Goal: Task Accomplishment & Management: Complete application form

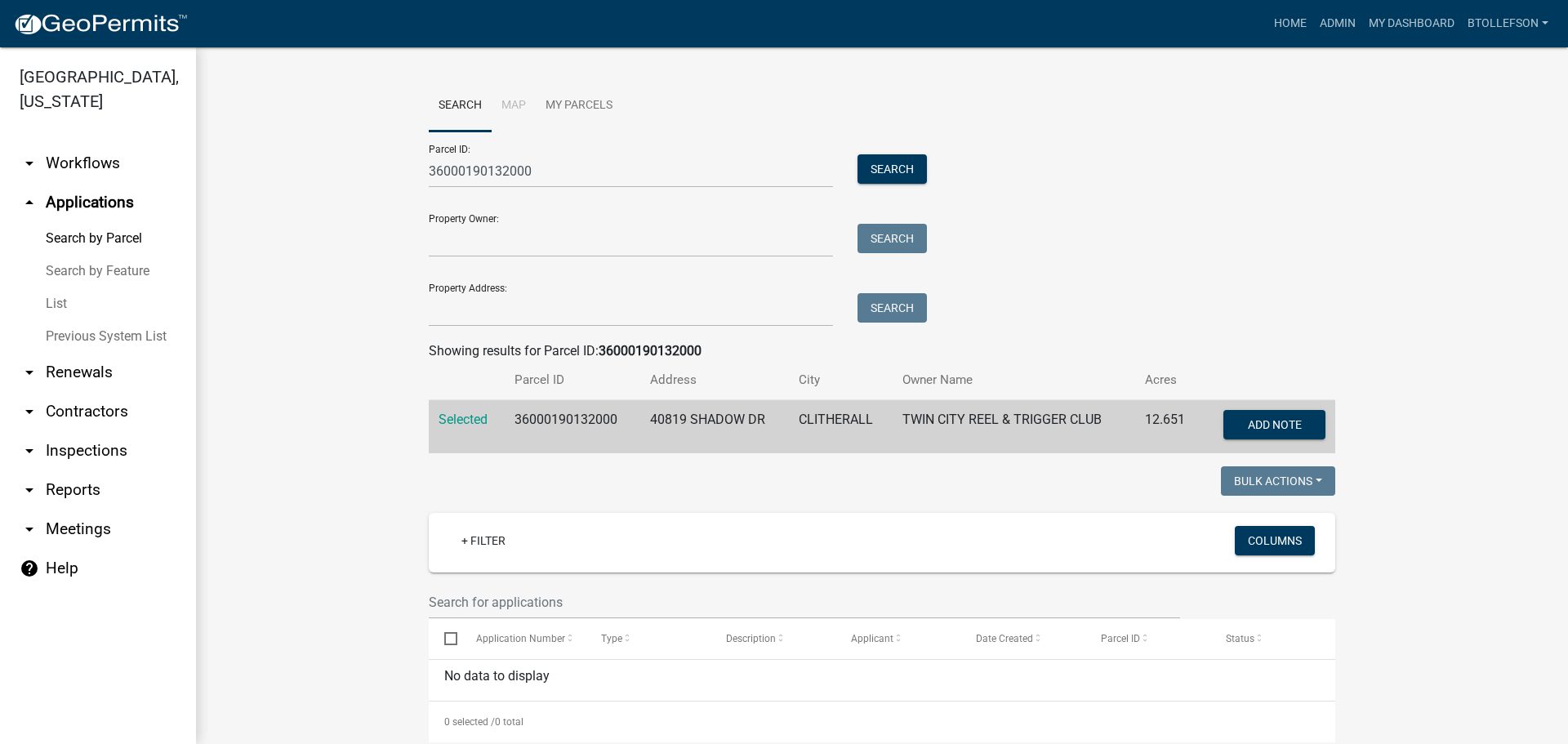
drag, startPoint x: 0, startPoint y: 0, endPoint x: 72, endPoint y: 172, distance: 186.5
click at [72, 172] on link "arrow_drop_down Workflows" at bounding box center [97, 163] width 196 height 39
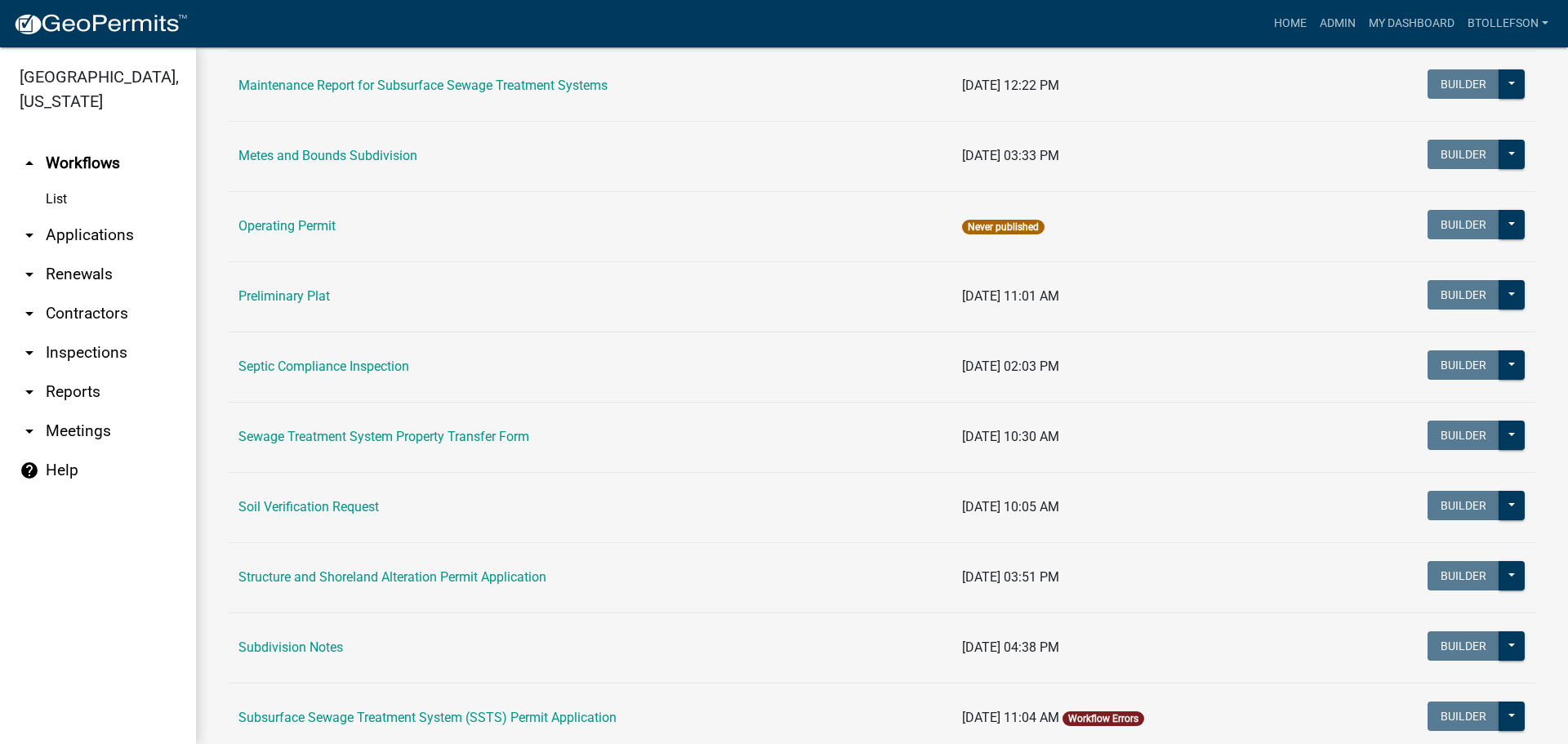
scroll to position [1060, 0]
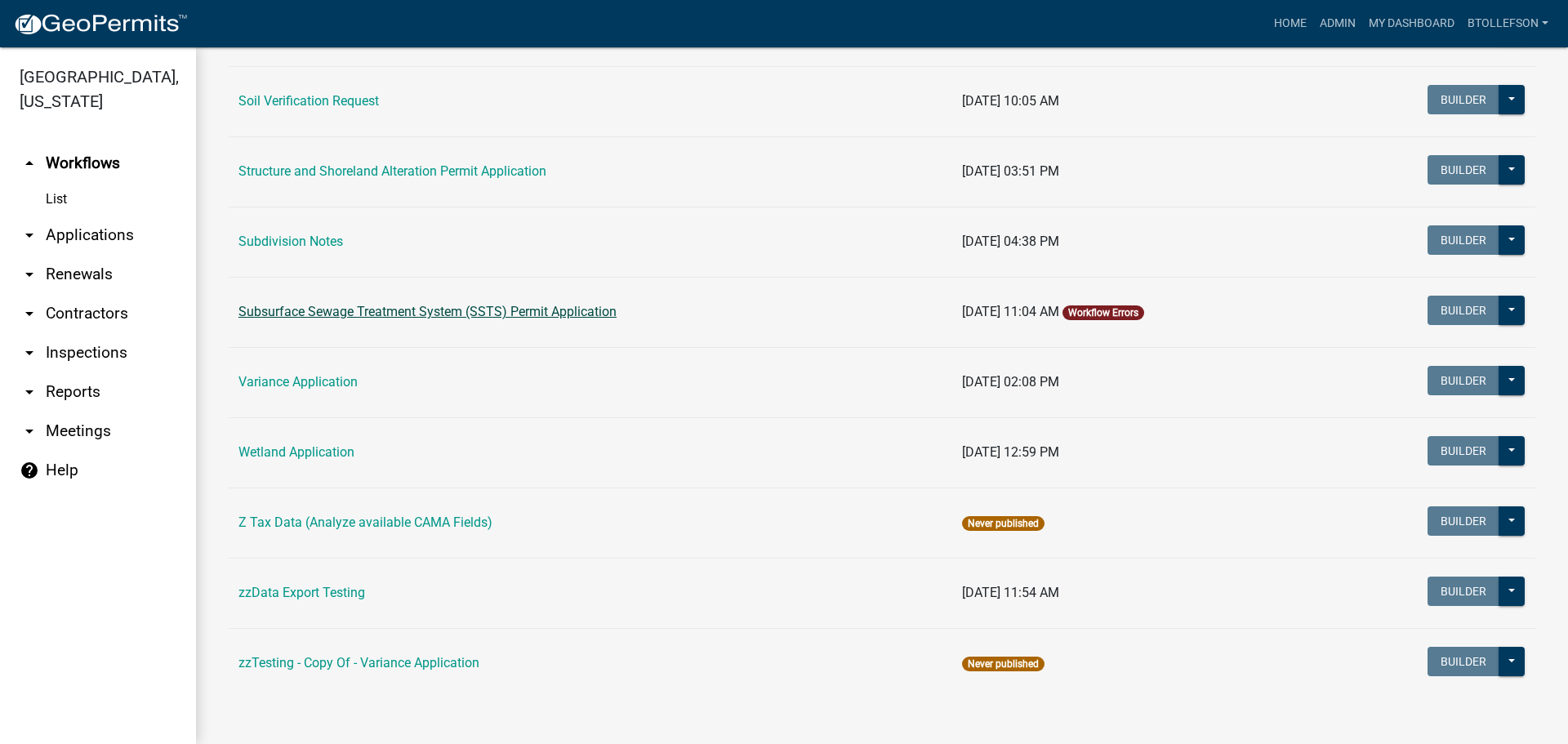
click at [361, 313] on link "Subsurface Sewage Treatment System (SSTS) Permit Application" at bounding box center [428, 311] width 378 height 16
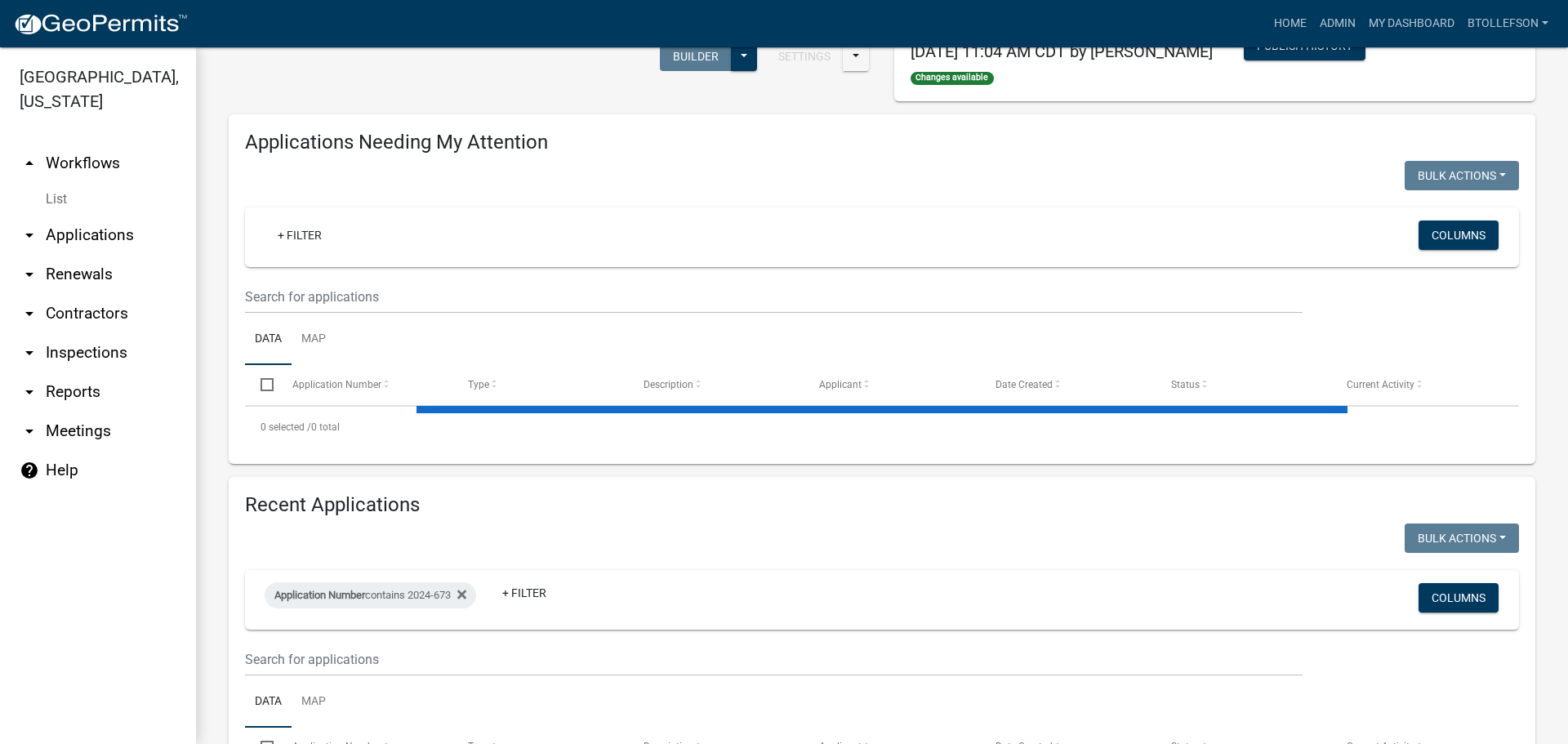
select select "3: 100"
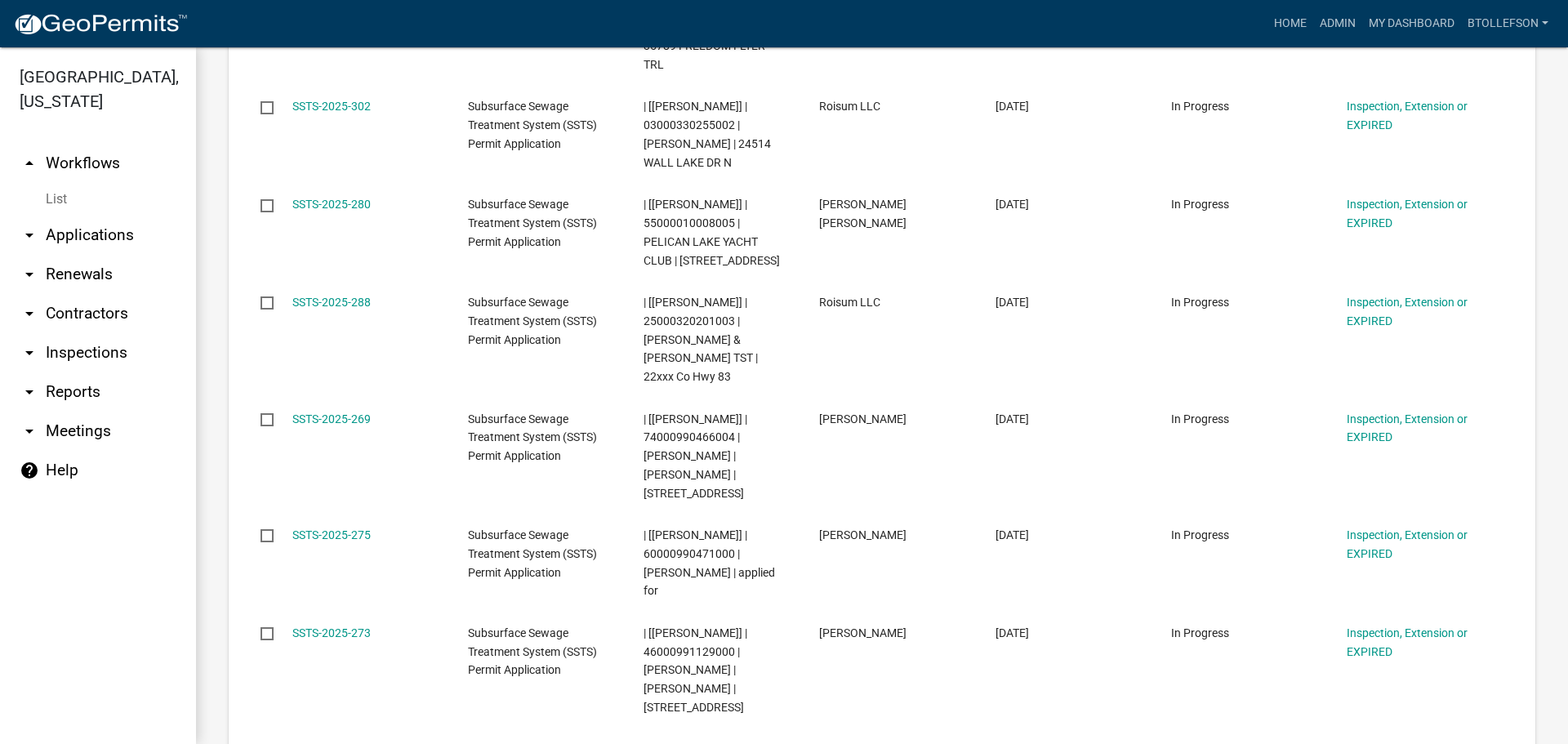
scroll to position [10954, 0]
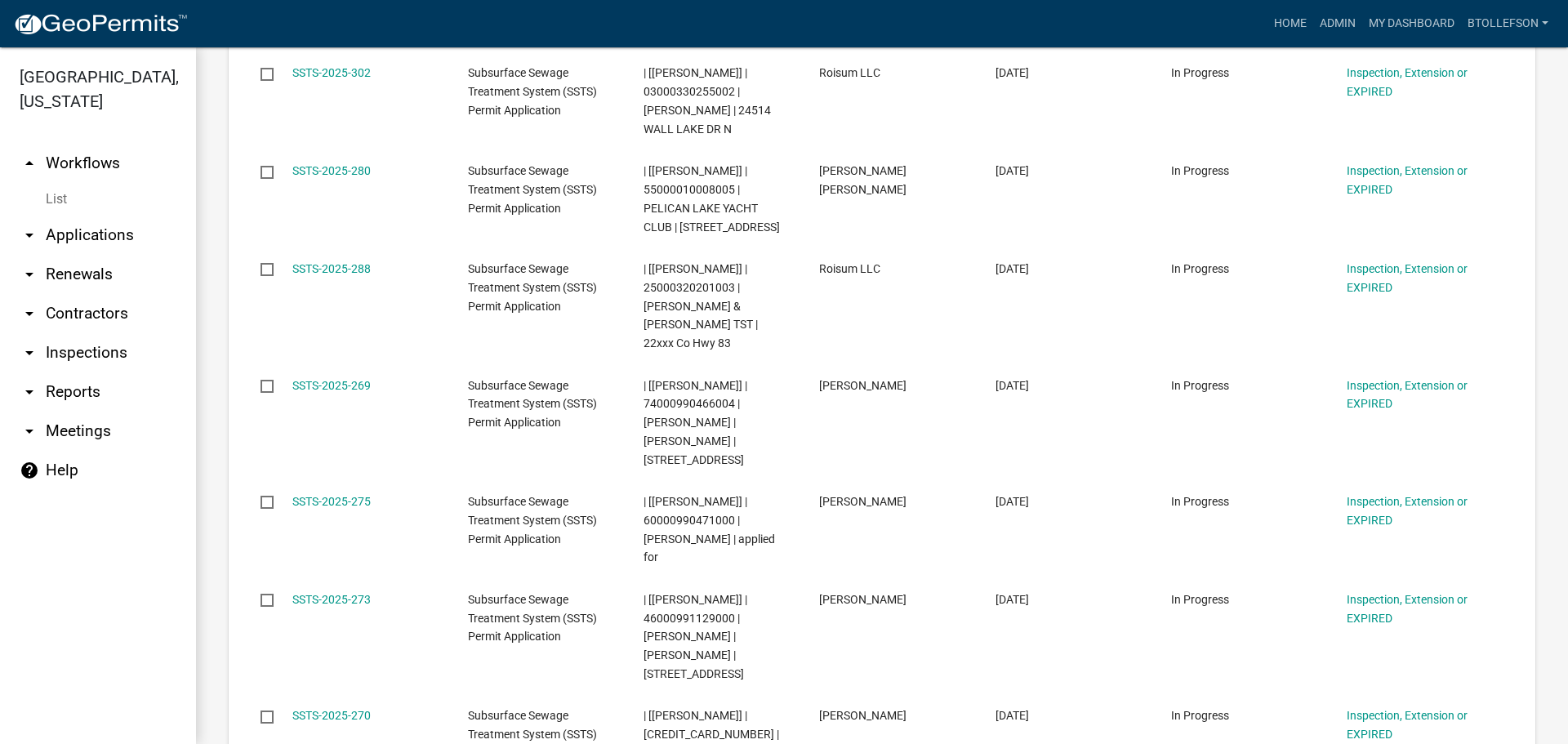
select select "3: 100"
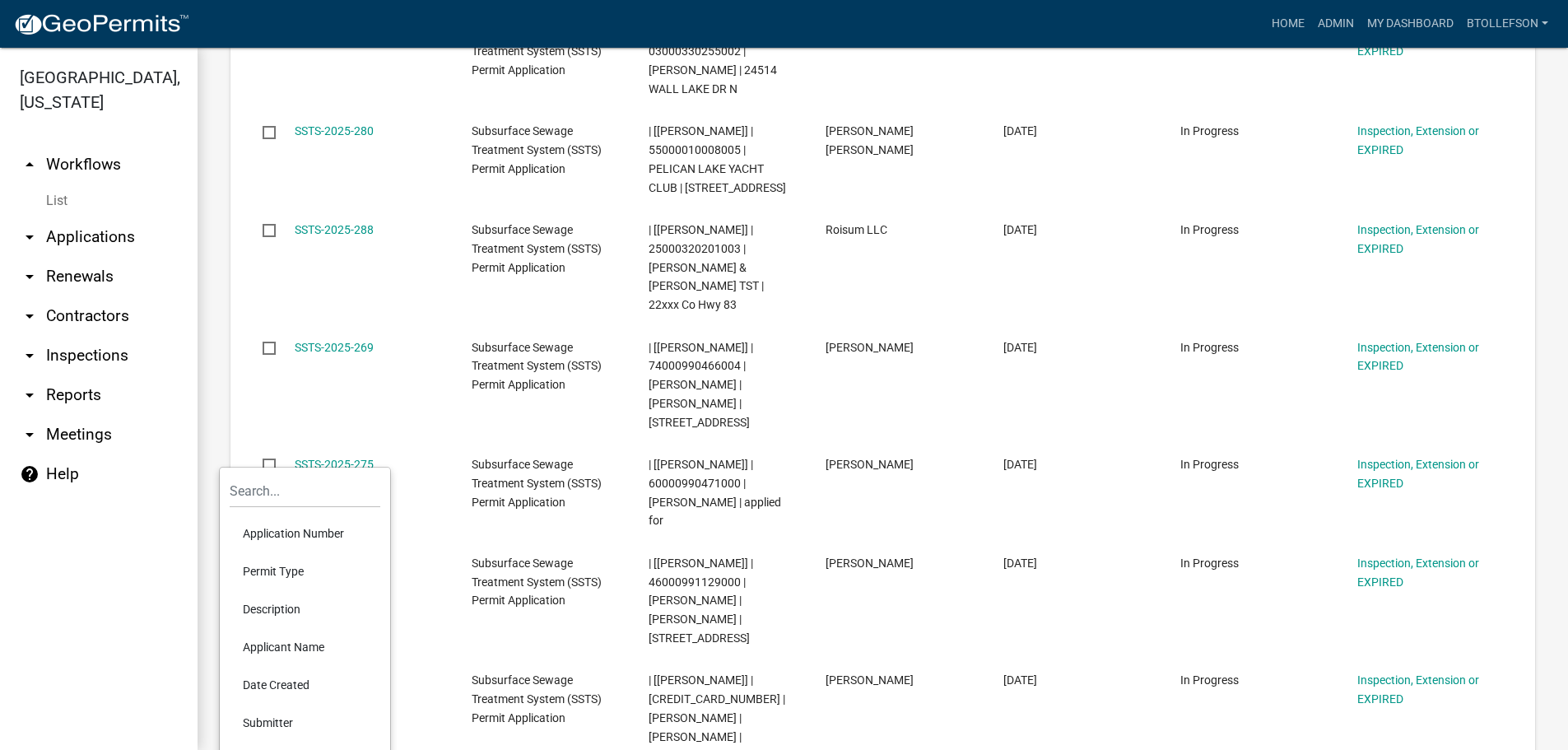
click at [306, 525] on li "Application Number" at bounding box center [304, 534] width 150 height 38
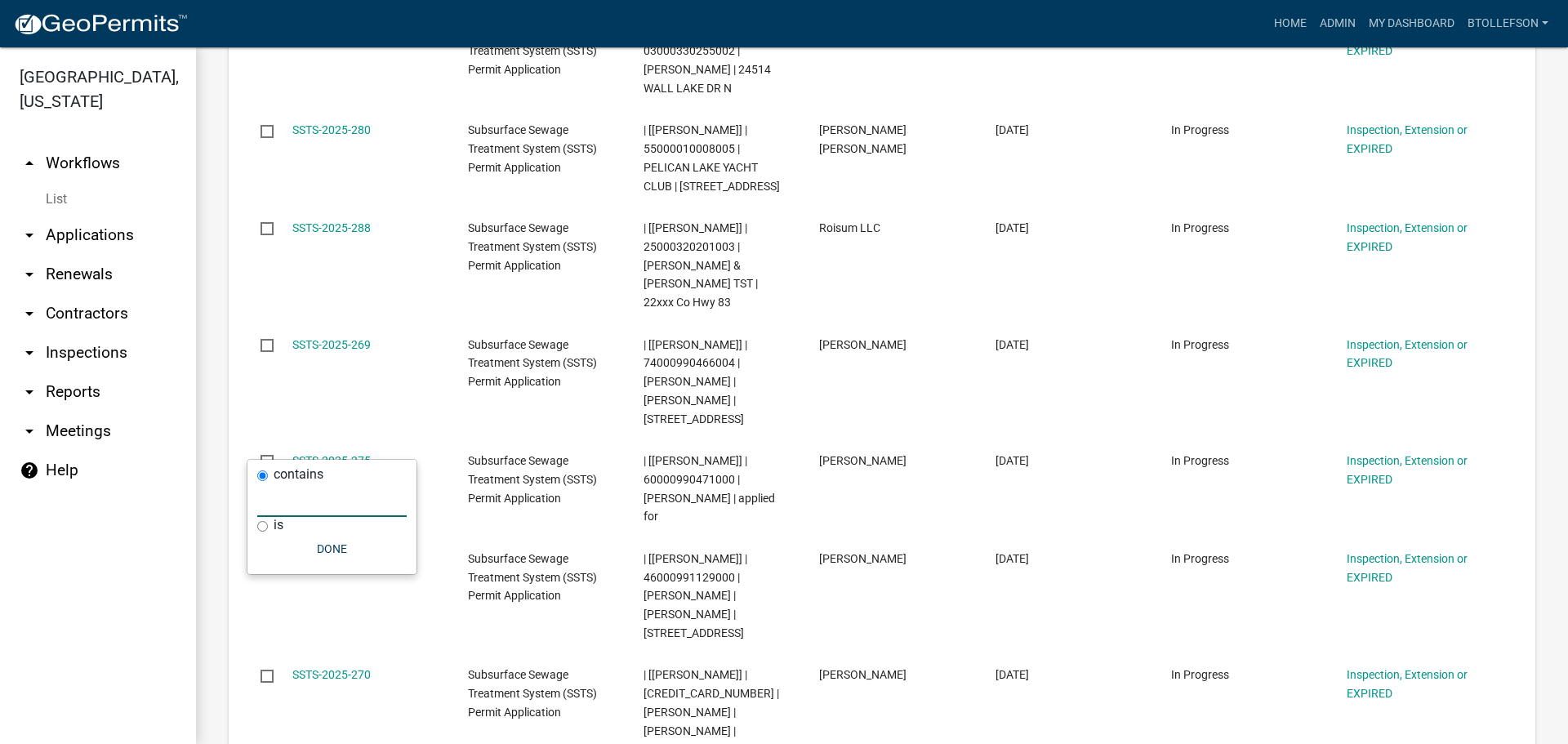
click at [368, 503] on input "text" at bounding box center [331, 500] width 149 height 34
type input "2025-383"
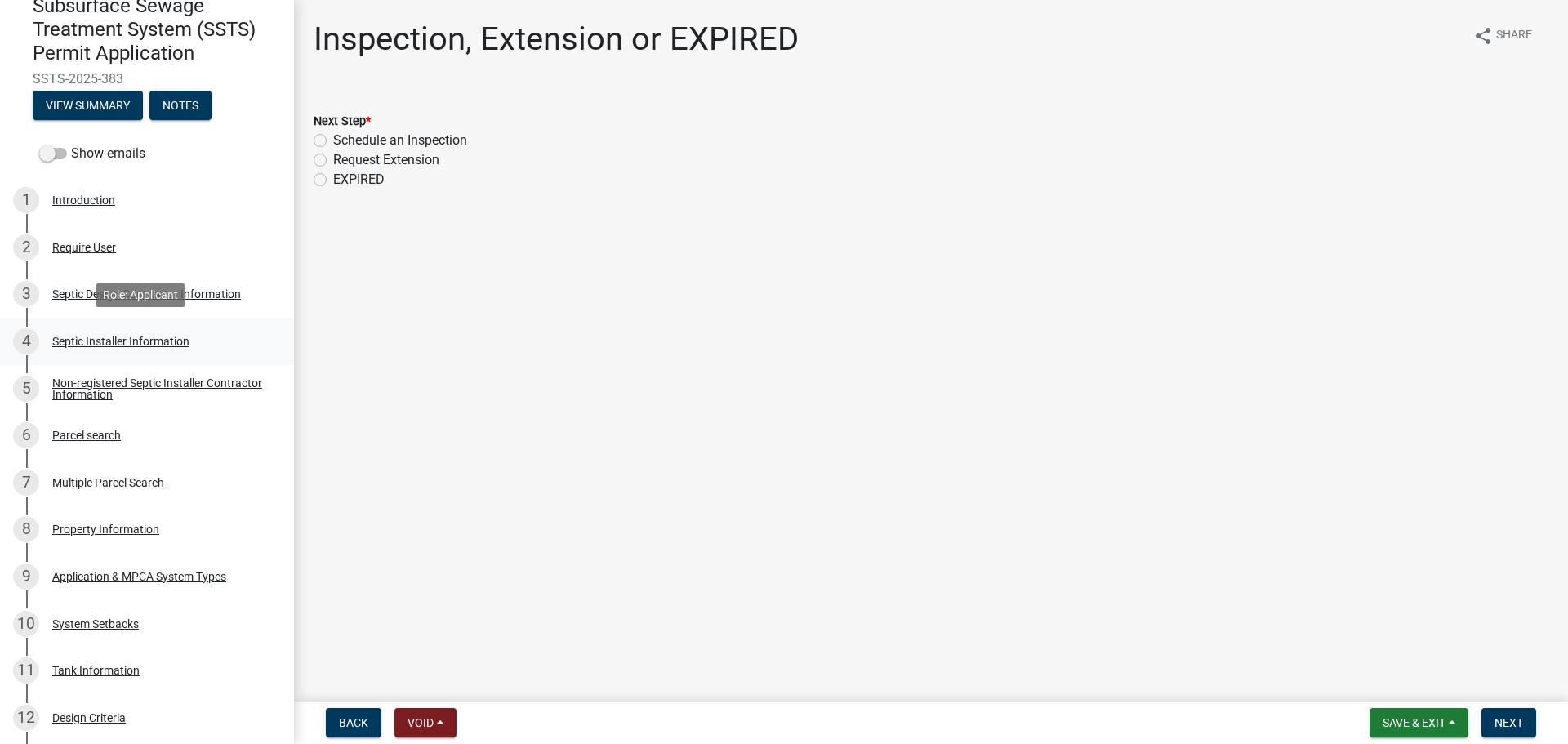
scroll to position [163, 0]
click at [153, 441] on div "6 Parcel search" at bounding box center [141, 435] width 255 height 26
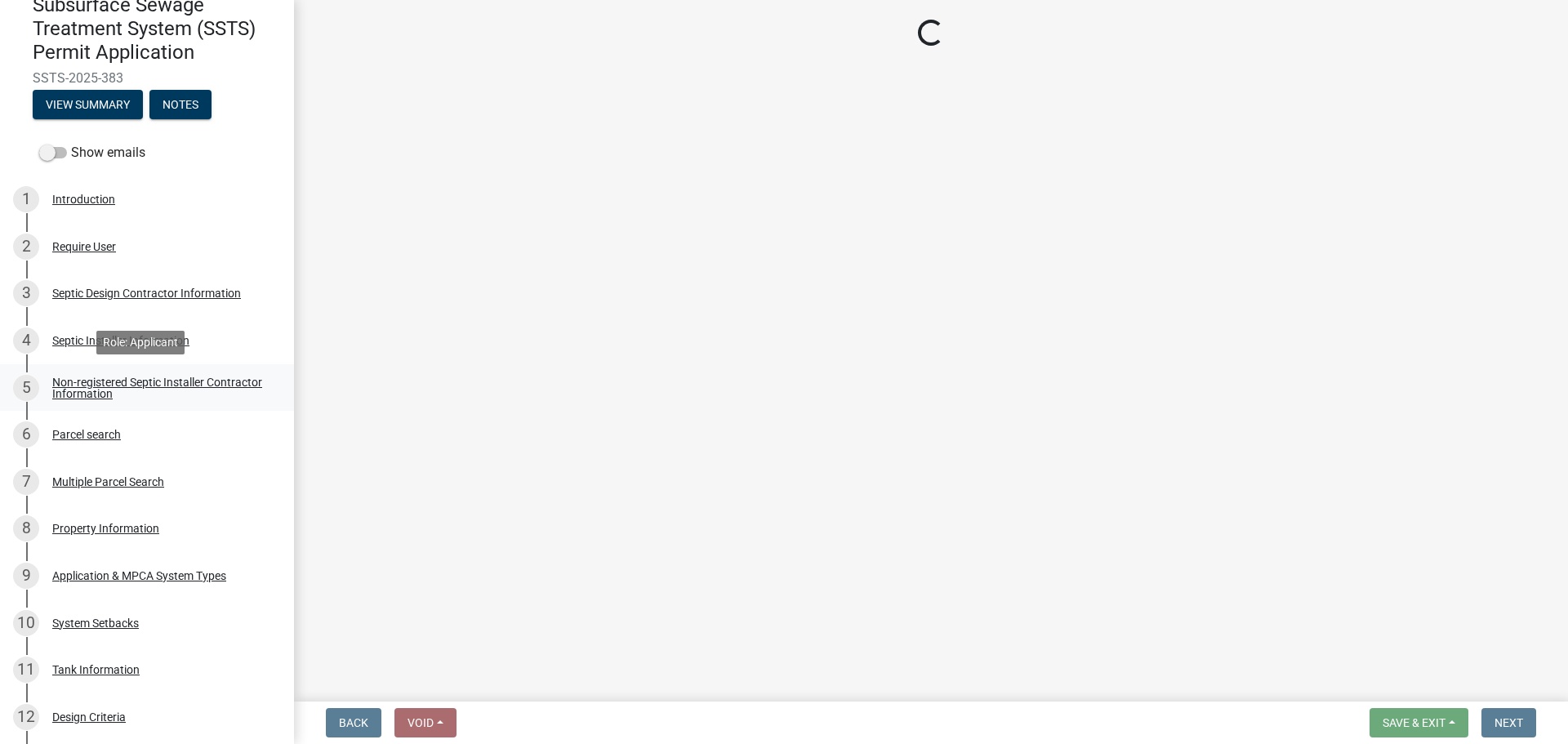
click at [179, 390] on div "Non-registered Septic Installer Contractor Information" at bounding box center [160, 388] width 216 height 23
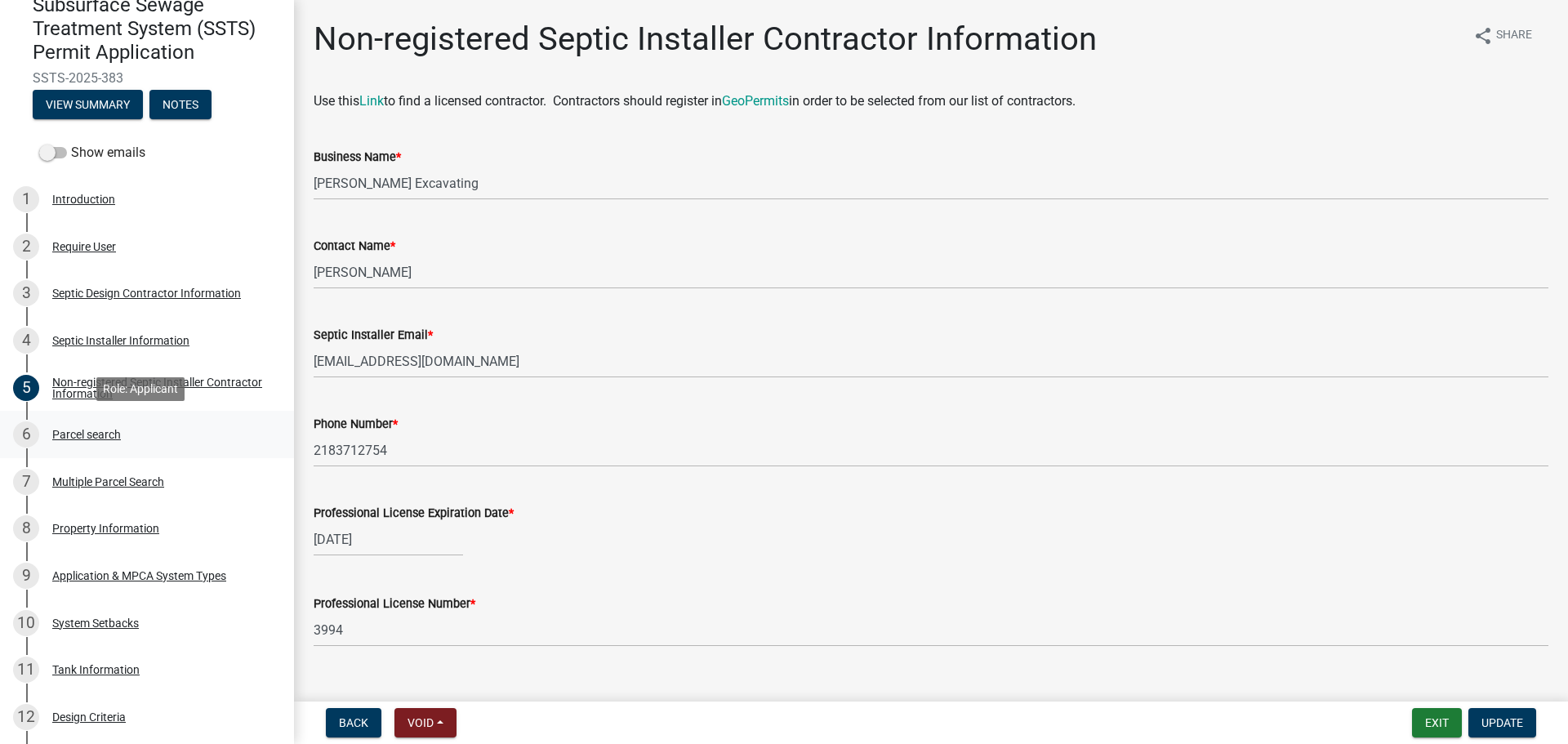
click at [146, 453] on link "6 Parcel search" at bounding box center [147, 435] width 294 height 47
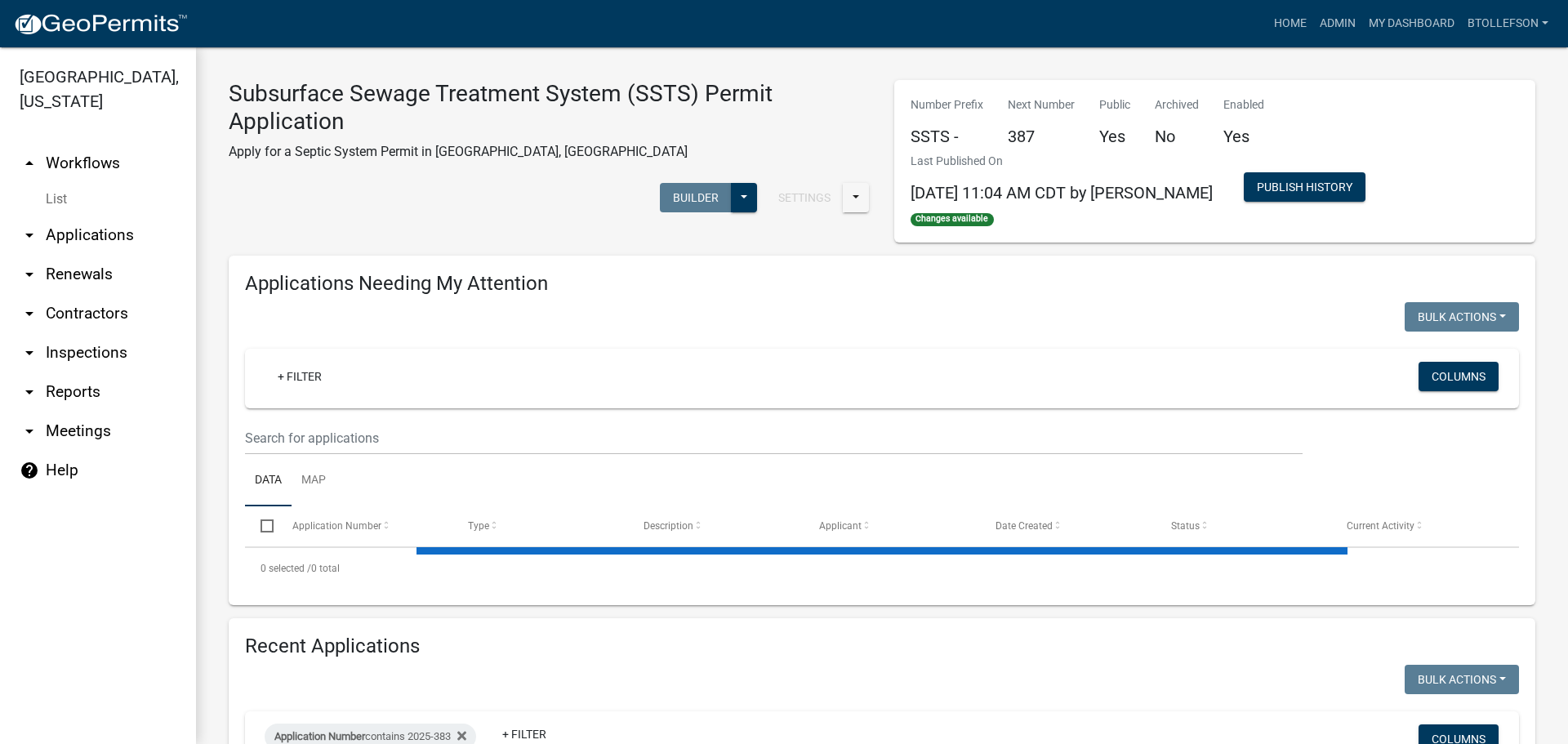
click at [91, 240] on link "arrow_drop_down Applications" at bounding box center [97, 234] width 196 height 39
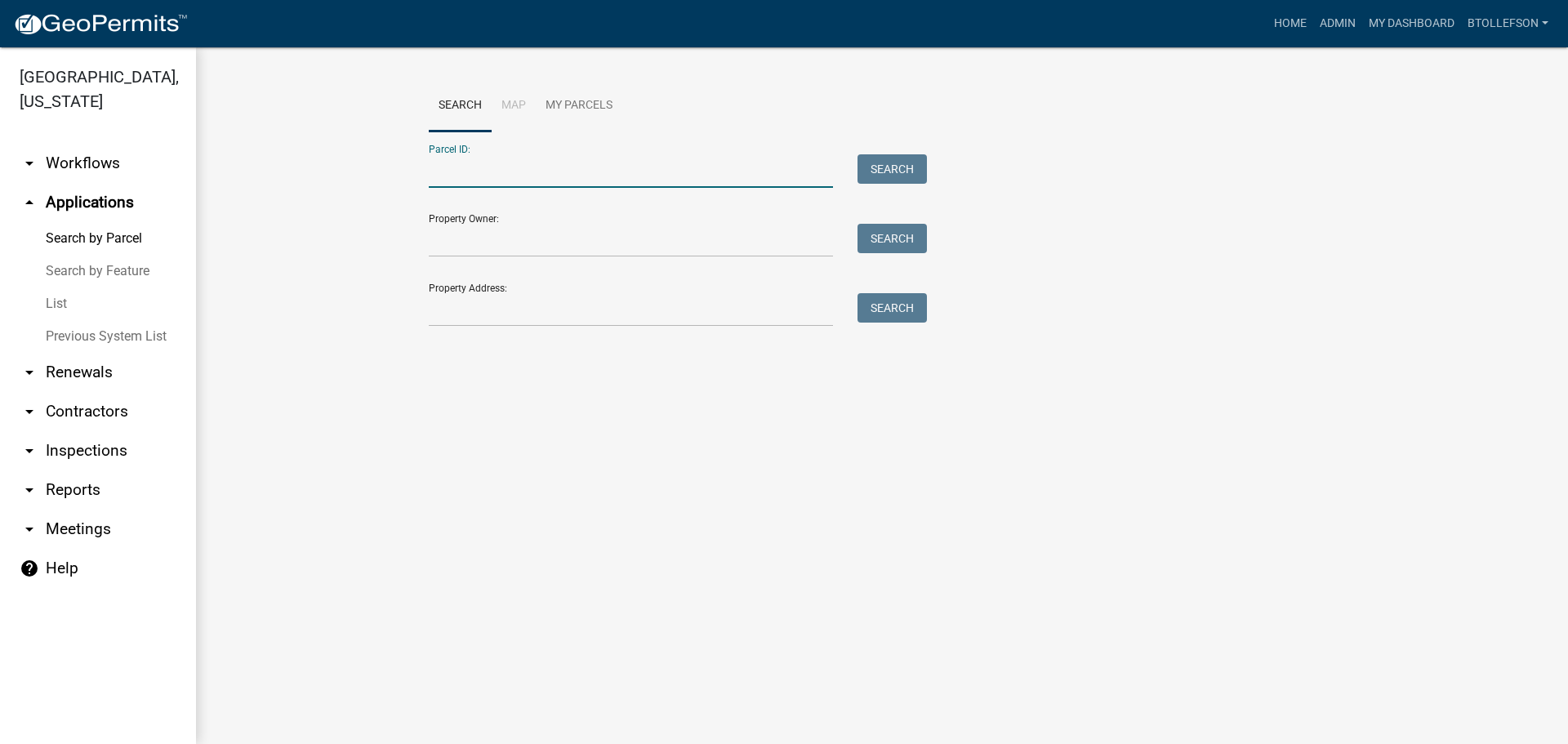
click at [501, 182] on input "Parcel ID:" at bounding box center [630, 171] width 404 height 34
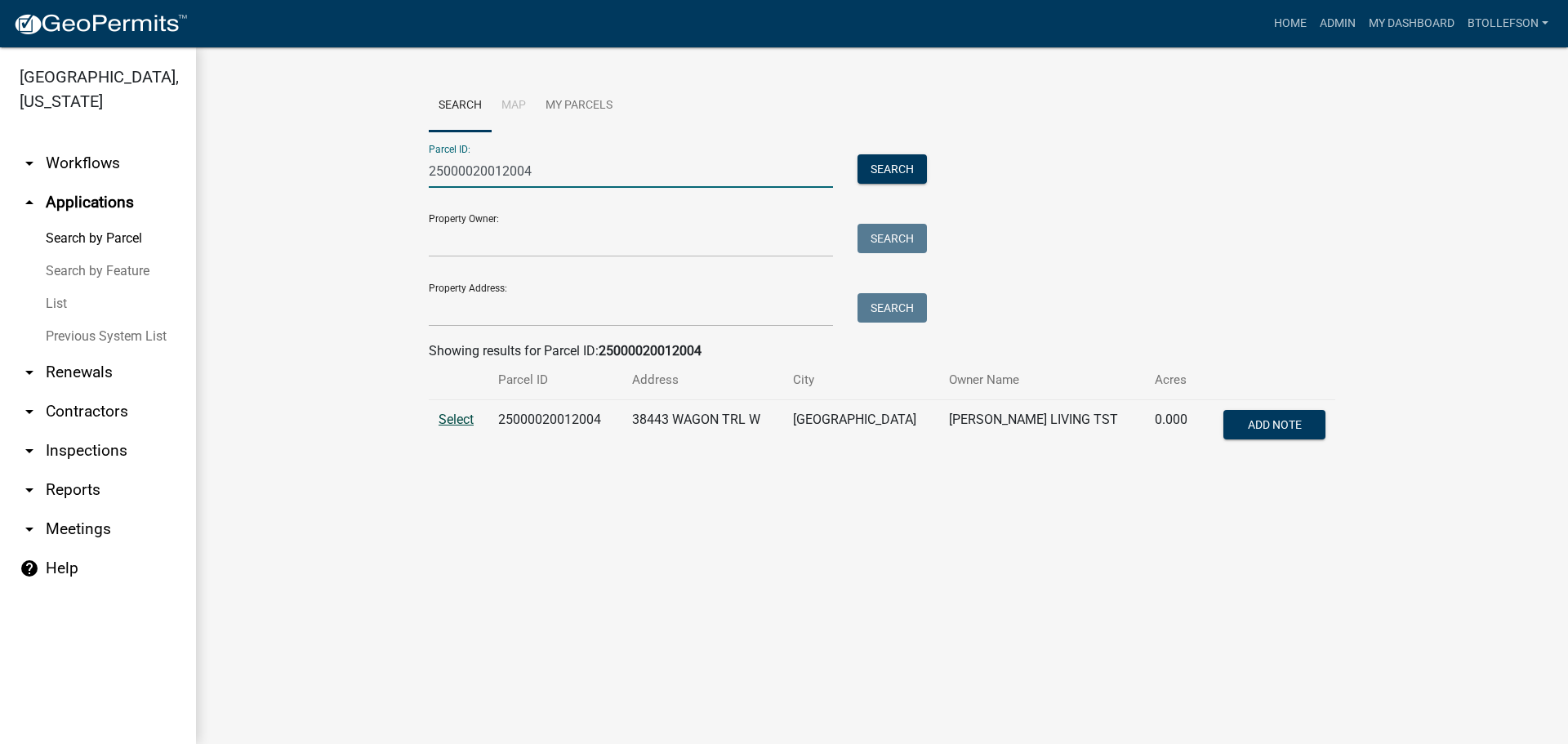
type input "25000020012004"
click at [461, 421] on span "Select" at bounding box center [456, 420] width 35 height 16
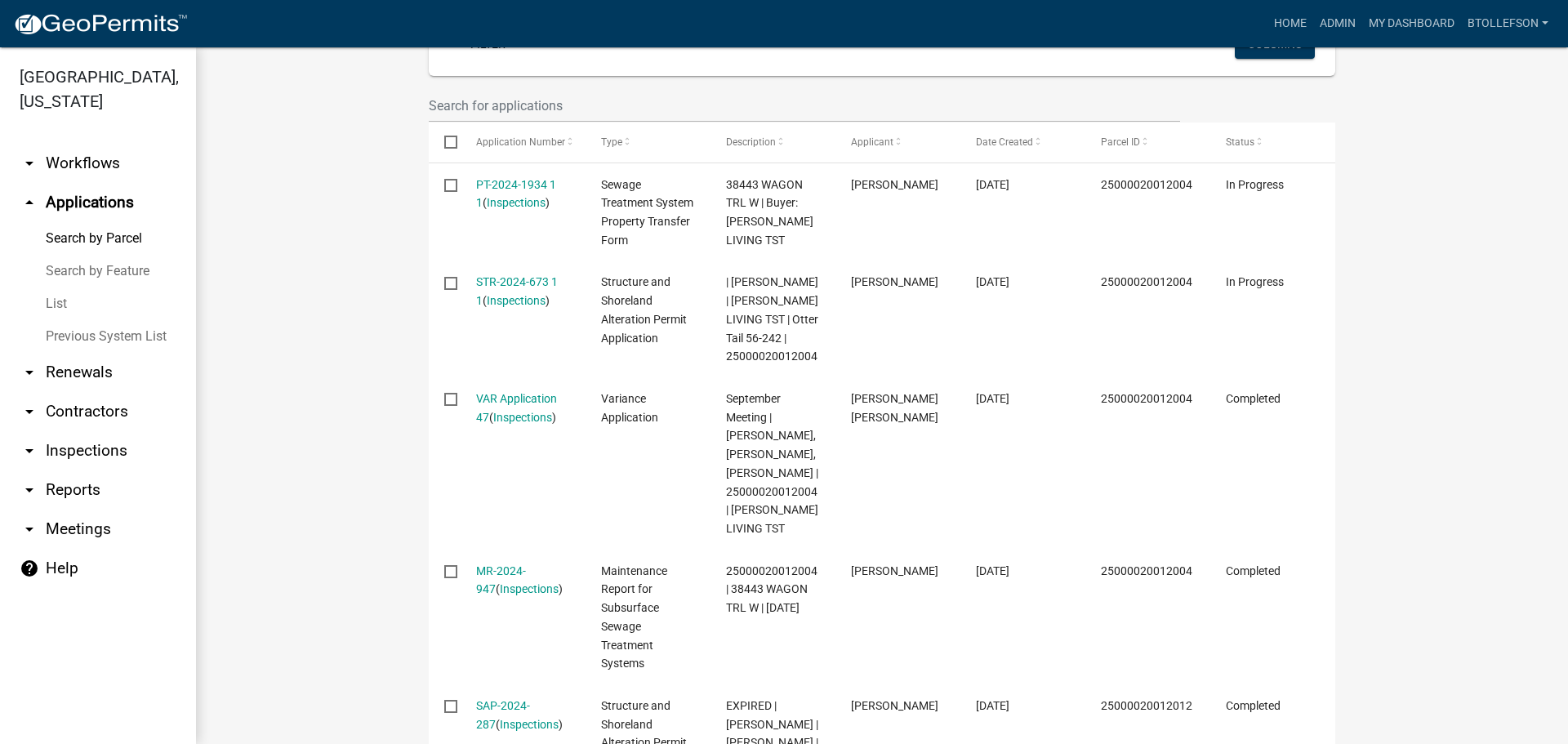
scroll to position [494, 0]
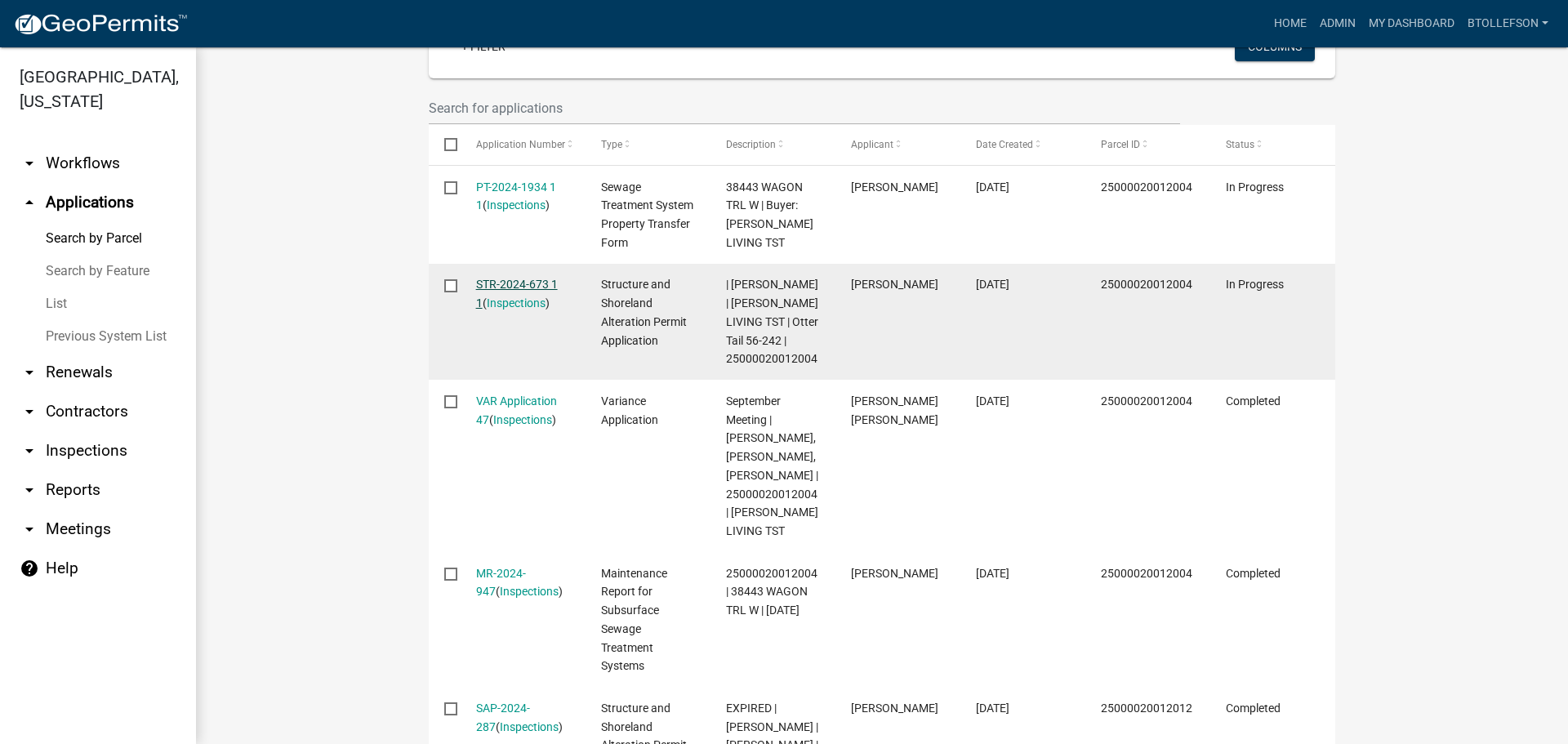
click at [525, 281] on link "STR-2024-673 1 1" at bounding box center [516, 293] width 82 height 32
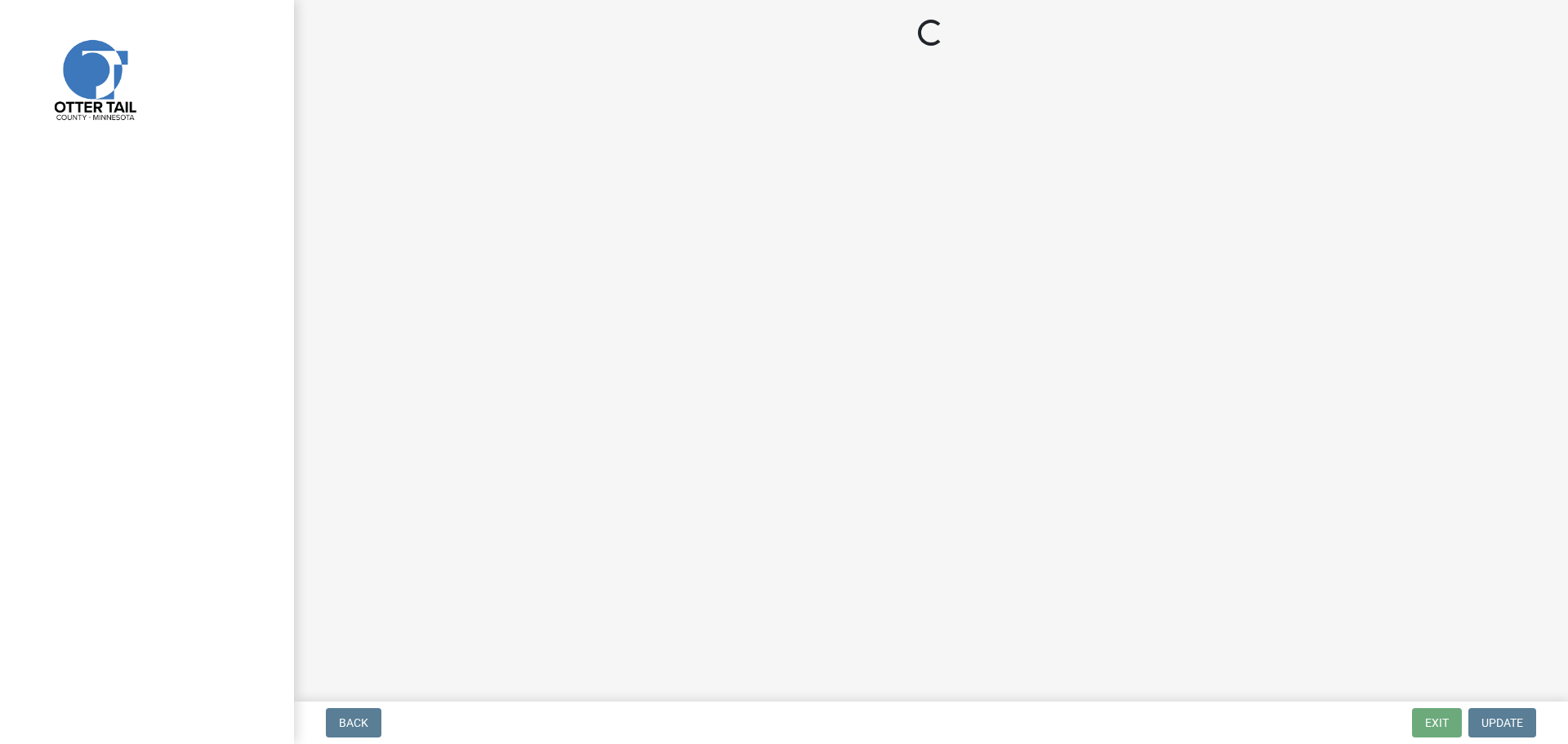
select select "710d5f49-2663-4e73-9718-d0c4e189f5ed"
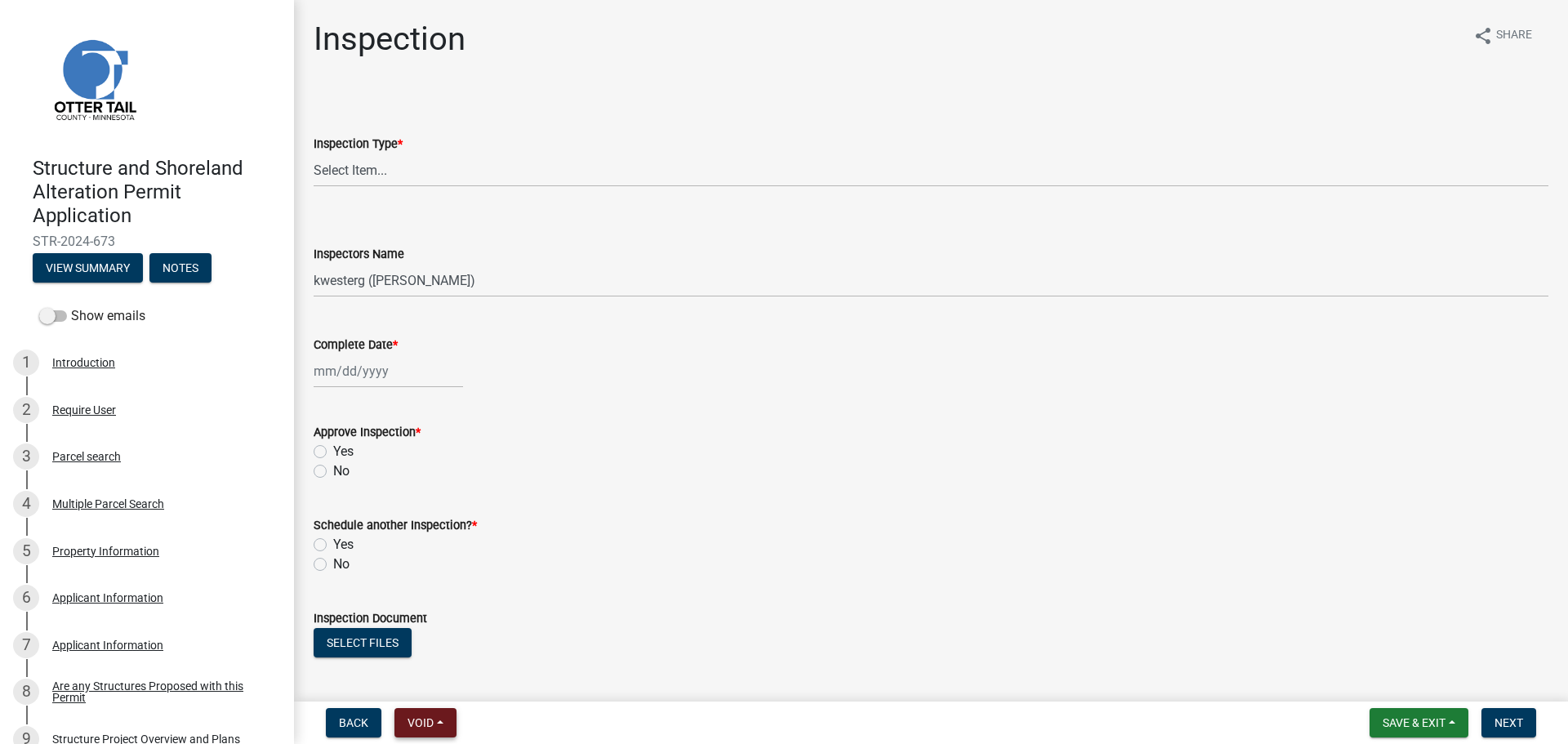
click at [447, 711] on button "Void" at bounding box center [426, 722] width 62 height 29
click at [431, 606] on button "Lock" at bounding box center [460, 602] width 131 height 39
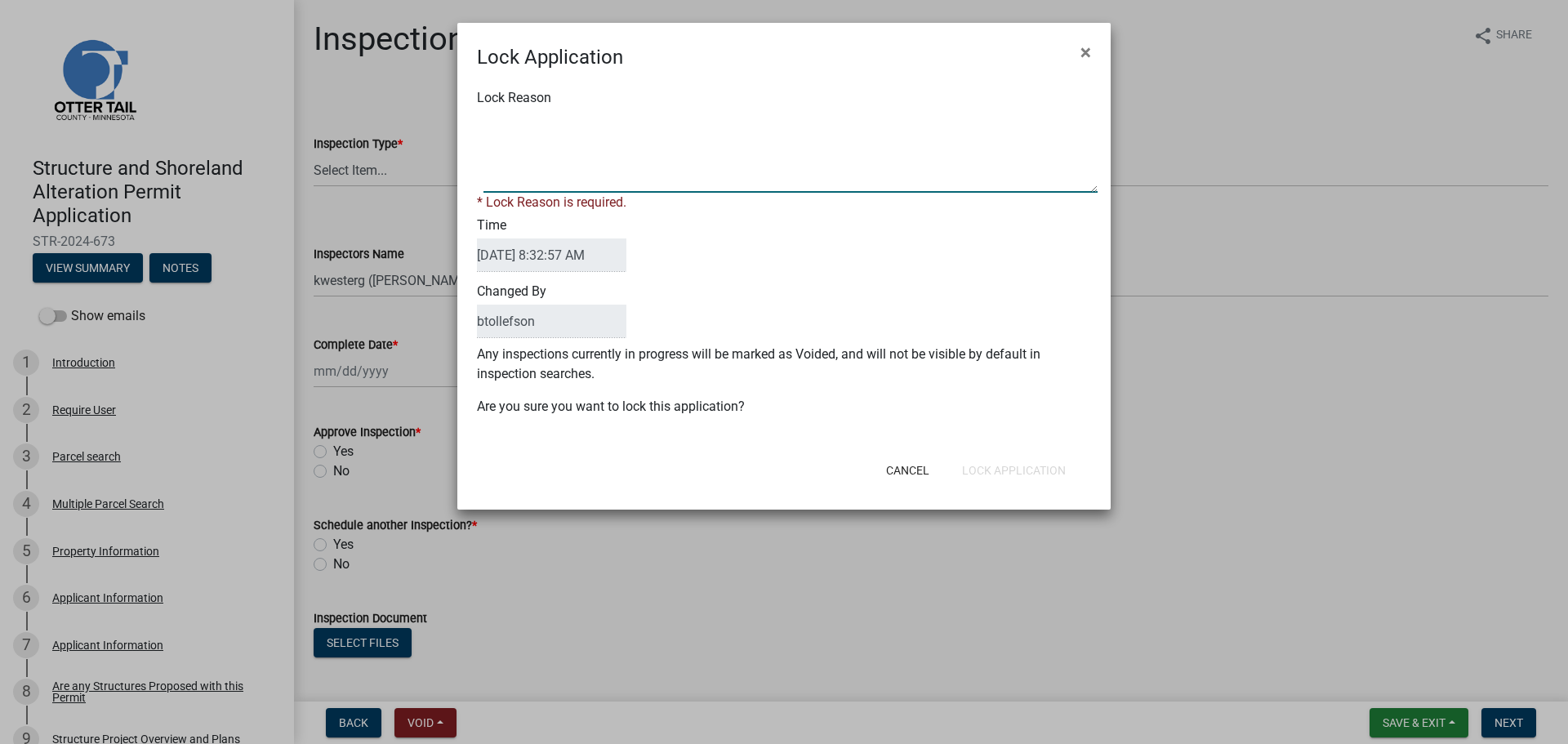
drag, startPoint x: 614, startPoint y: 130, endPoint x: 623, endPoint y: 124, distance: 10.8
click at [617, 128] on textarea "Lock Reason" at bounding box center [790, 152] width 614 height 82
type textarea "Inspe3"
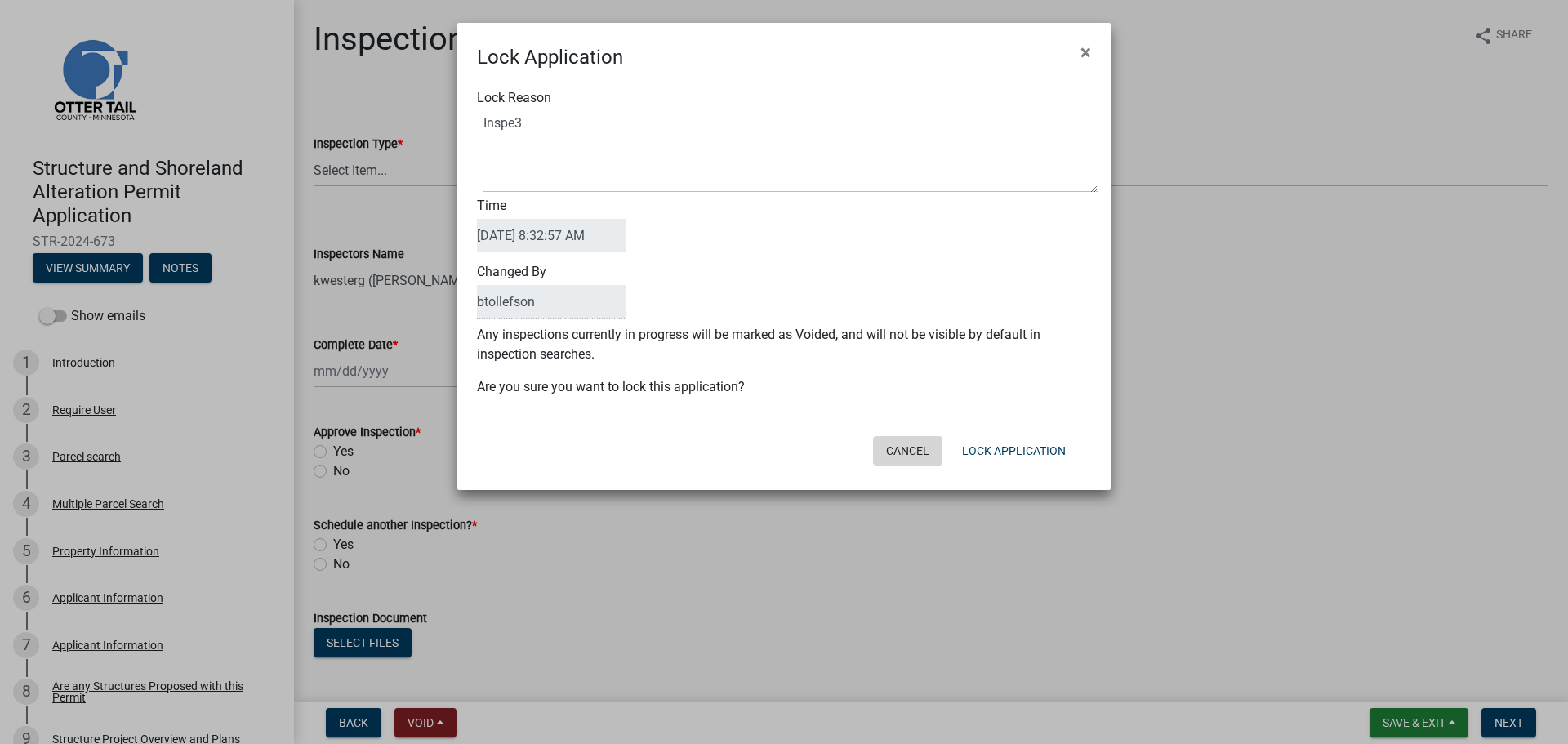
click at [909, 462] on button "Cancel" at bounding box center [908, 451] width 70 height 29
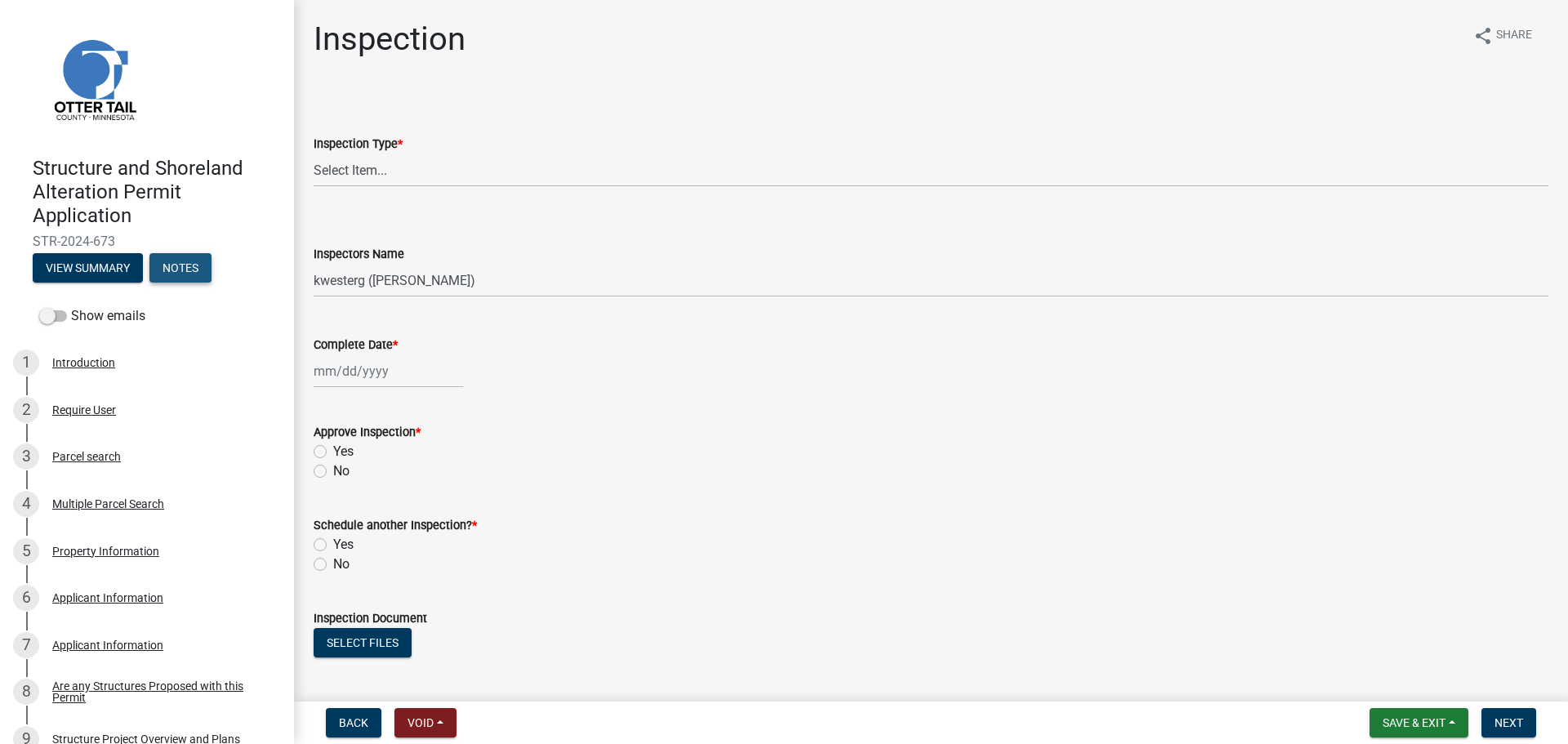
click at [198, 265] on button "Notes" at bounding box center [180, 268] width 62 height 29
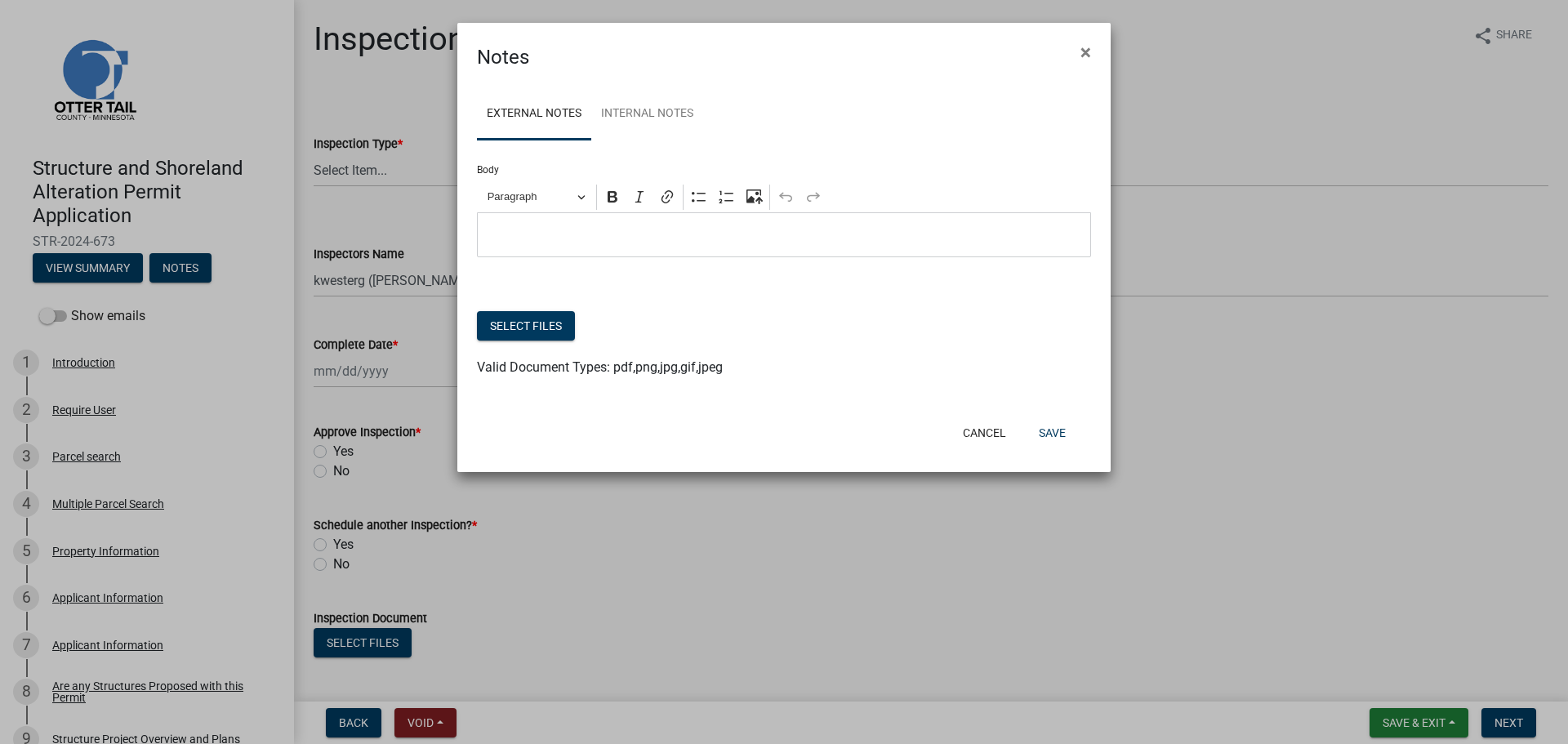
click at [639, 241] on p "Editor editing area: main. Press Alt+0 for help." at bounding box center [784, 234] width 597 height 20
click at [632, 129] on link "Internal Notes" at bounding box center [647, 114] width 112 height 53
click at [601, 225] on div "Editor editing area: main. Press Alt+0 for help." at bounding box center [784, 234] width 614 height 45
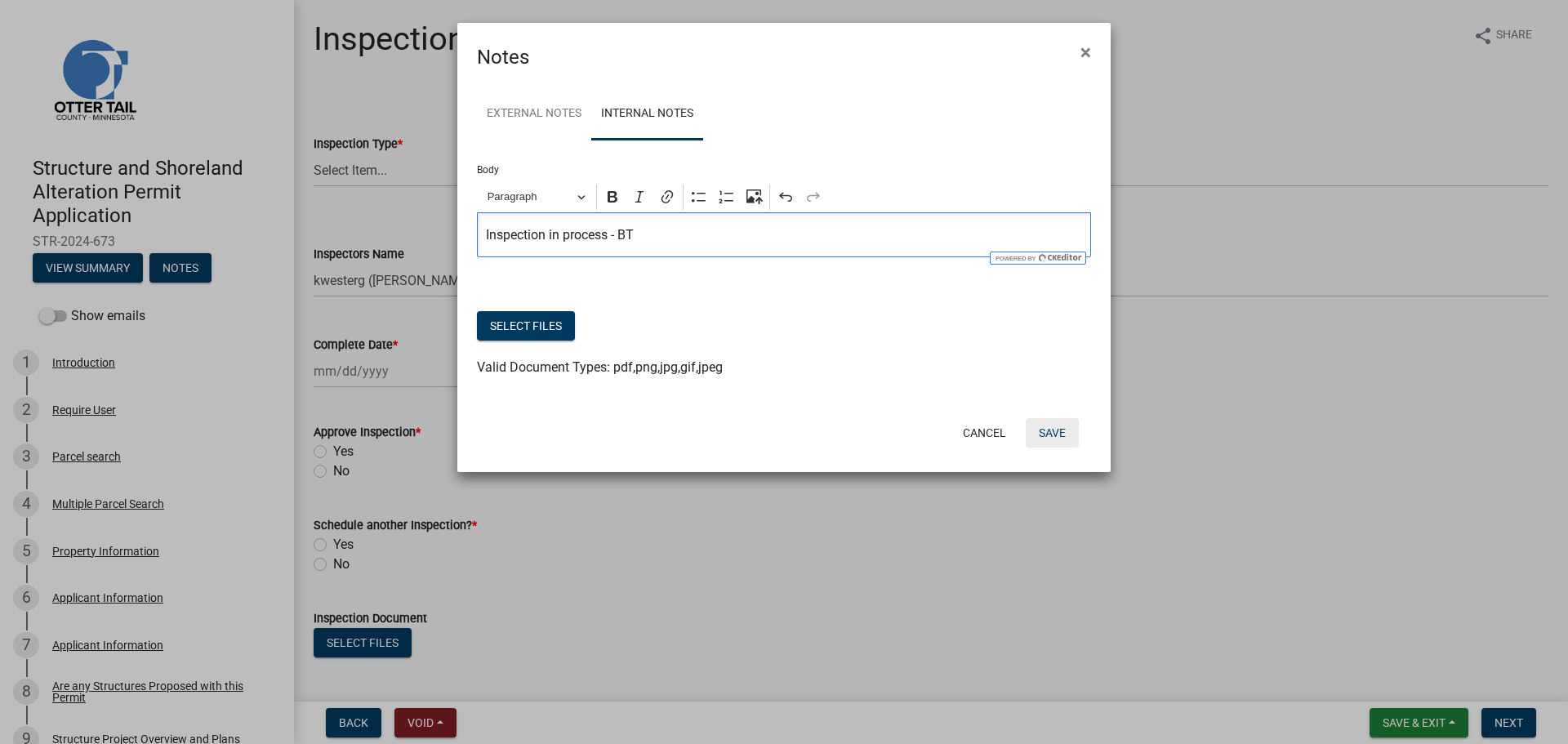
click at [1038, 430] on button "Save" at bounding box center [1053, 433] width 53 height 29
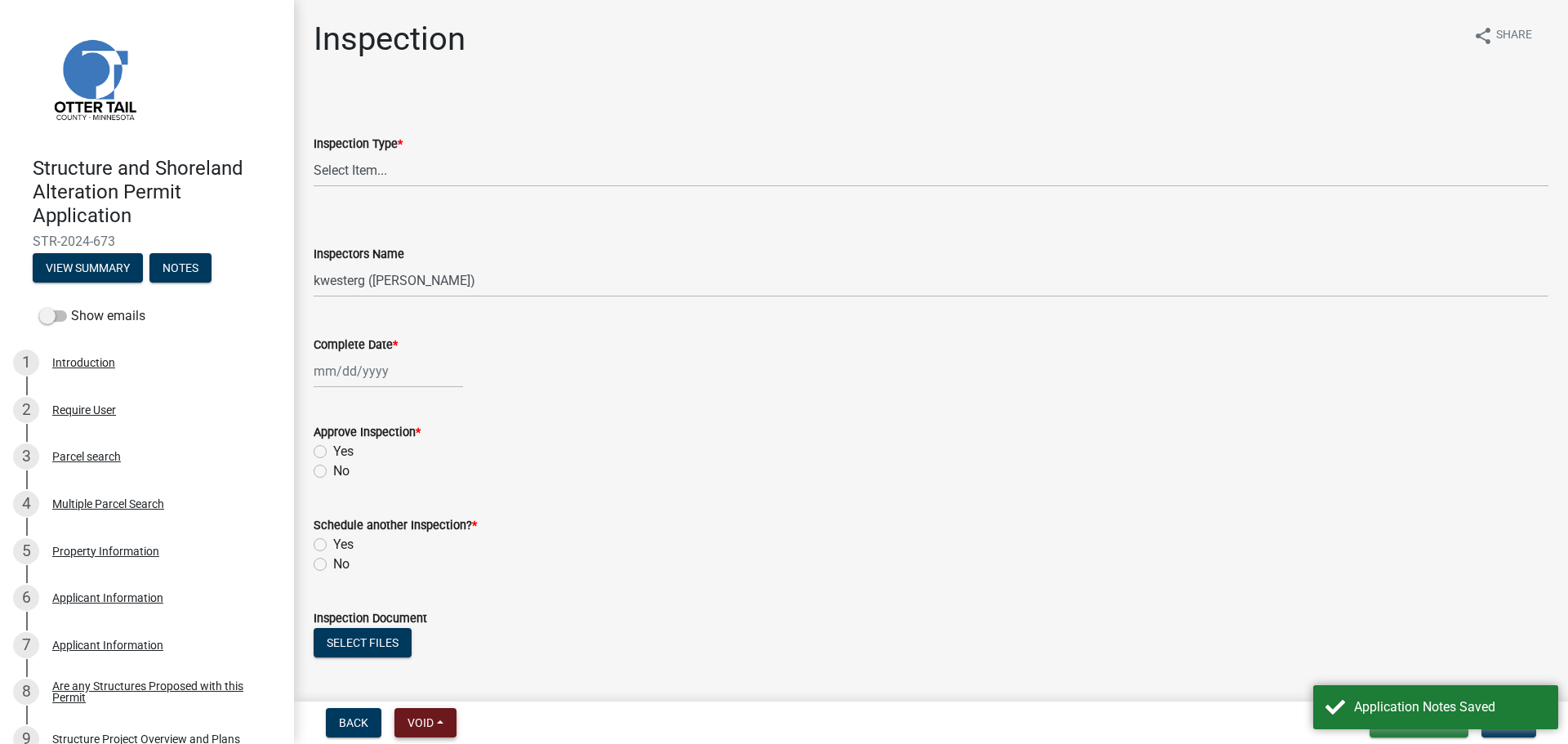
click at [421, 722] on span "Void" at bounding box center [421, 722] width 26 height 13
click at [458, 603] on button "Lock" at bounding box center [460, 602] width 131 height 39
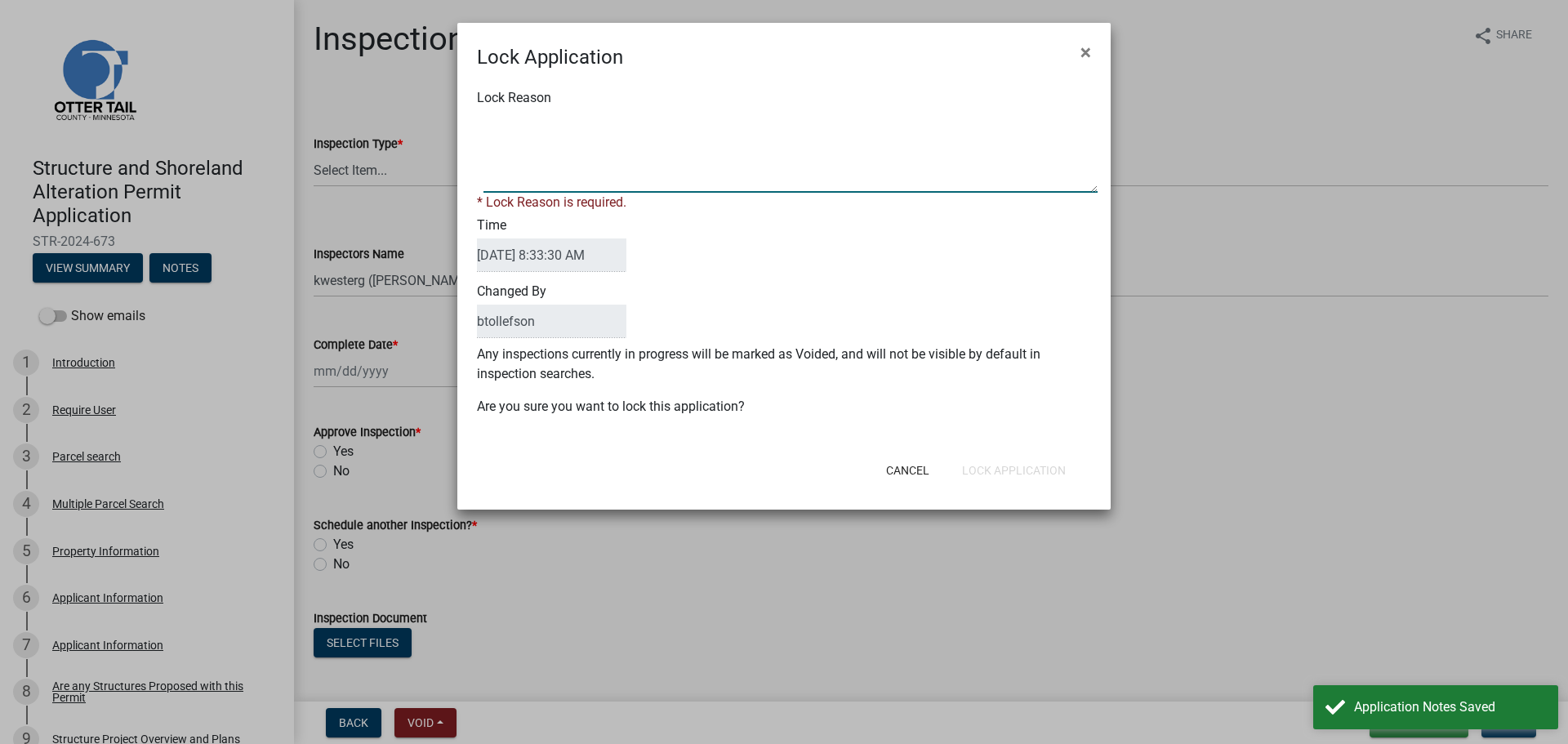
click at [534, 166] on textarea "Lock Reason" at bounding box center [790, 152] width 614 height 82
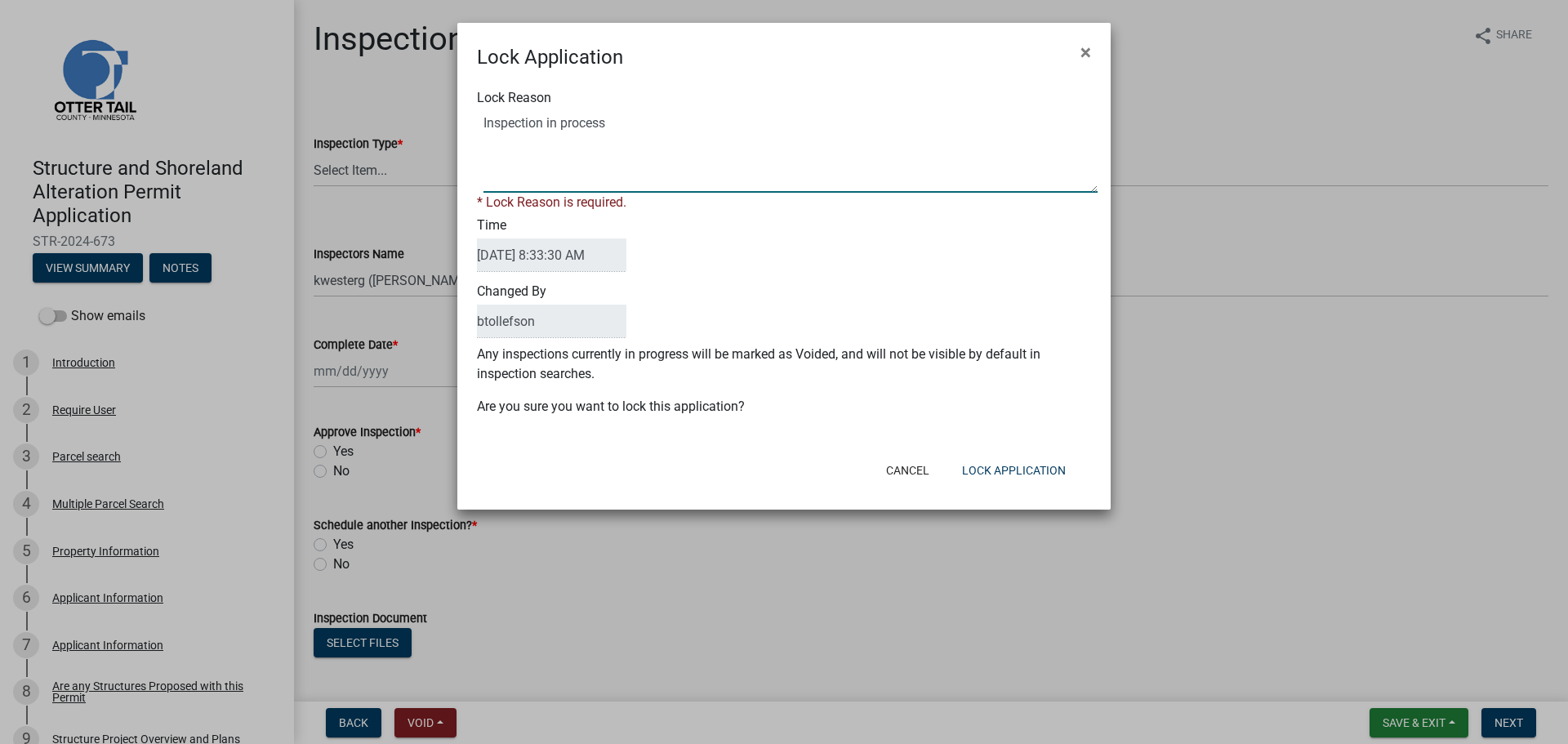
type textarea "Inspection in process"
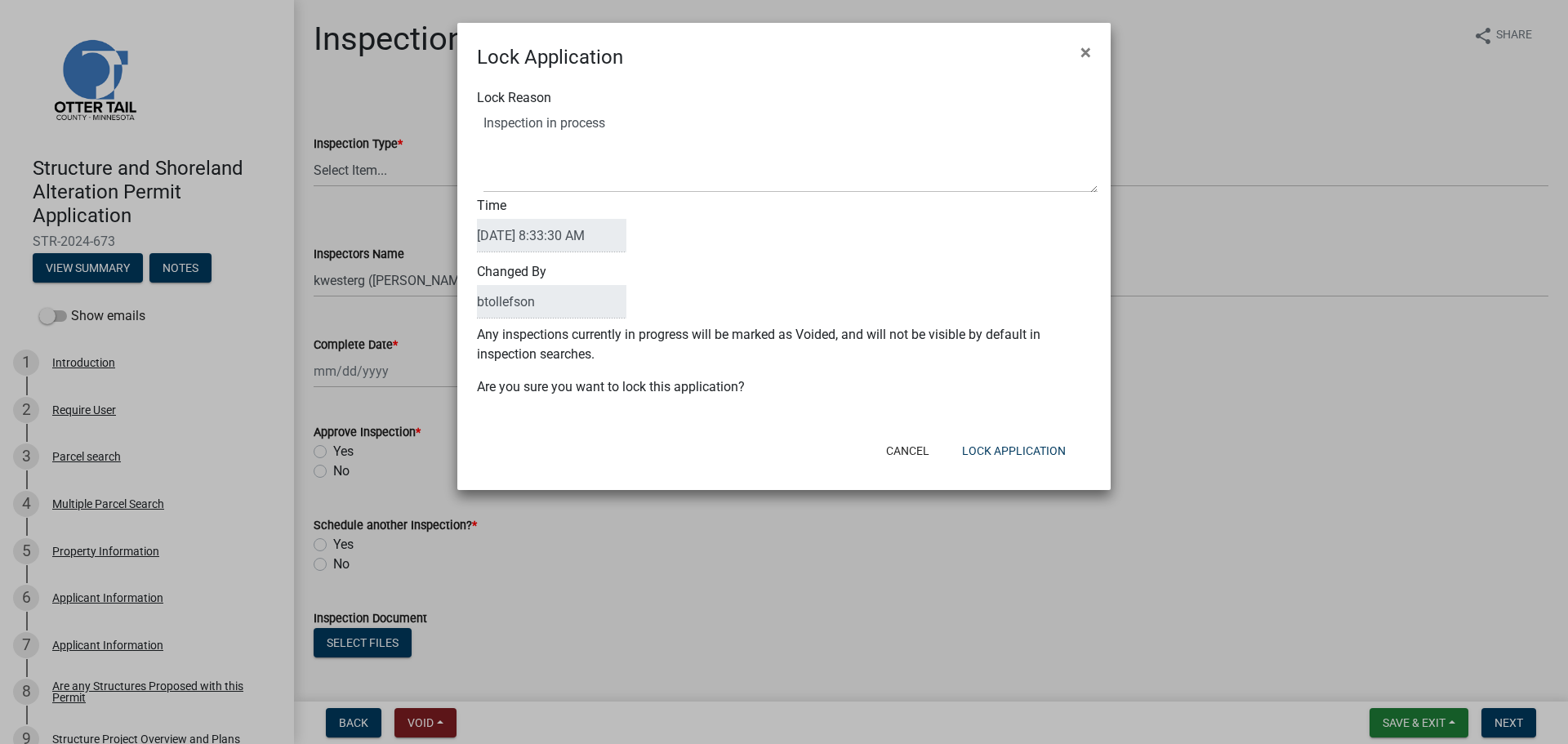
click at [740, 363] on p "Any inspections currently in progress will be marked as Voided, and will not be…" at bounding box center [784, 344] width 614 height 39
click at [956, 445] on button "Lock Application" at bounding box center [1014, 451] width 130 height 29
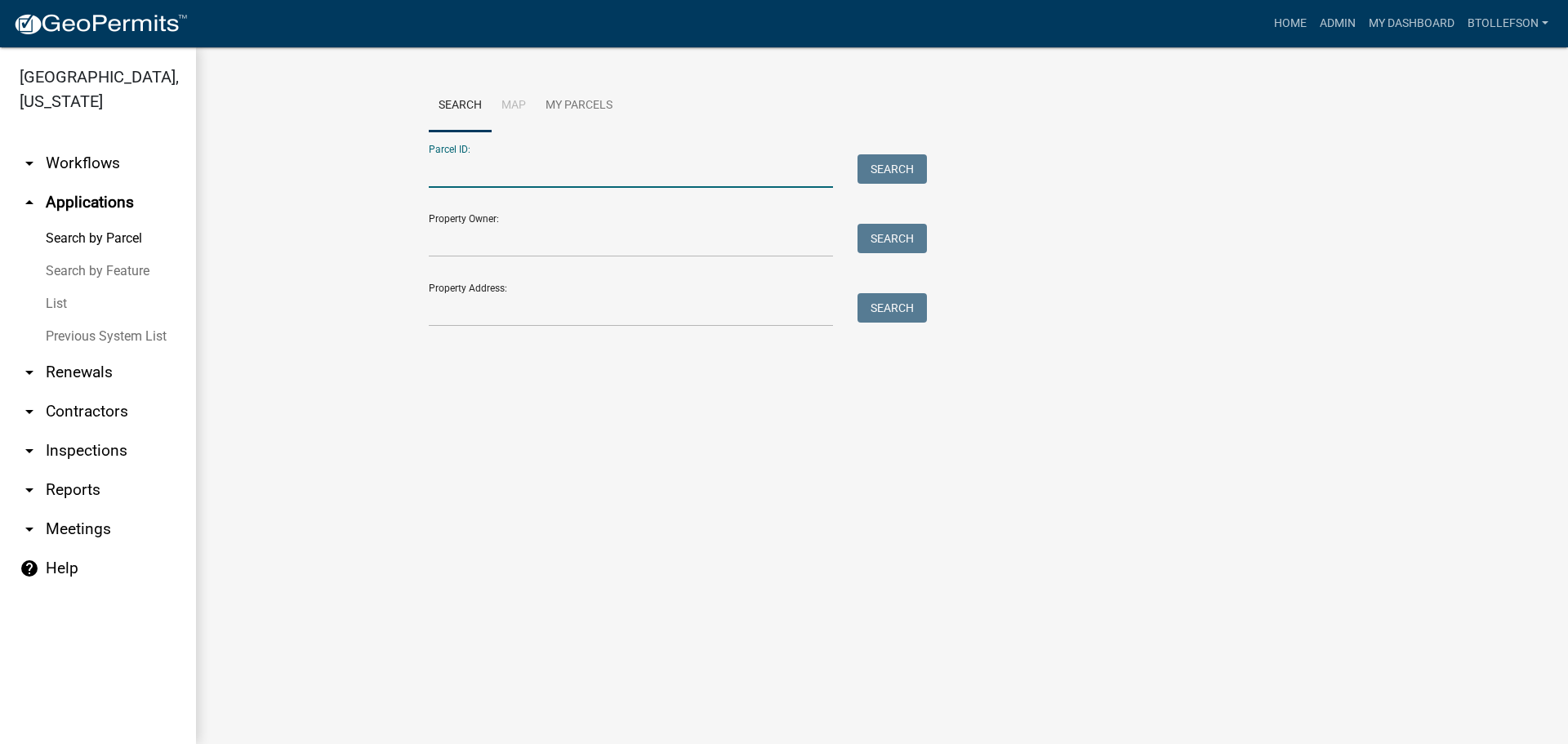
click at [477, 171] on input "Parcel ID:" at bounding box center [630, 171] width 404 height 34
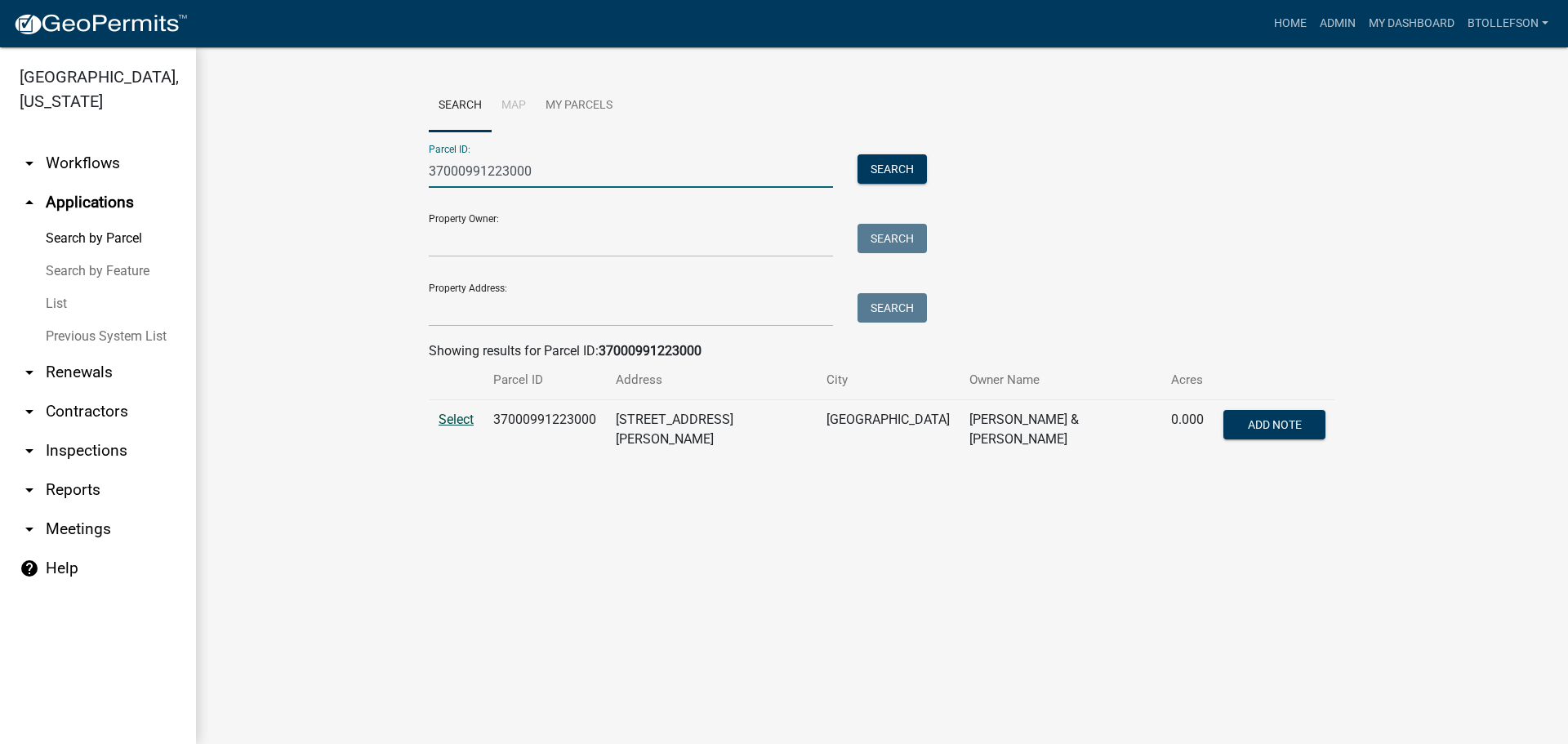
type input "37000991223000"
click at [458, 423] on span "Select" at bounding box center [456, 420] width 35 height 16
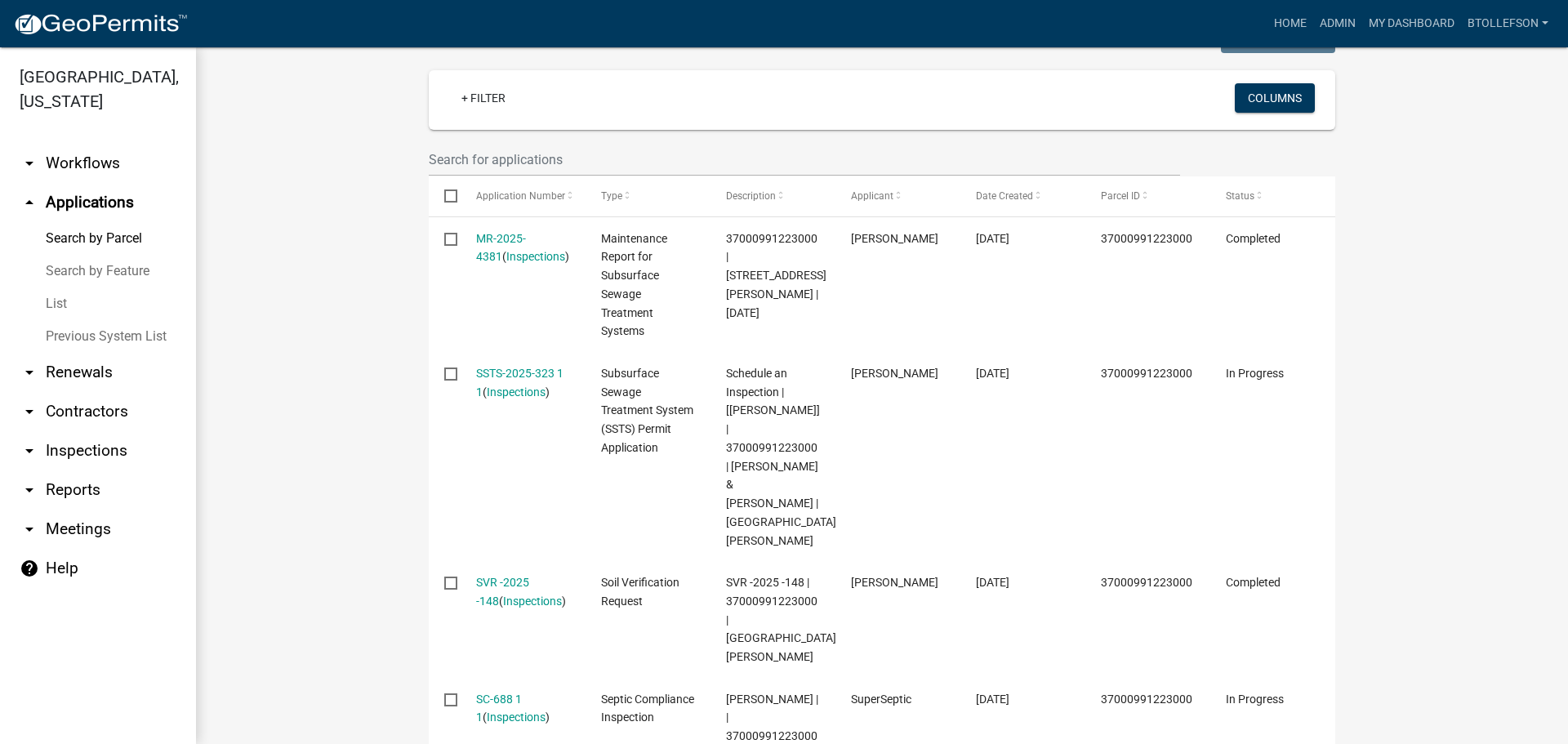
scroll to position [453, 0]
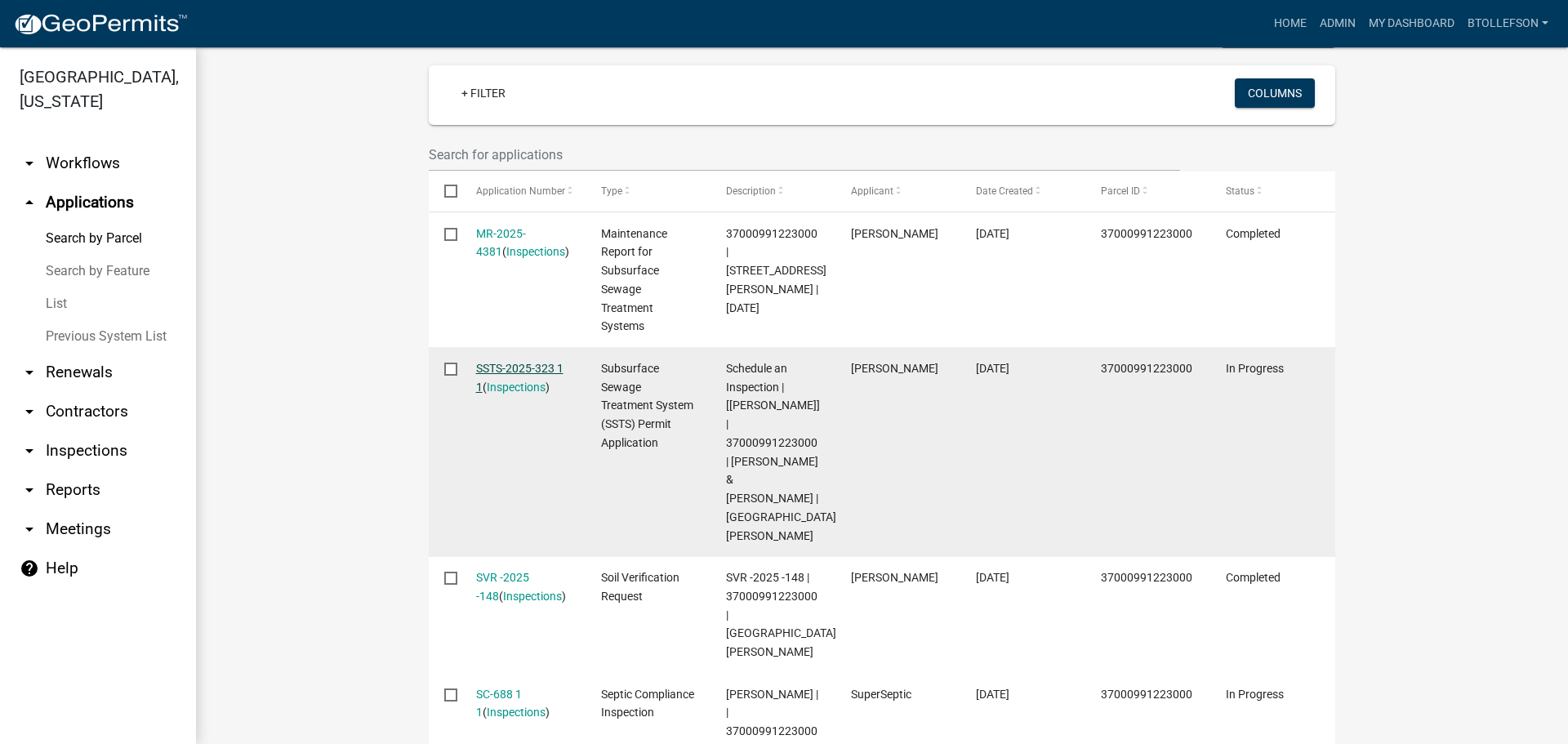
click at [509, 362] on link "SSTS-2025-323 1 1" at bounding box center [519, 378] width 87 height 32
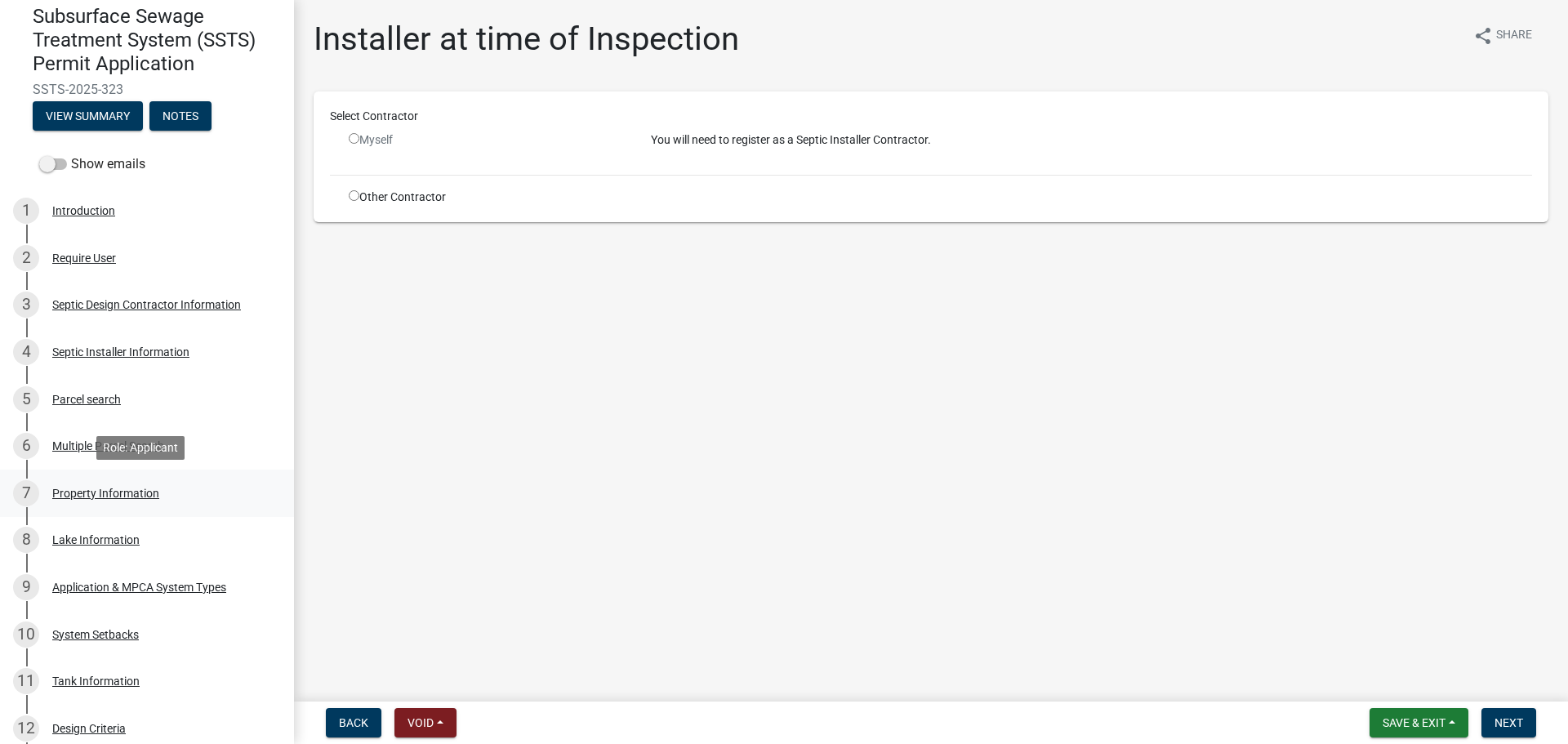
scroll to position [163, 0]
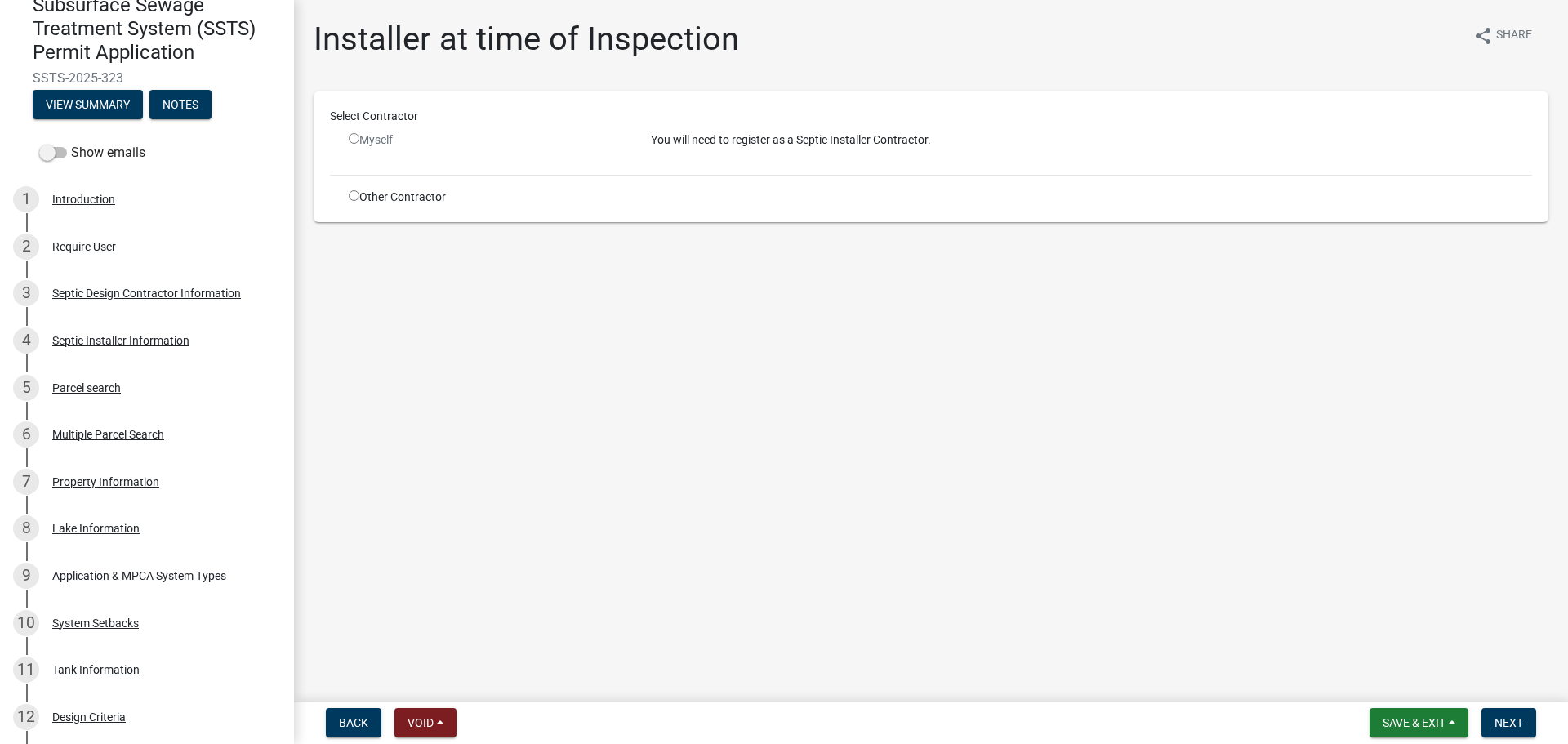
click at [143, 582] on div "Application & MPCA System Types" at bounding box center [140, 575] width 174 height 11
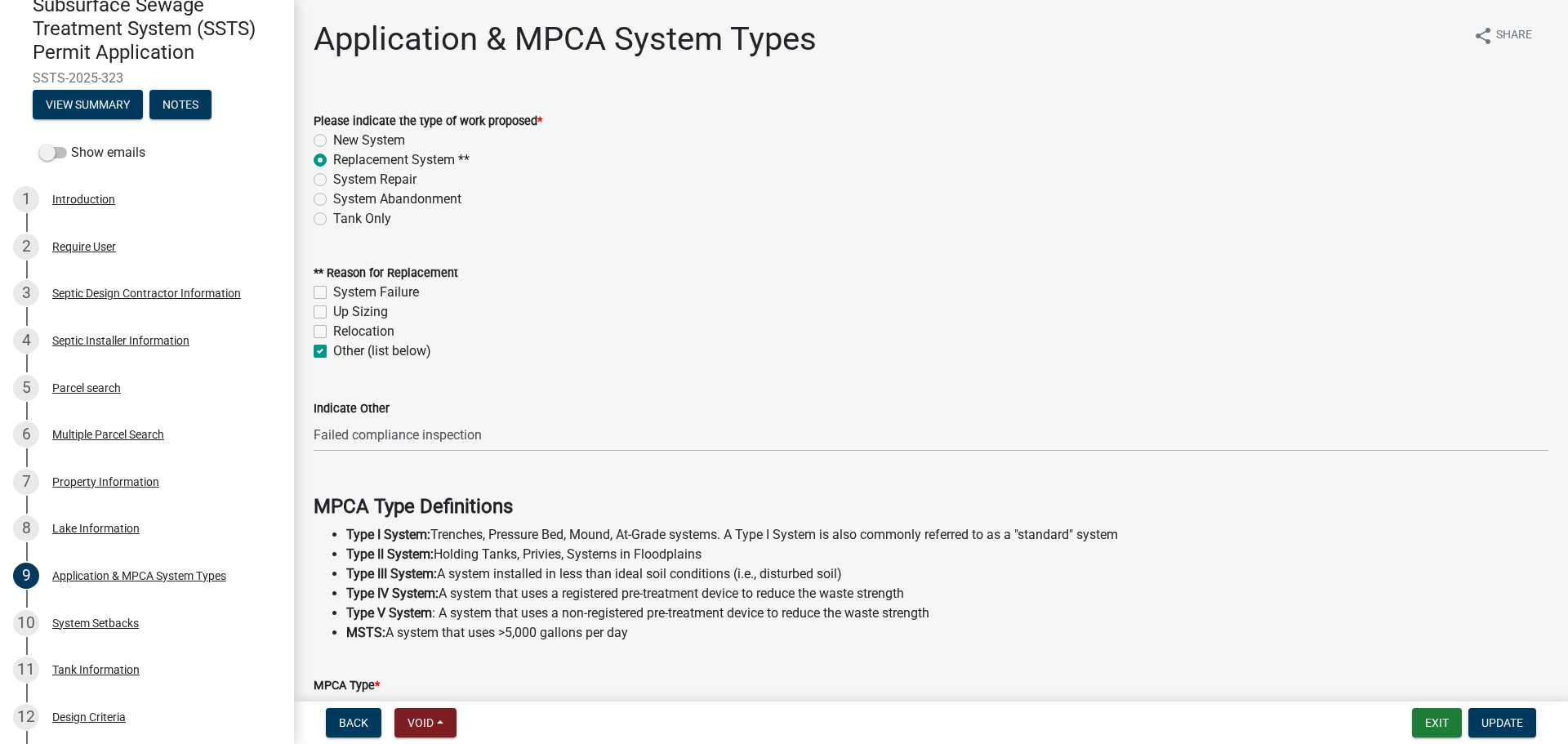
drag, startPoint x: 318, startPoint y: 292, endPoint x: 327, endPoint y: 309, distance: 19.2
click at [334, 292] on label "System Failure" at bounding box center [376, 292] width 85 height 20
click at [334, 292] on input "System Failure" at bounding box center [339, 288] width 10 height 10
checkbox input "true"
checkbox input "false"
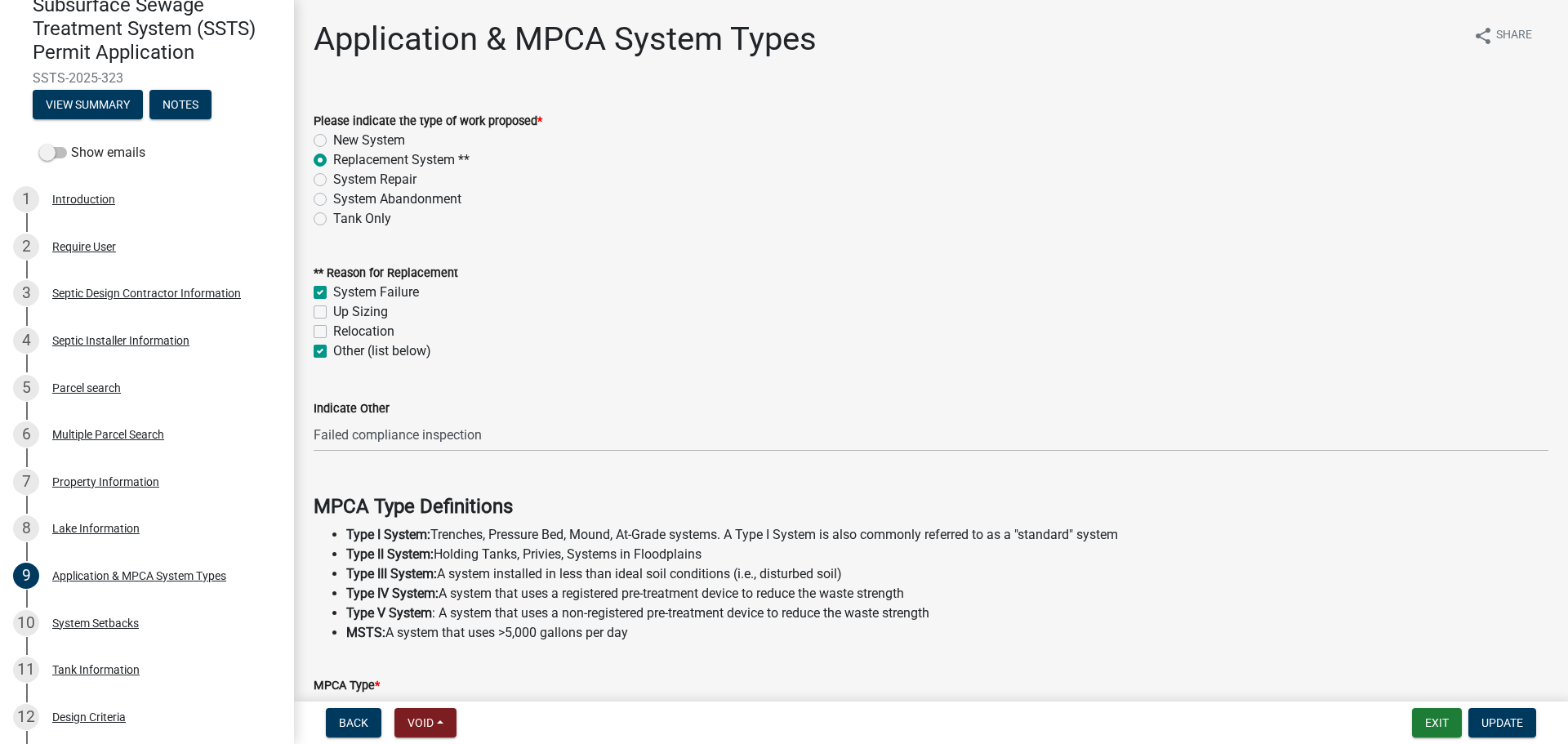
checkbox input "false"
click at [334, 347] on label "Other (list below)" at bounding box center [383, 351] width 98 height 20
click at [334, 347] on input "Other (list below)" at bounding box center [339, 347] width 10 height 10
checkbox input "false"
checkbox input "true"
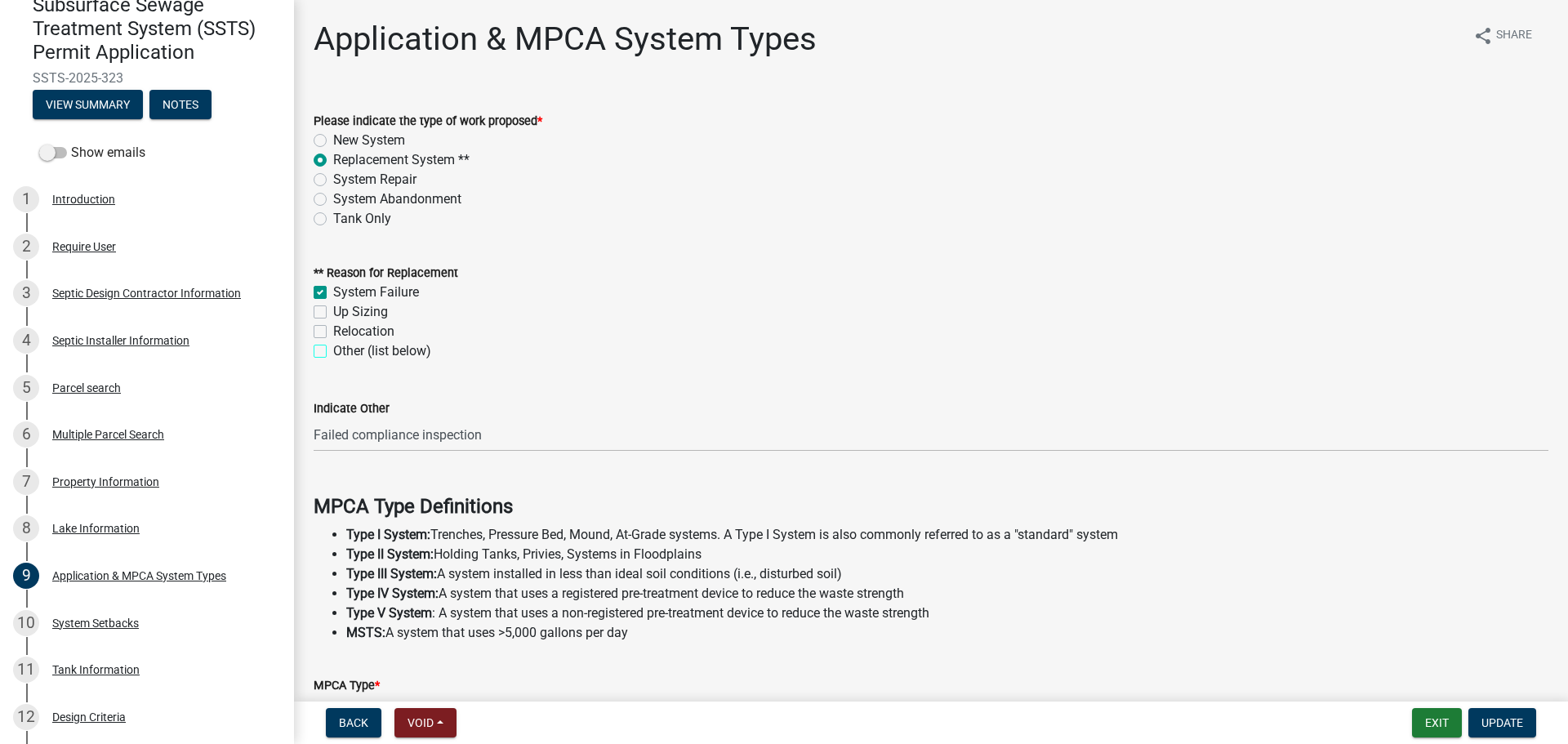
checkbox input "false"
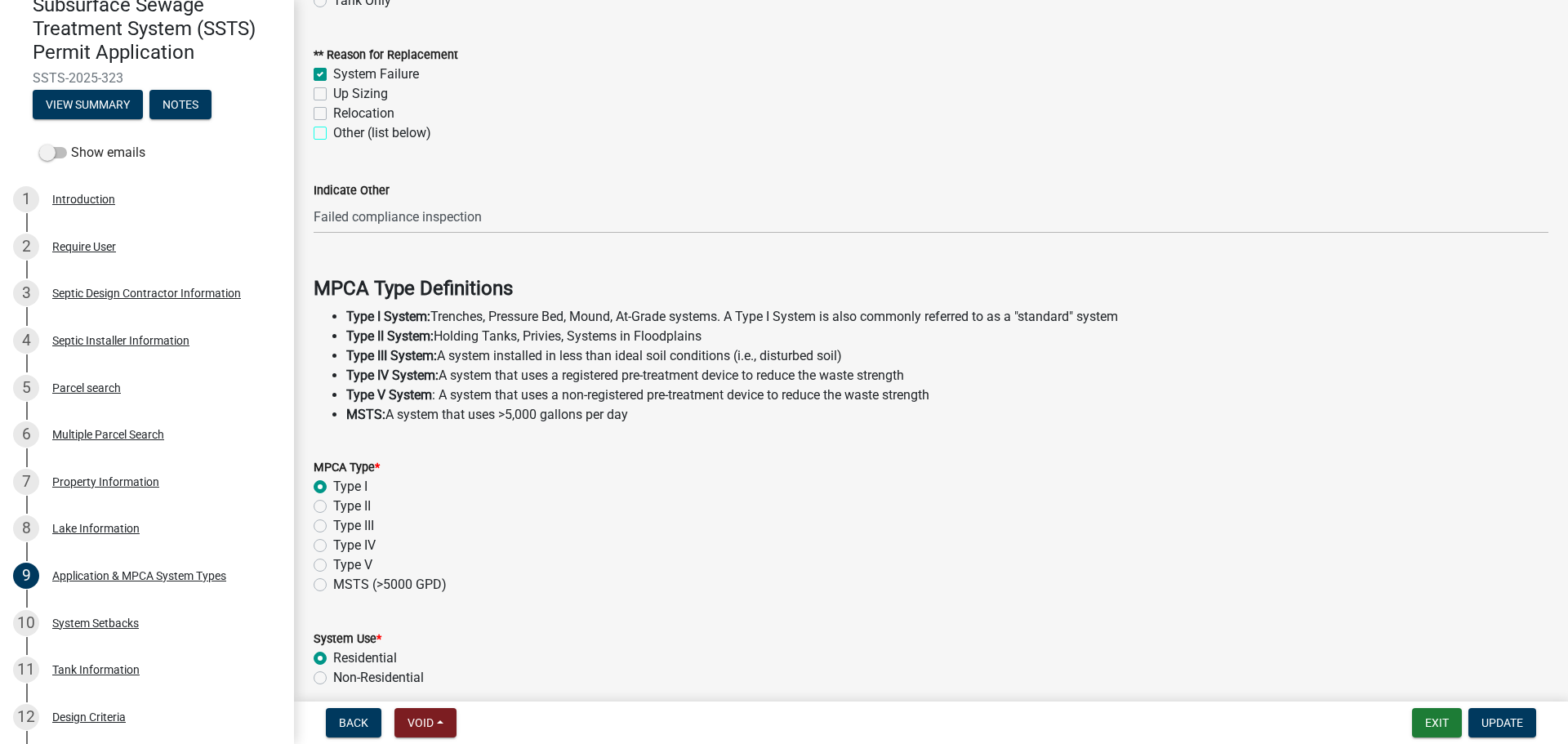
scroll to position [409, 0]
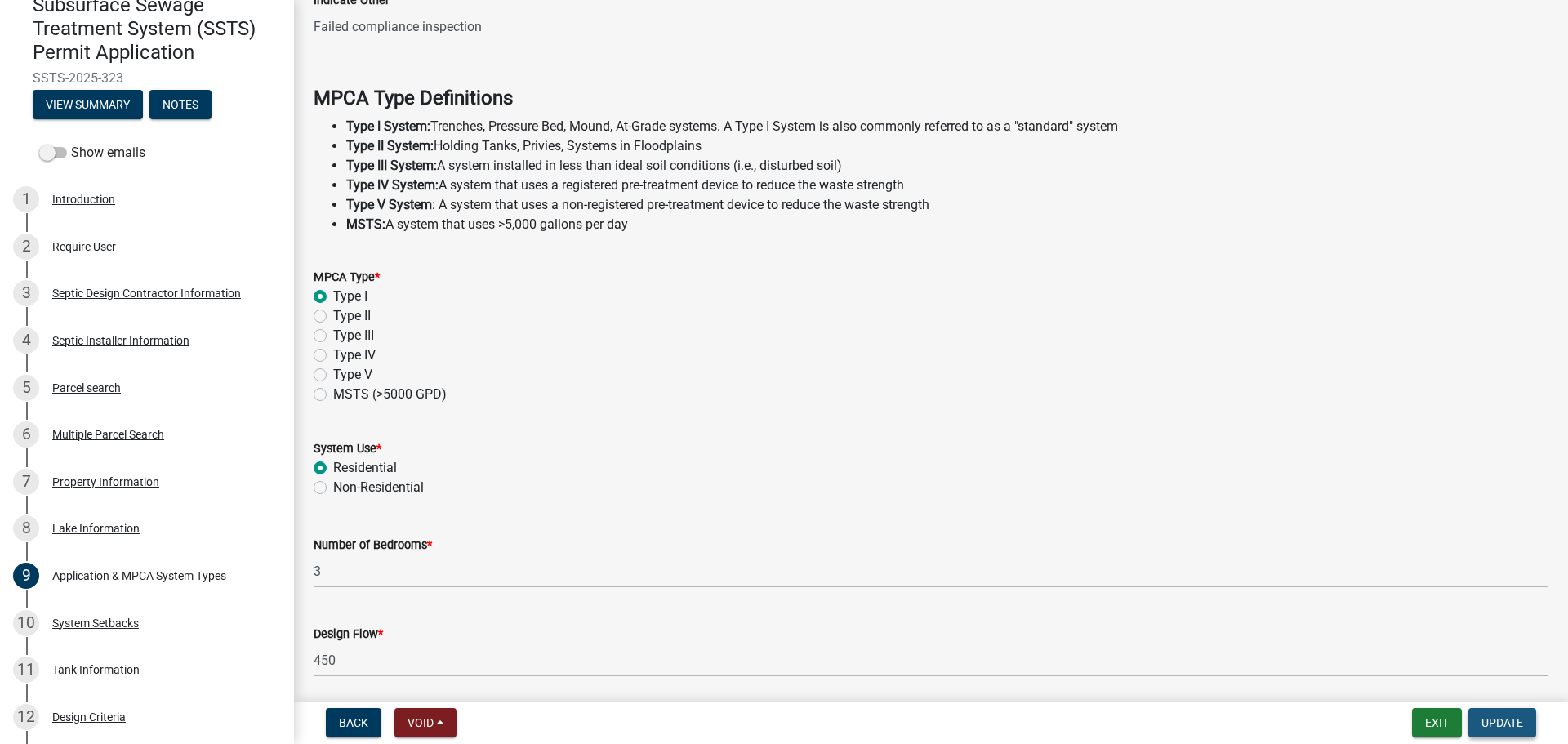
click at [1512, 722] on span "Update" at bounding box center [1502, 722] width 41 height 13
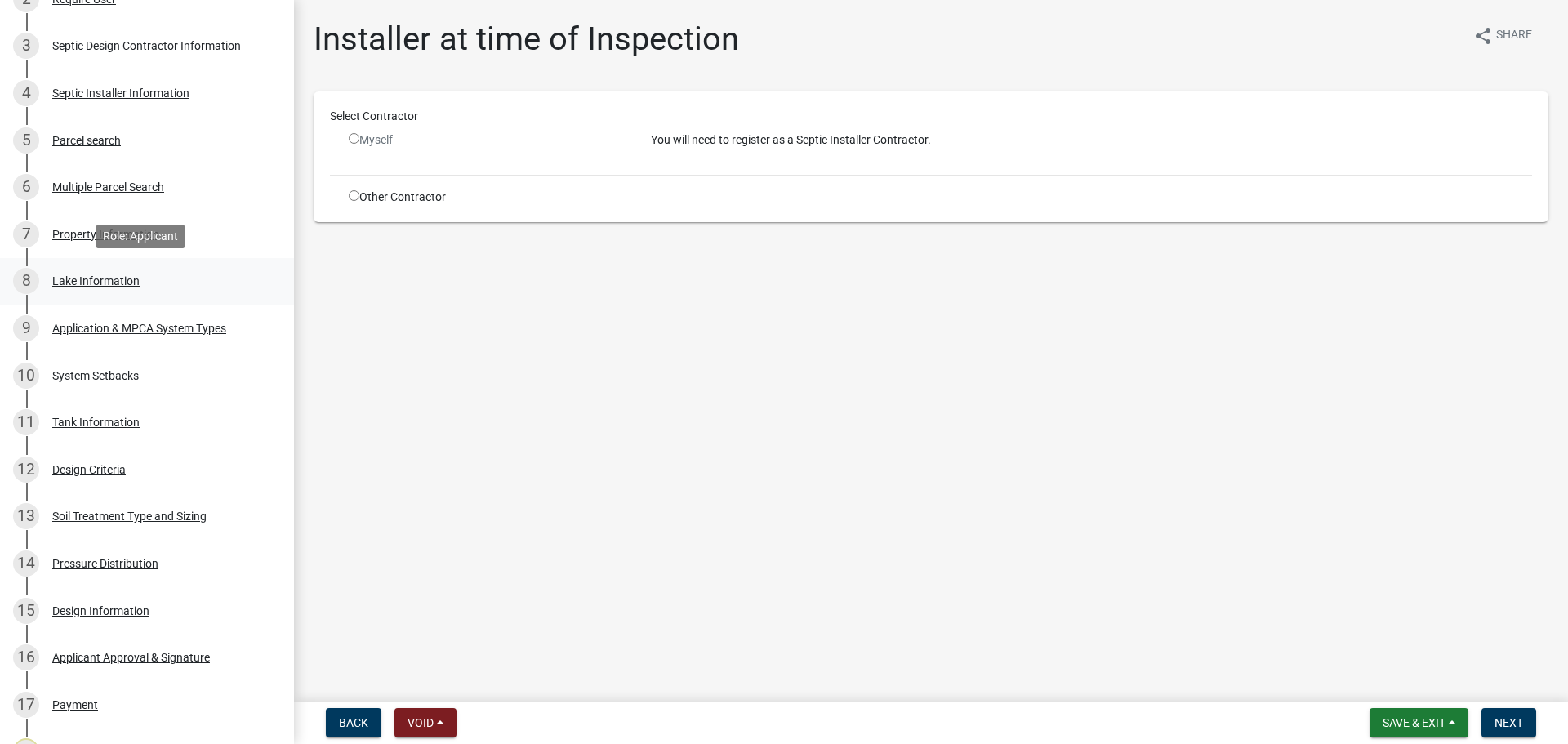
scroll to position [490, 0]
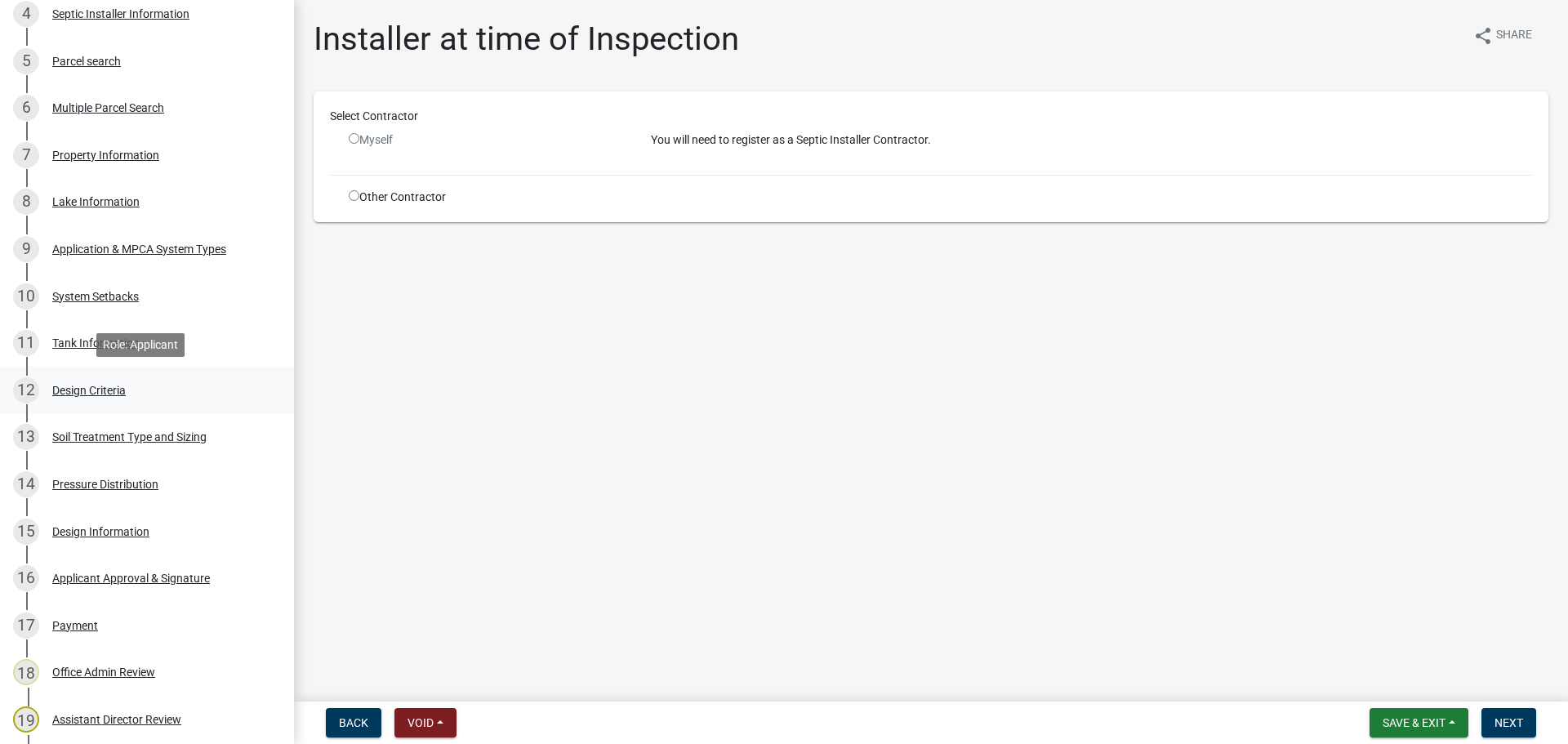
click at [90, 399] on div "12 Design Criteria" at bounding box center [141, 391] width 255 height 26
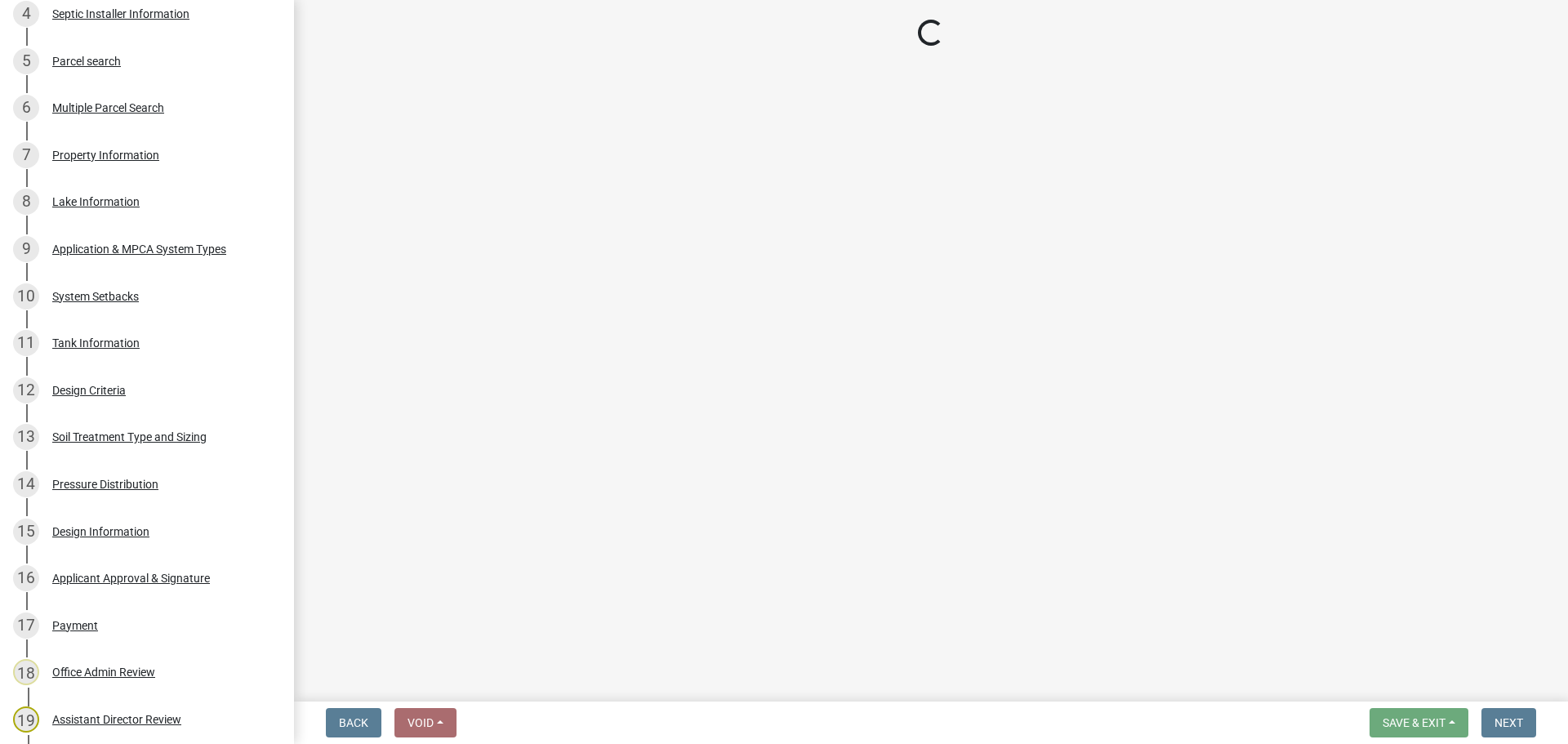
select select "161dc003-2926-44f5-9717-bc9d566eecc1"
select select "3ca66991-ccde-4548-bdad-f82583be96e2"
select select "77ed3ba4-a6d5-4048-ab27-59c0bc717e6e"
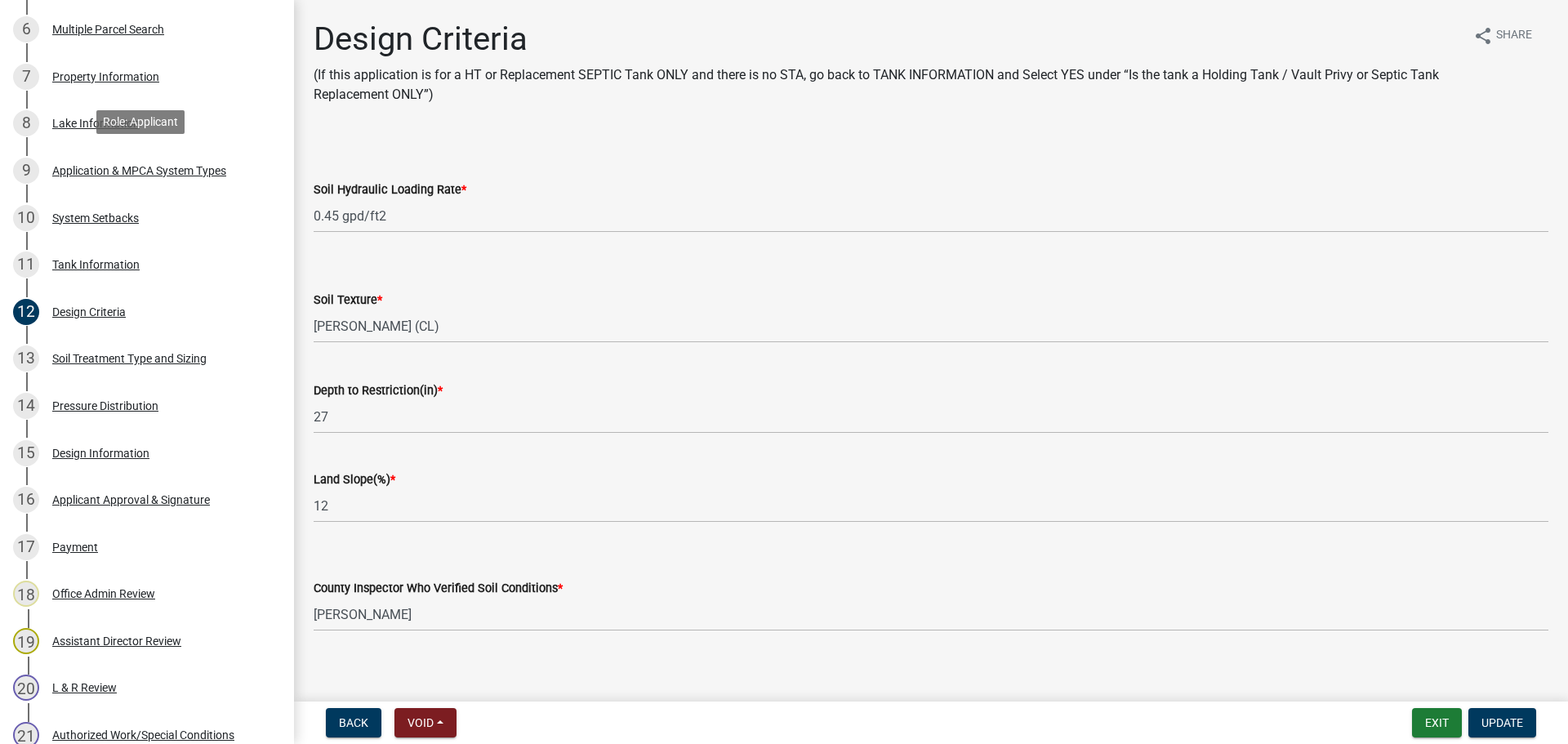
scroll to position [572, 0]
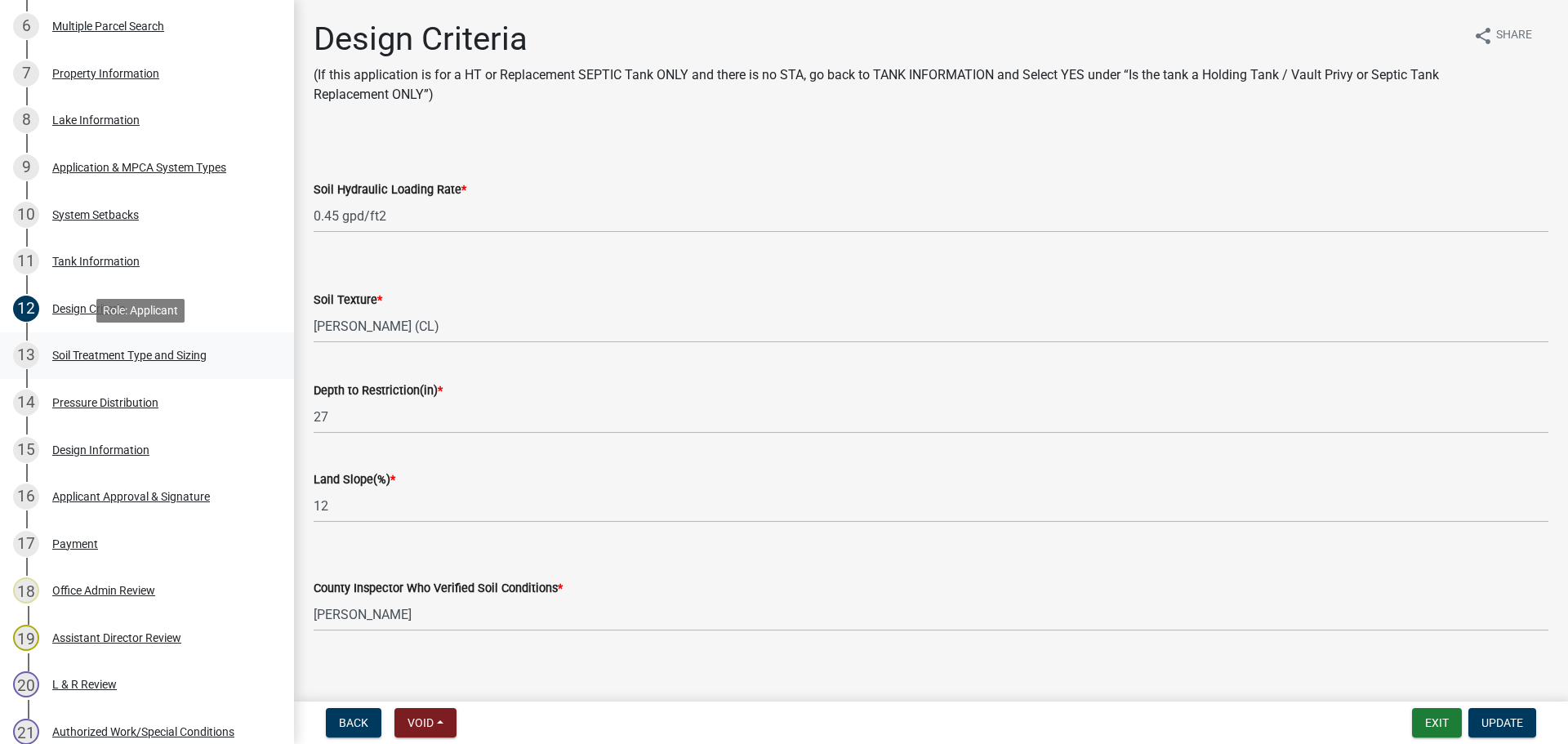
click at [203, 367] on div "13 Soil Treatment Type and Sizing" at bounding box center [141, 355] width 255 height 26
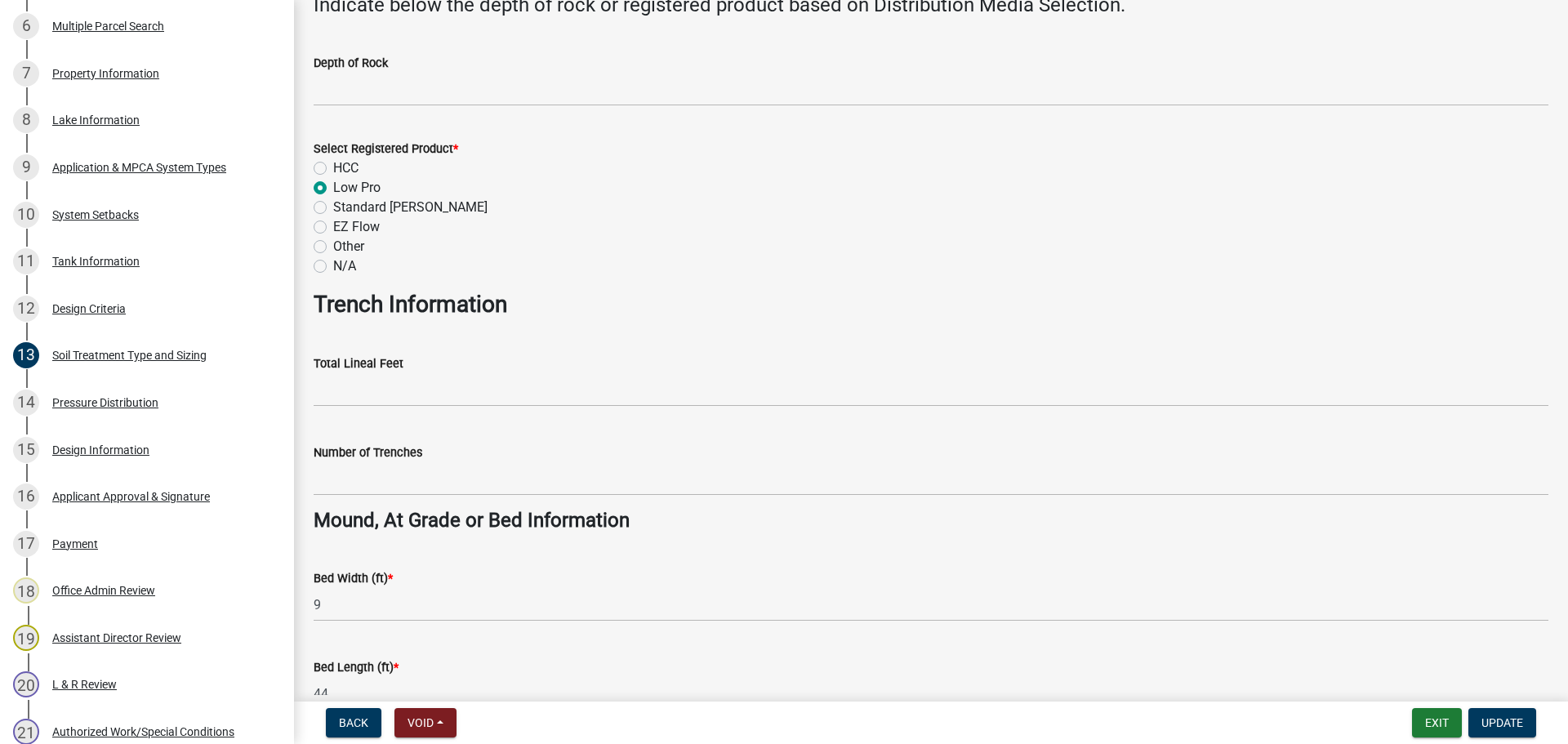
scroll to position [327, 0]
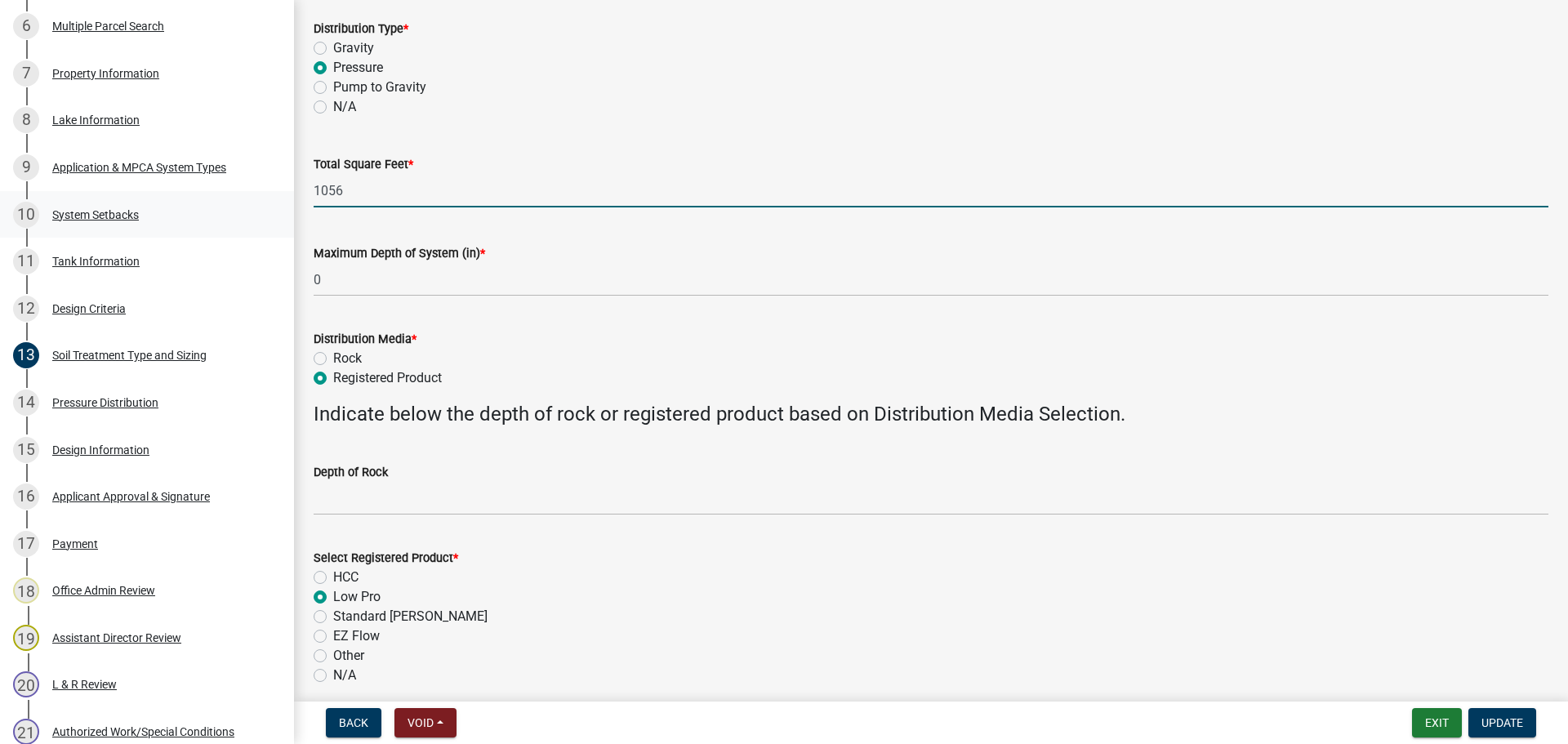
drag, startPoint x: 369, startPoint y: 195, endPoint x: 253, endPoint y: 204, distance: 116.3
click at [253, 204] on div "Subsurface Sewage Treatment System (SSTS) Permit Application SSTS-2025-323 View…" at bounding box center [784, 372] width 1568 height 744
type input "396"
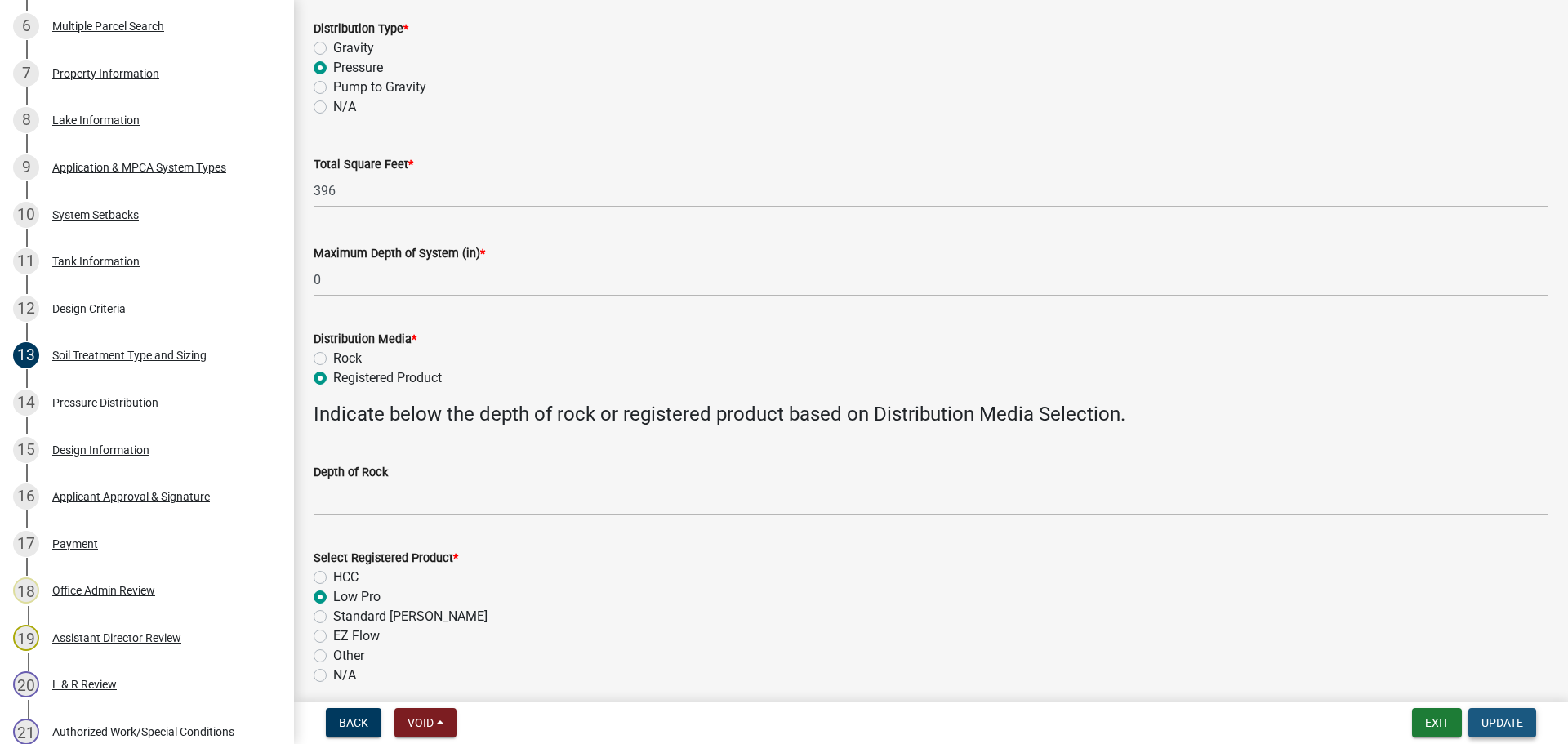
click at [1505, 727] on span "Update" at bounding box center [1502, 722] width 41 height 13
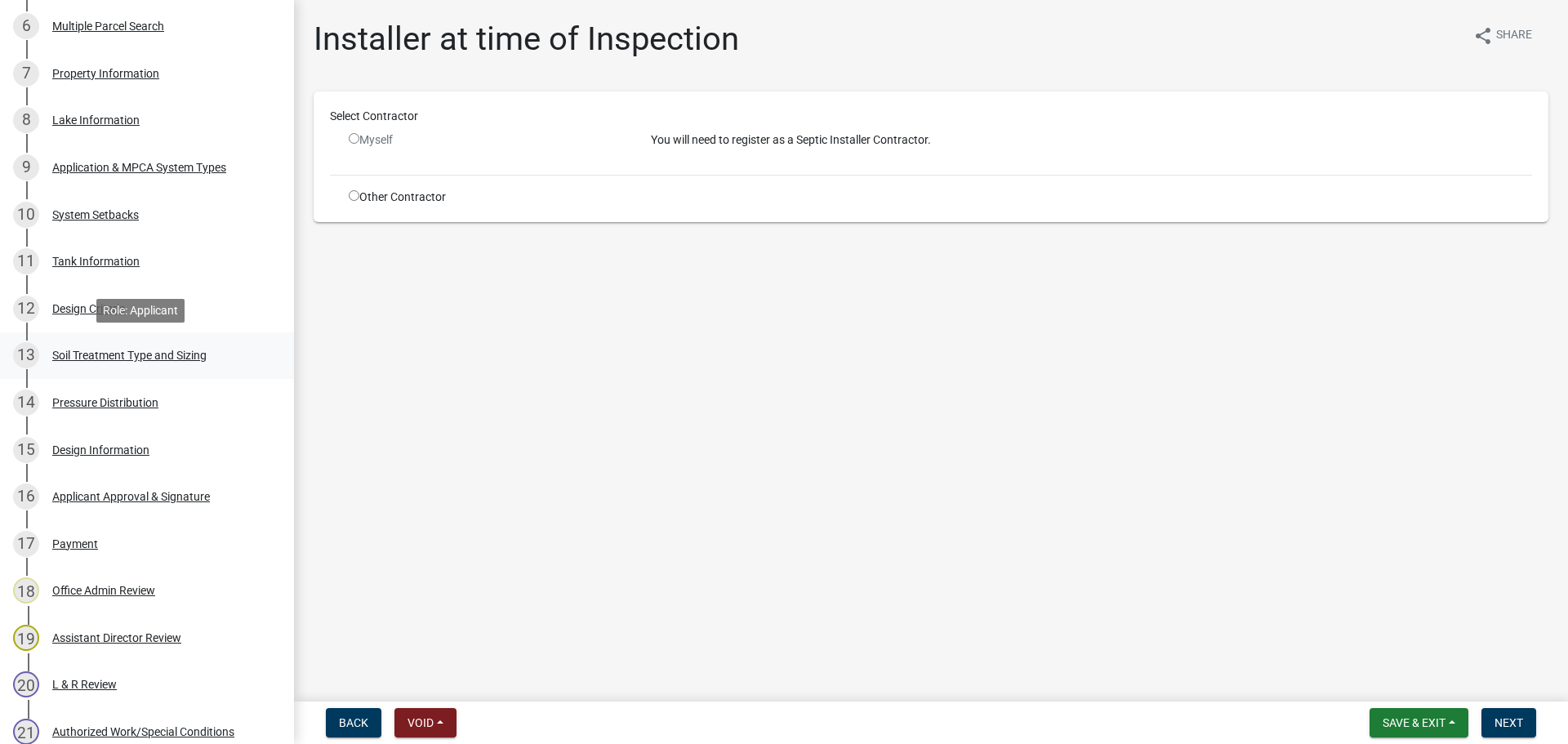
click at [148, 359] on div "Soil Treatment Type and Sizing" at bounding box center [129, 355] width 154 height 11
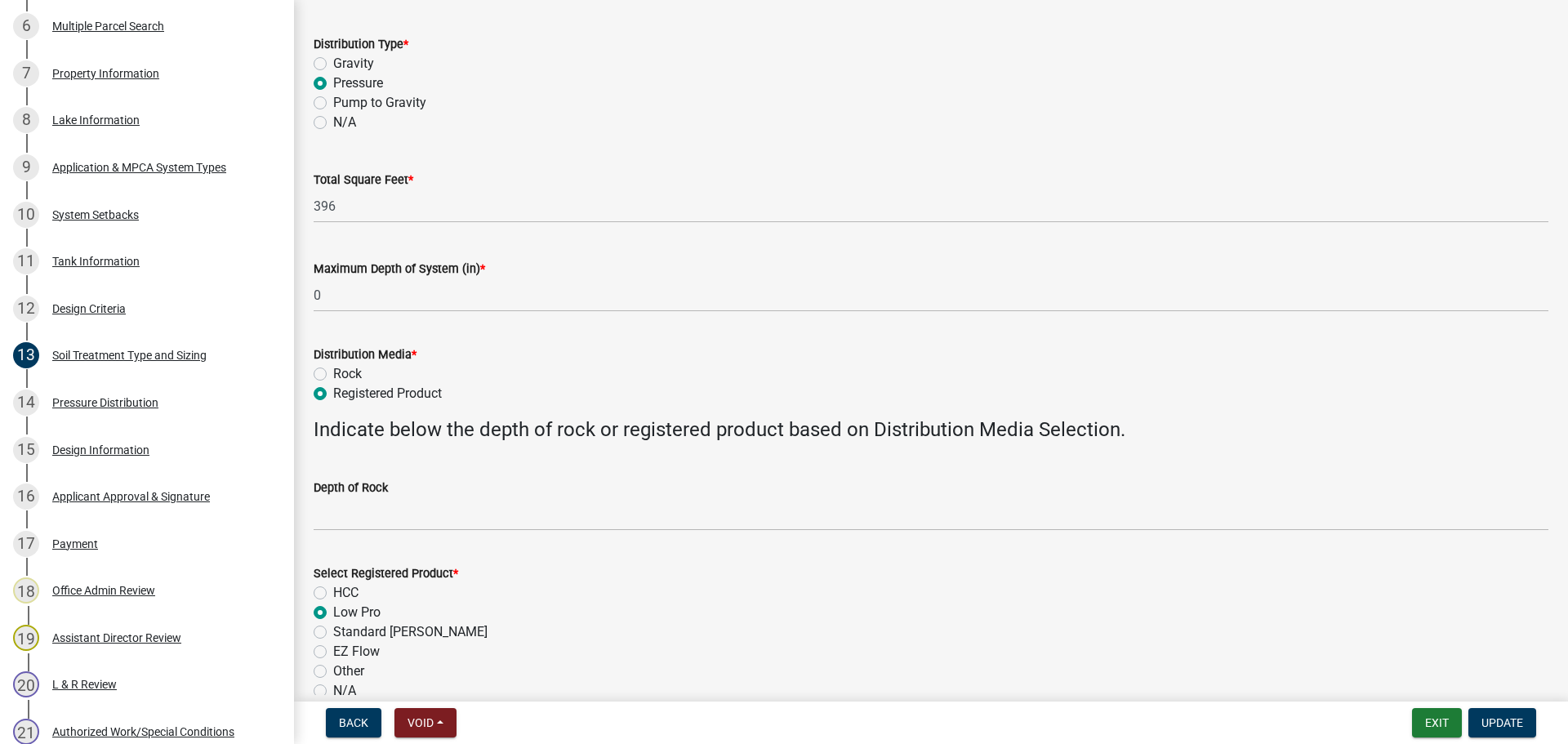
scroll to position [327, 0]
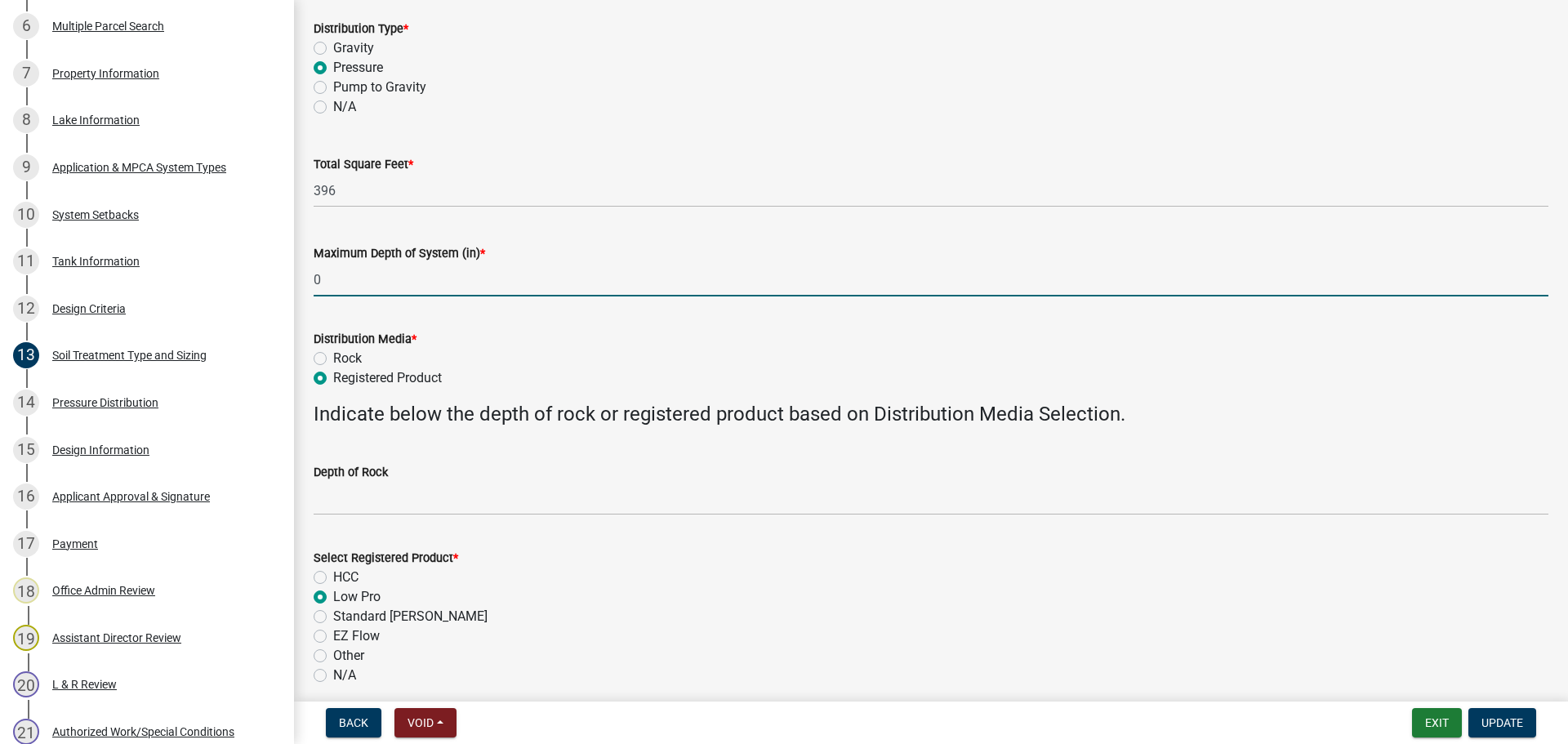
drag, startPoint x: 326, startPoint y: 272, endPoint x: 304, endPoint y: 274, distance: 22.1
click at [304, 274] on div "Maximum Depth of System (in) * 0" at bounding box center [931, 259] width 1259 height 76
type input "-12"
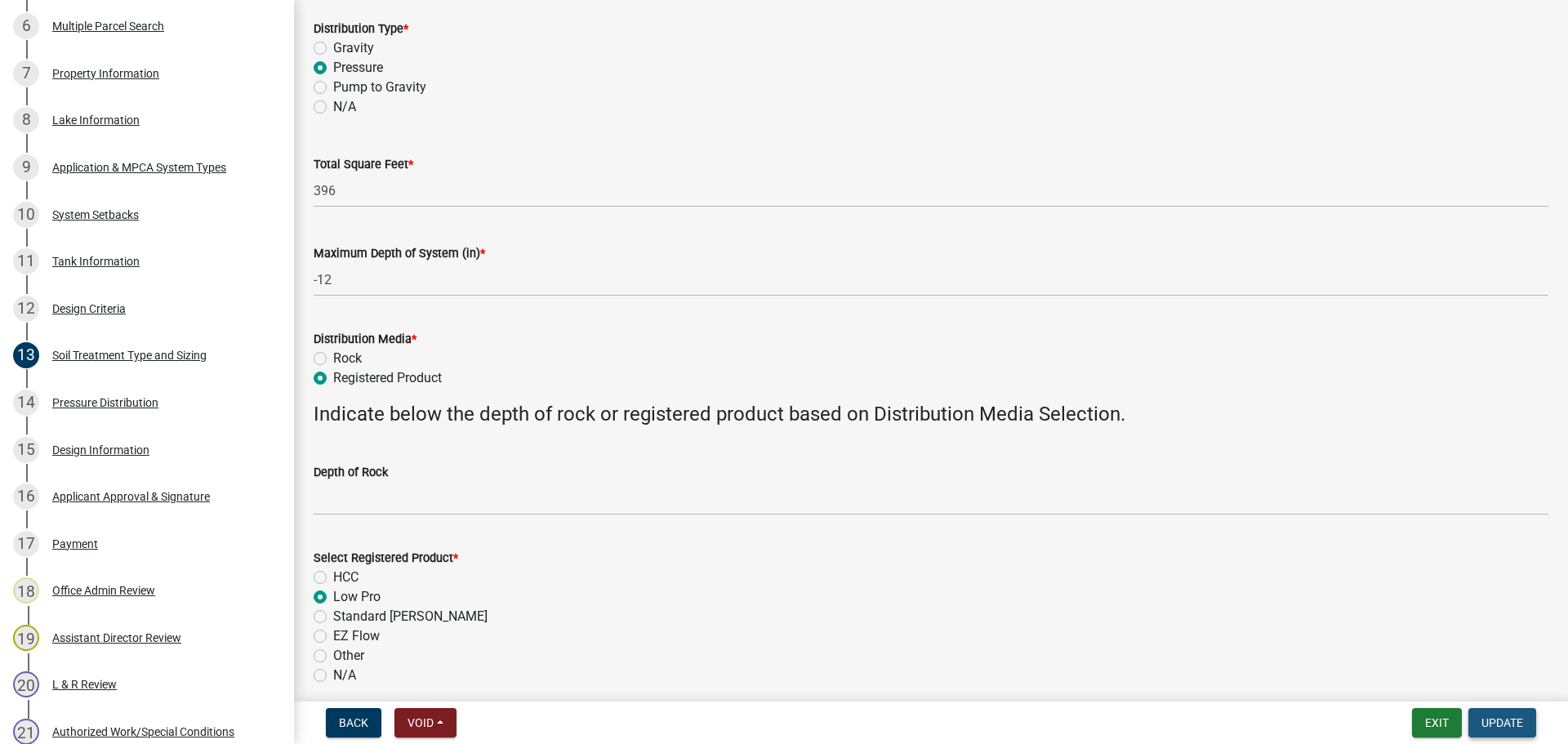
click at [1503, 725] on span "Update" at bounding box center [1502, 722] width 41 height 13
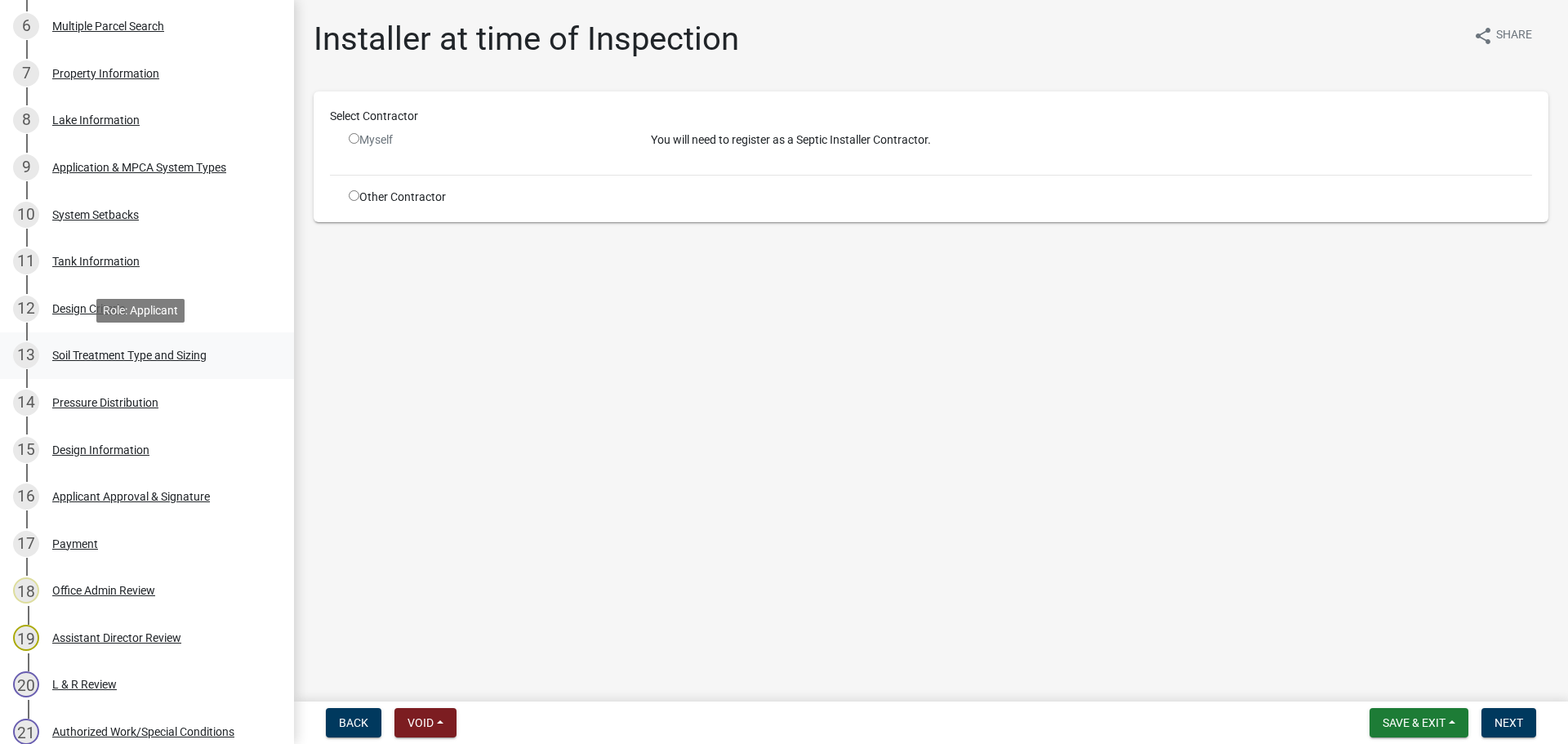
click at [133, 365] on div "13 Soil Treatment Type and Sizing" at bounding box center [141, 355] width 255 height 26
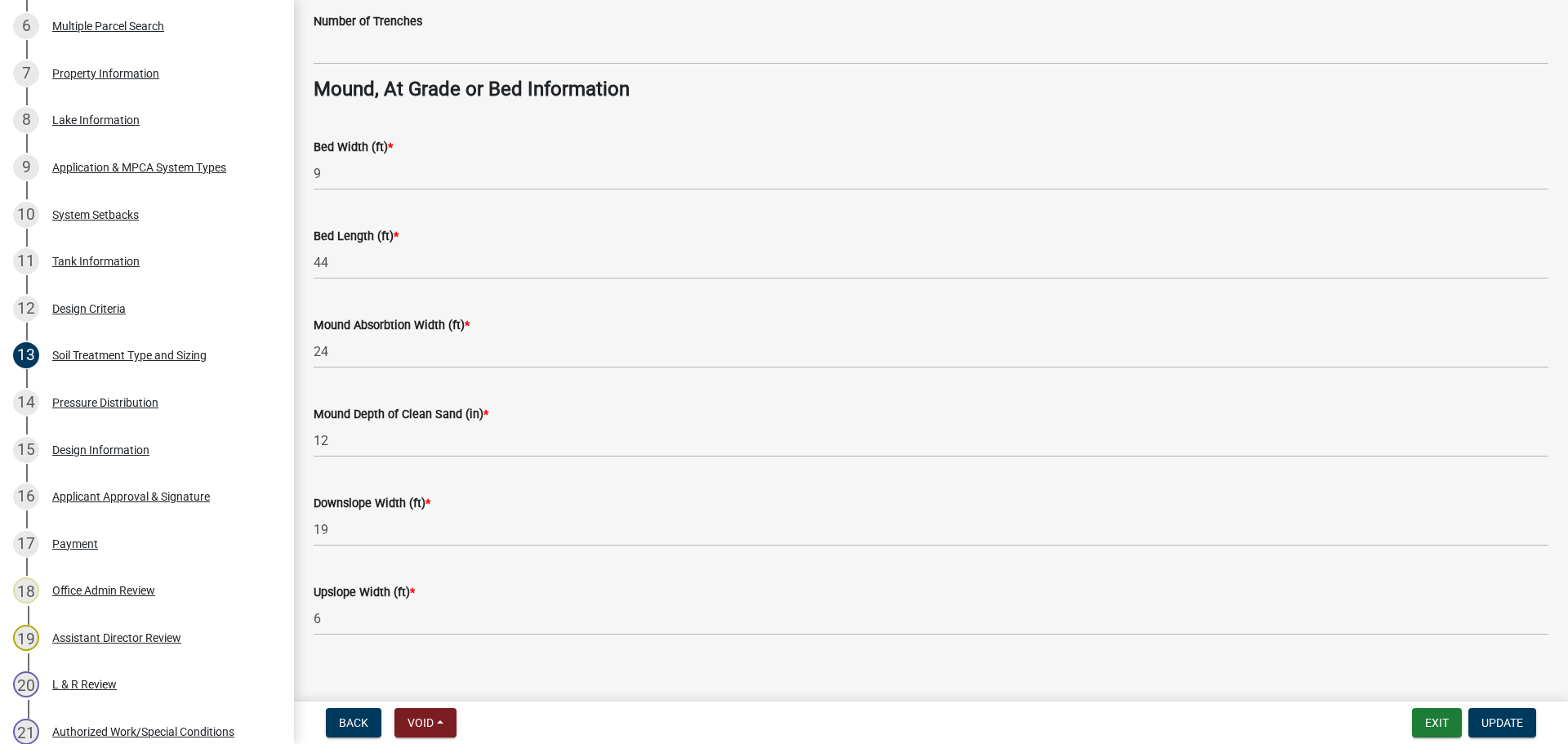
scroll to position [1185, 0]
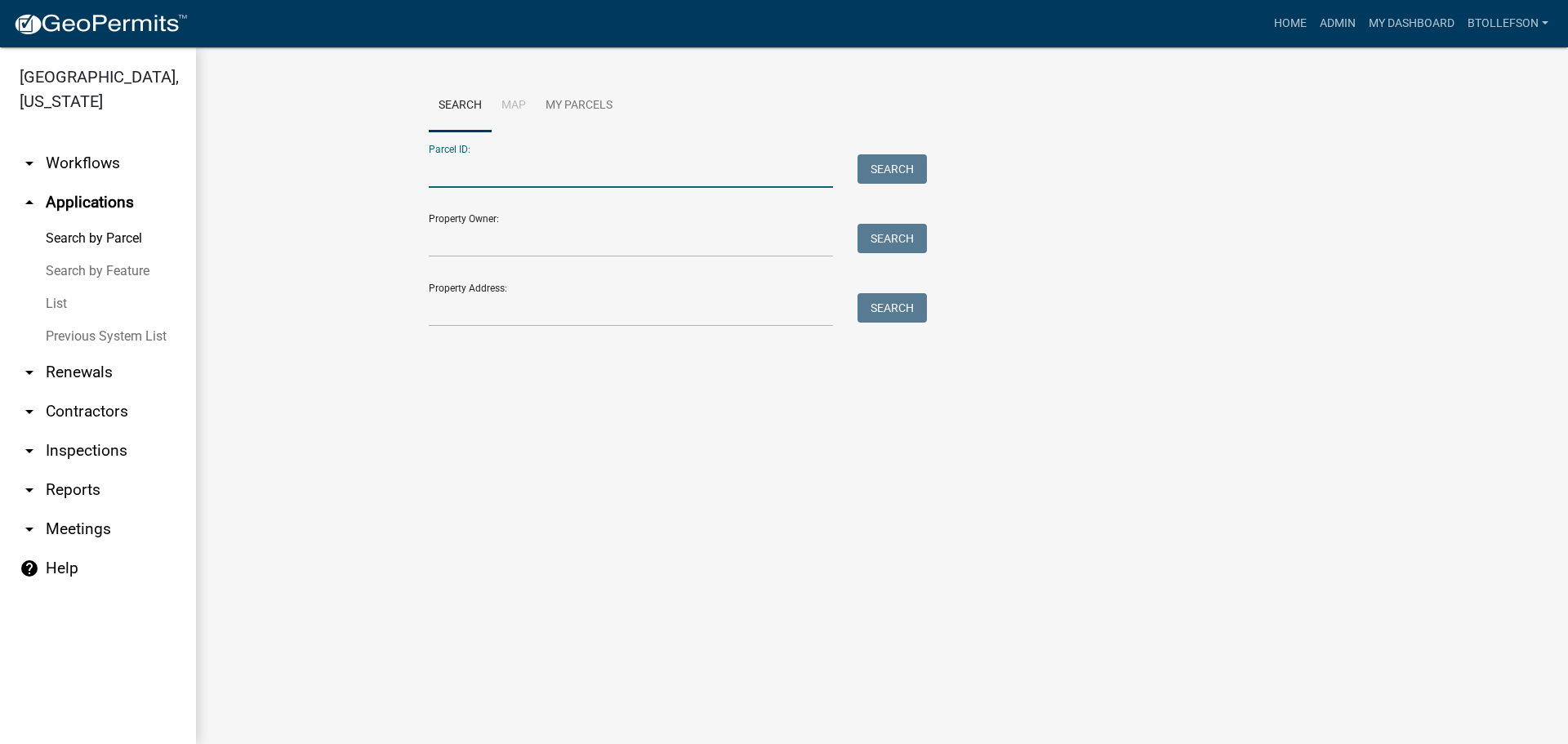
click at [504, 183] on input "Parcel ID:" at bounding box center [630, 171] width 404 height 34
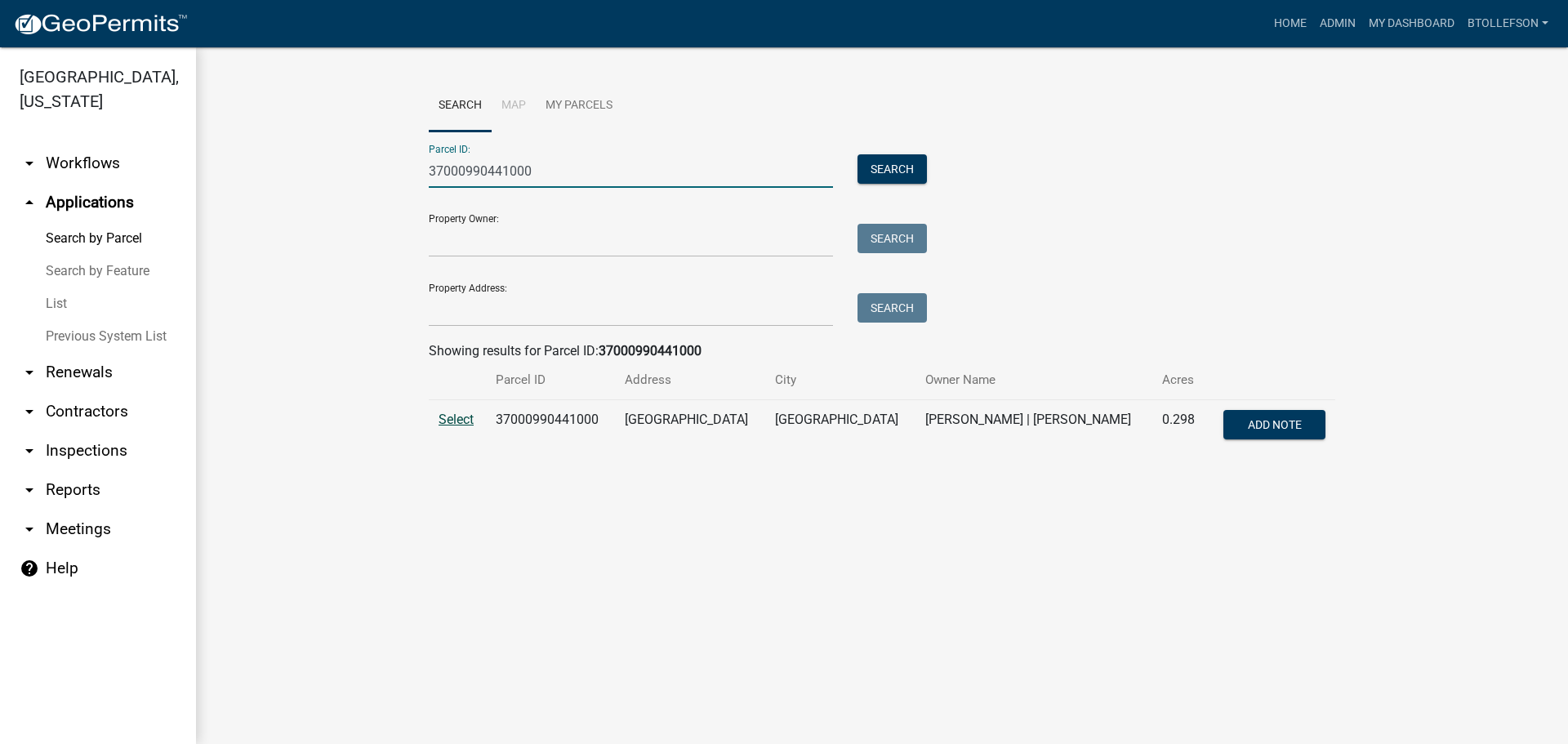
type input "37000990441000"
click at [460, 414] on span "Select" at bounding box center [456, 420] width 35 height 16
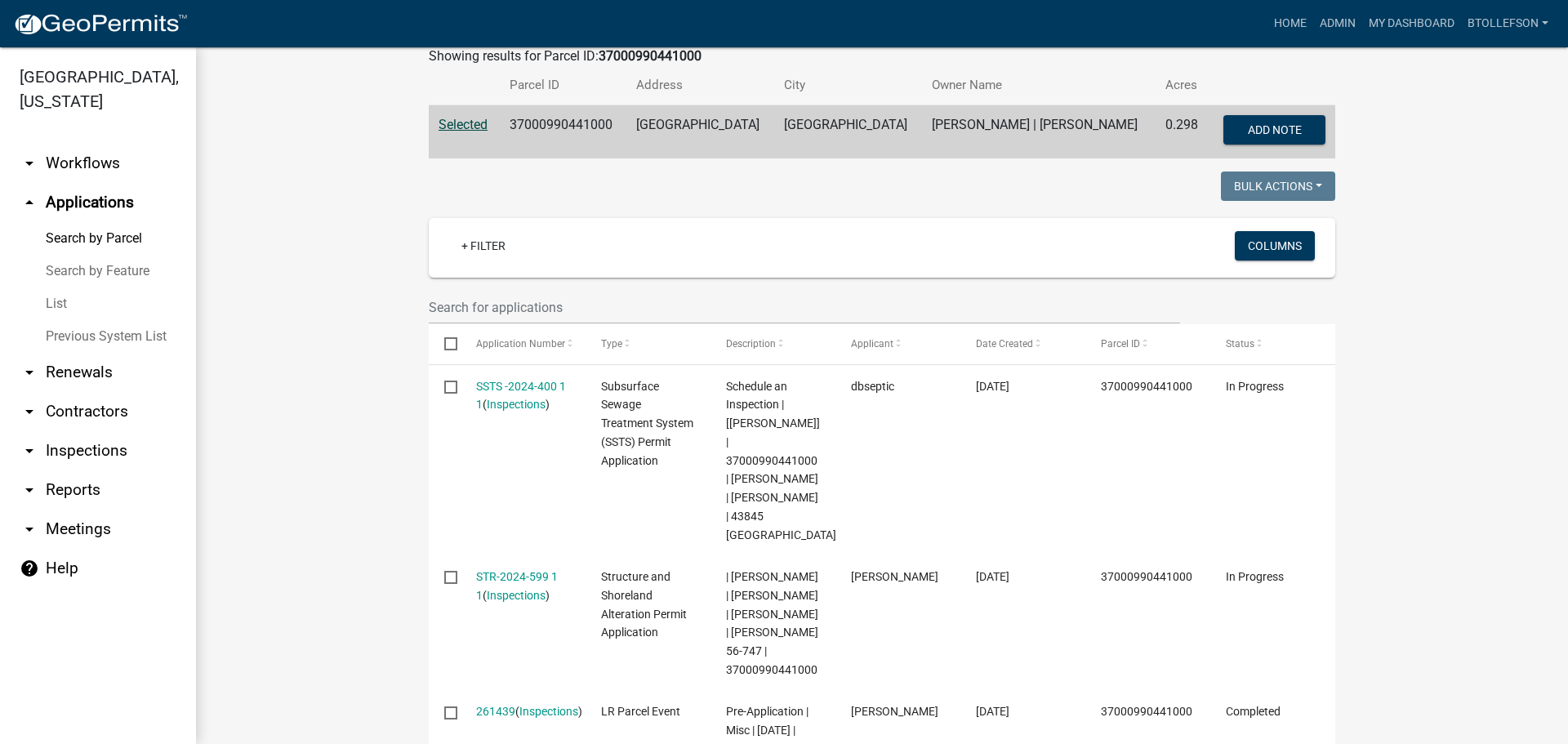
scroll to position [296, 0]
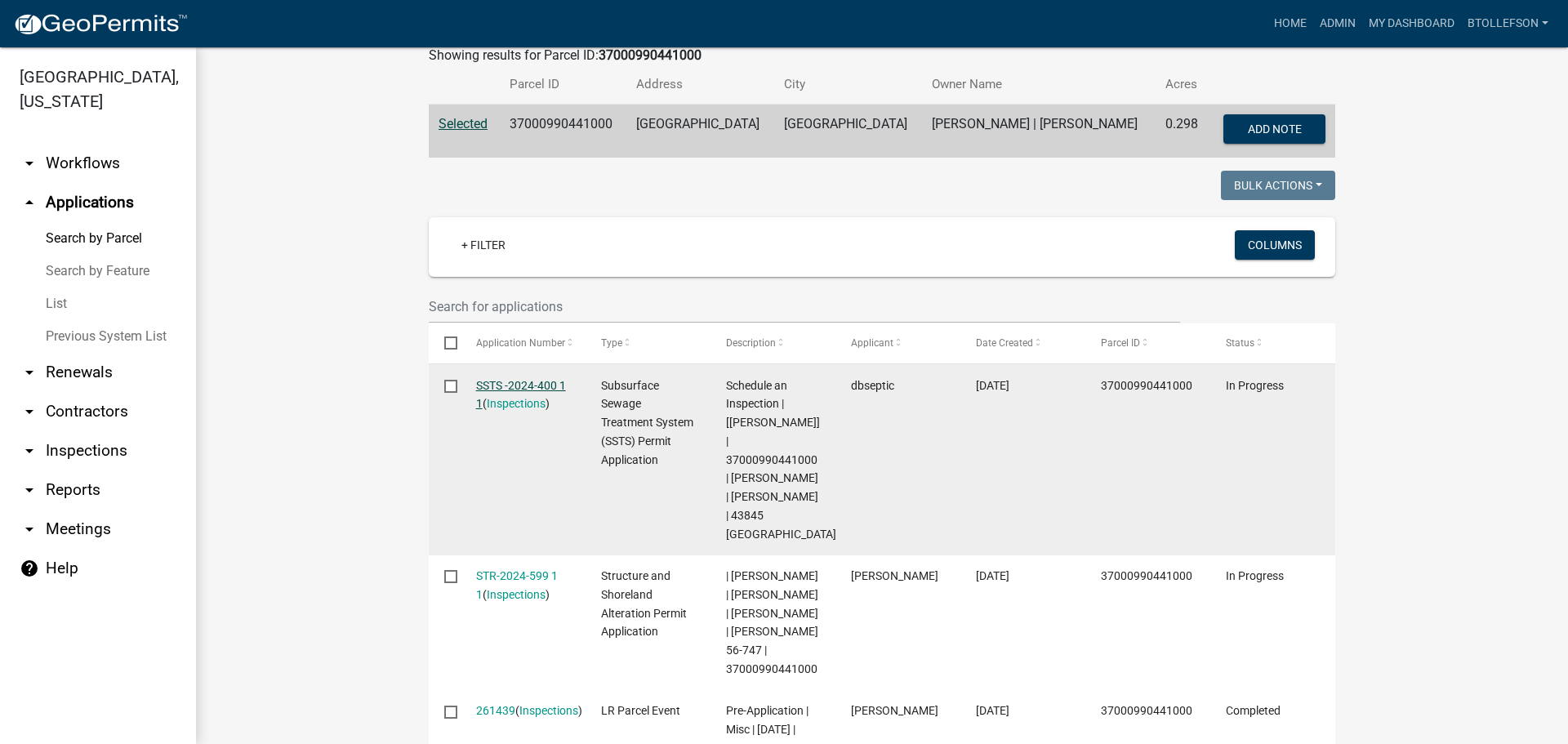
click at [503, 387] on link "SSTS -2024-400 1 1" at bounding box center [521, 395] width 90 height 32
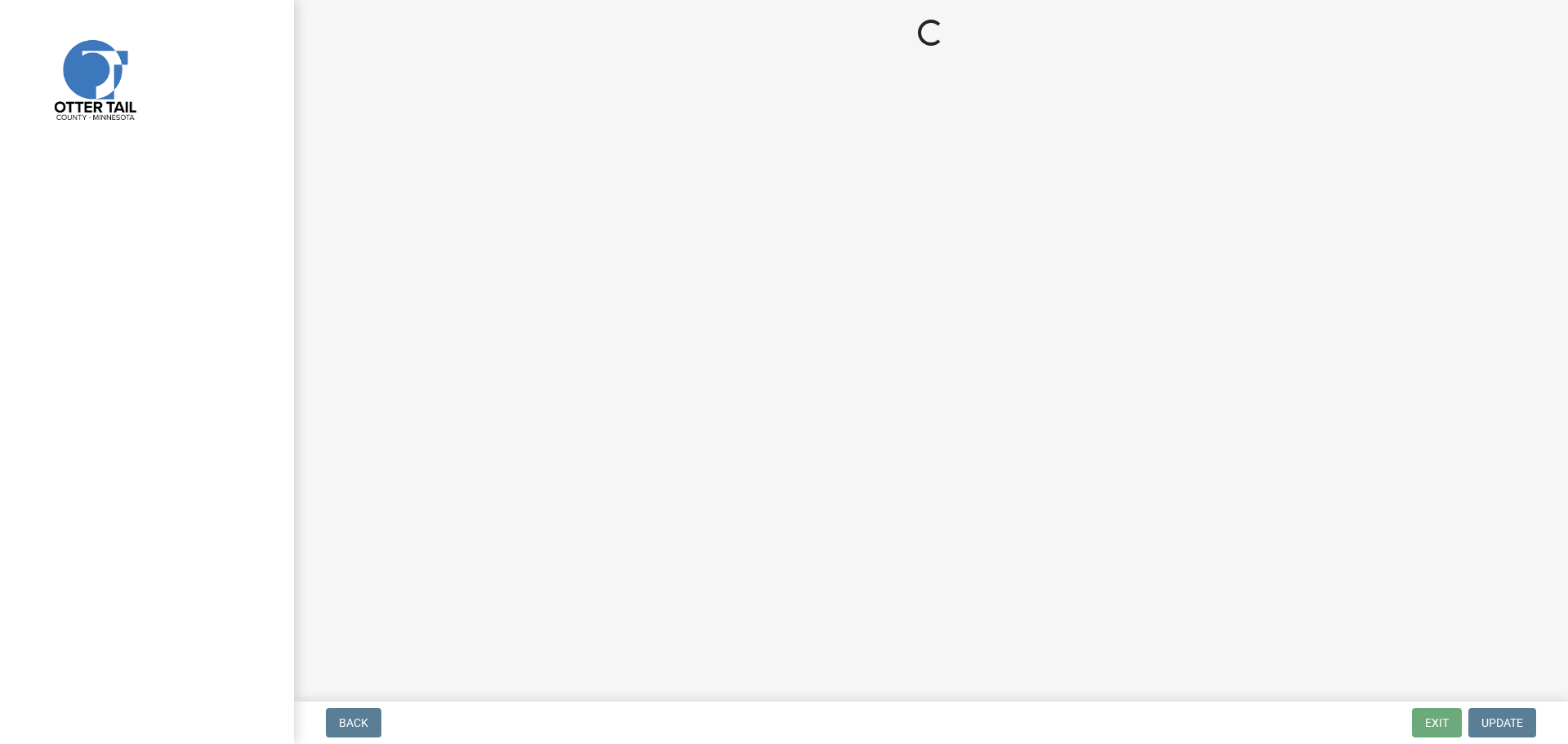
select select "710d5f49-2663-4e73-9718-d0c4e189f5ed"
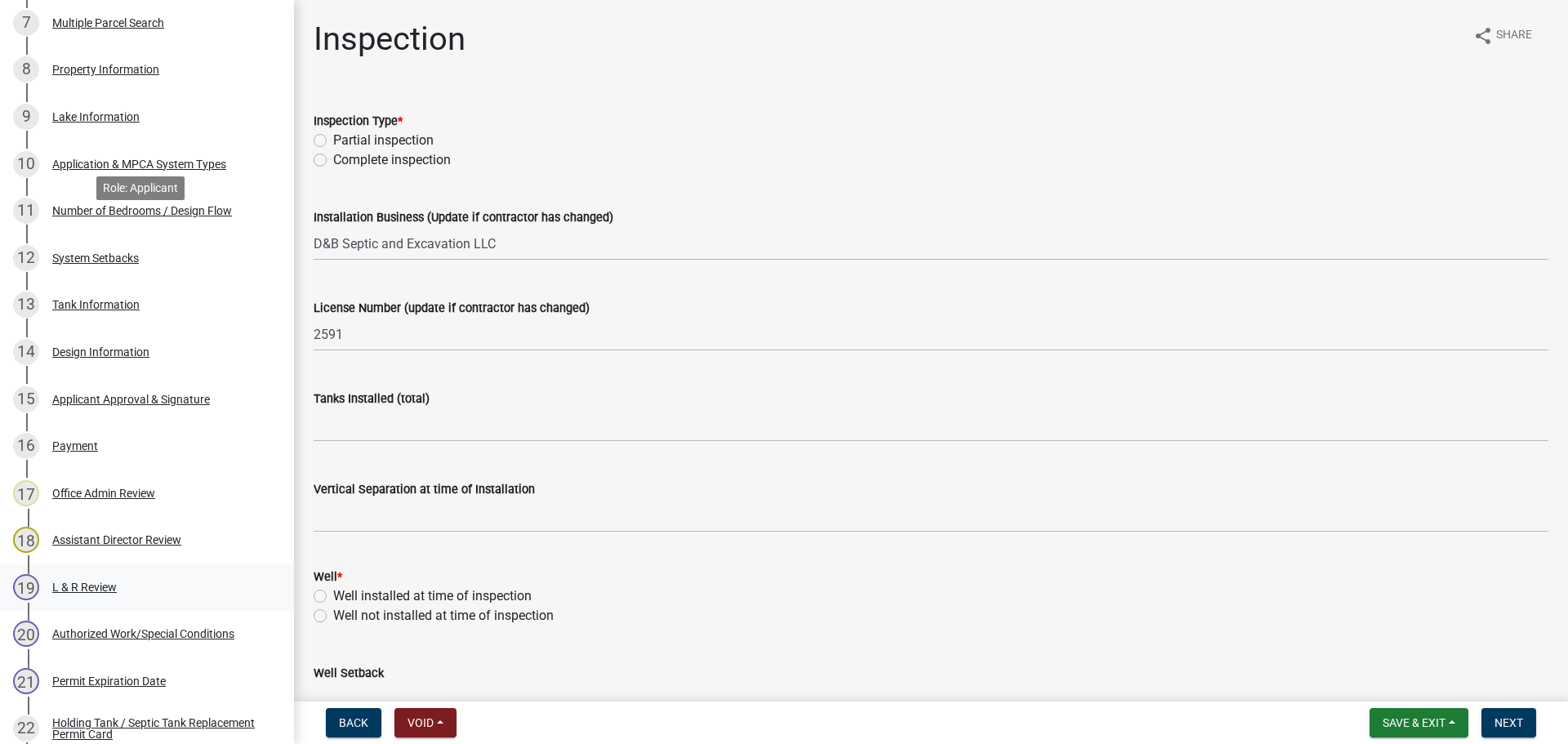
scroll to position [653, 0]
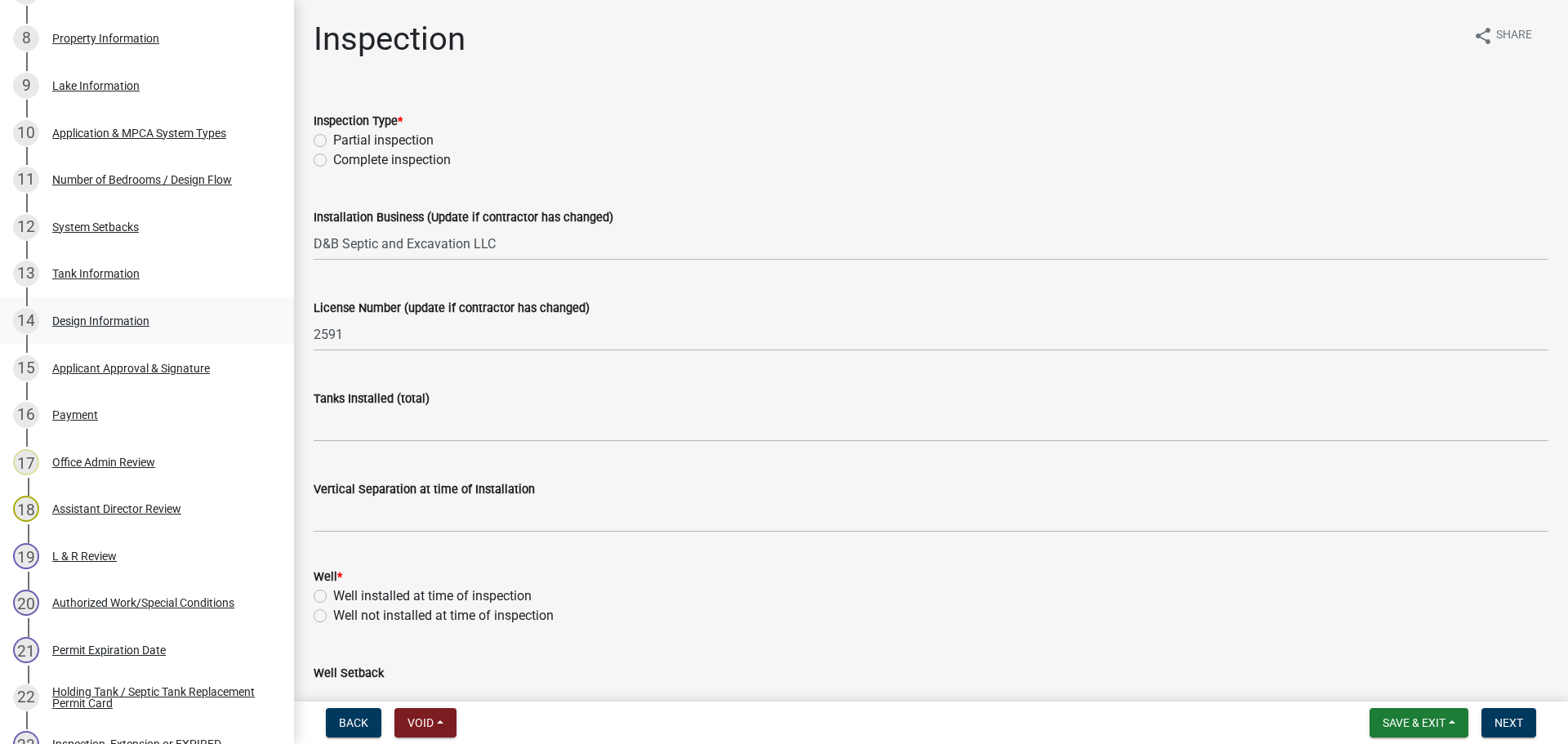
click at [115, 328] on div "14 Design Information" at bounding box center [141, 321] width 255 height 26
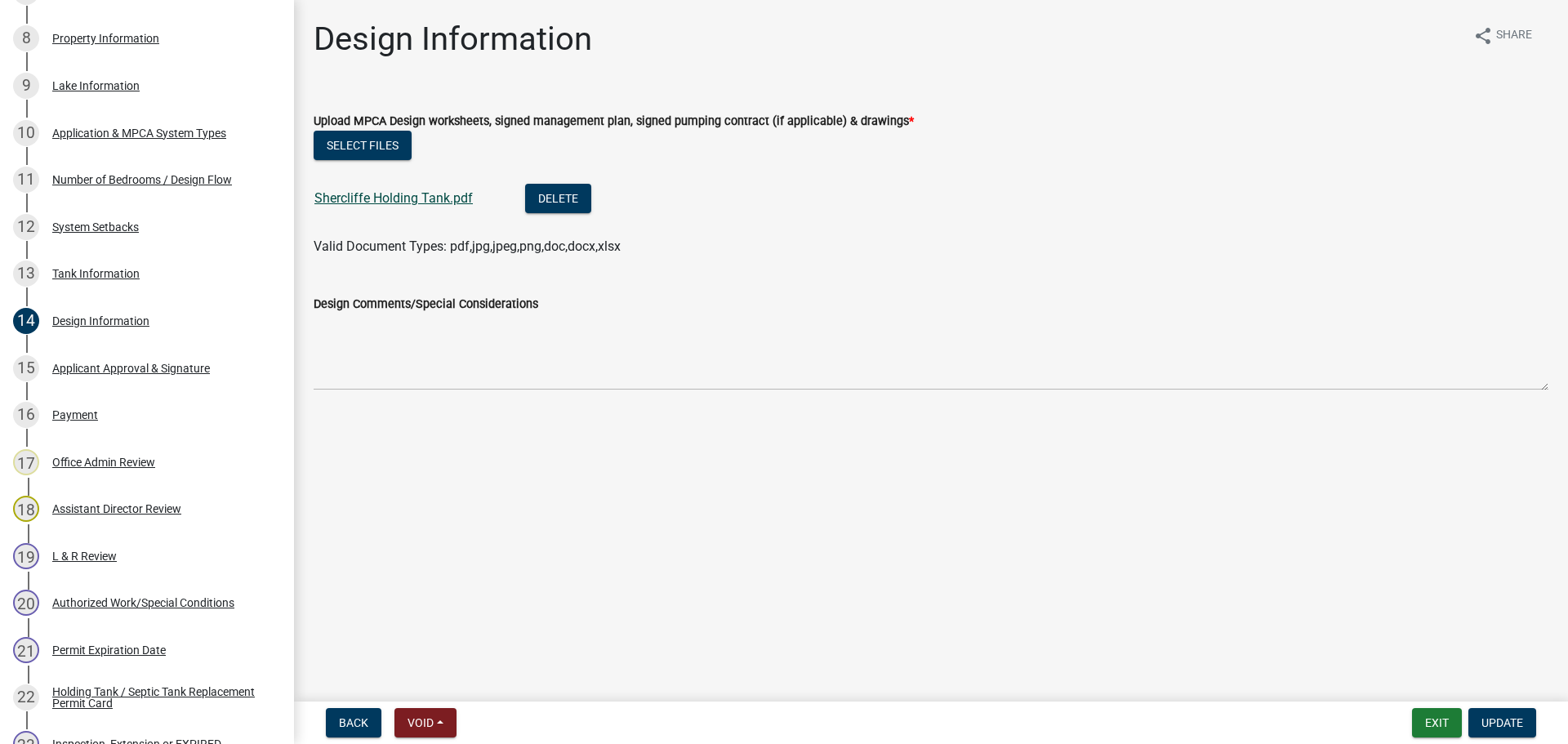
click at [422, 191] on link "Shercliffe Holding Tank.pdf" at bounding box center [394, 198] width 159 height 16
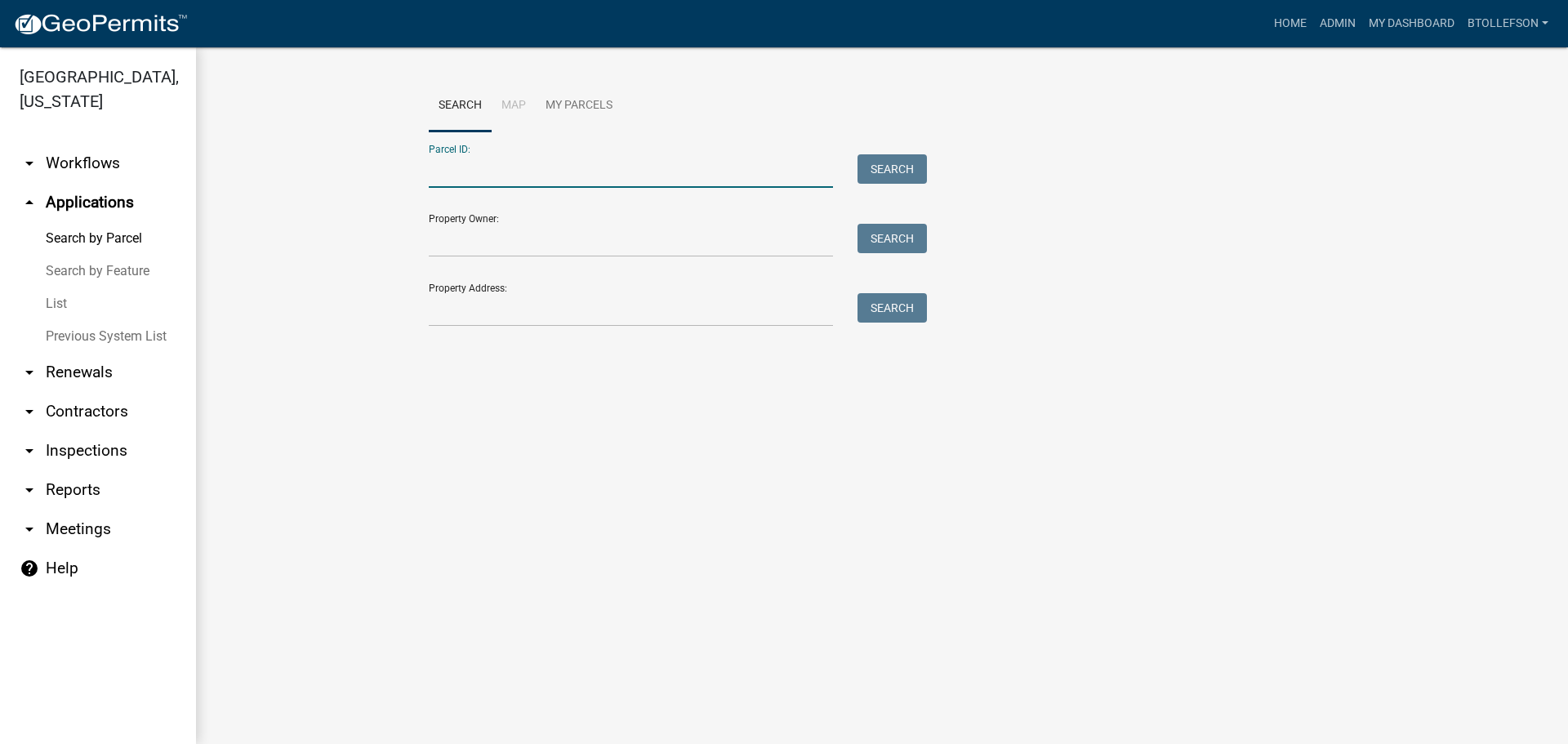
click at [669, 168] on input "Parcel ID:" at bounding box center [630, 171] width 404 height 34
paste input "05000020009002"
type input "05000020009002"
click at [878, 174] on button "Search" at bounding box center [892, 169] width 70 height 29
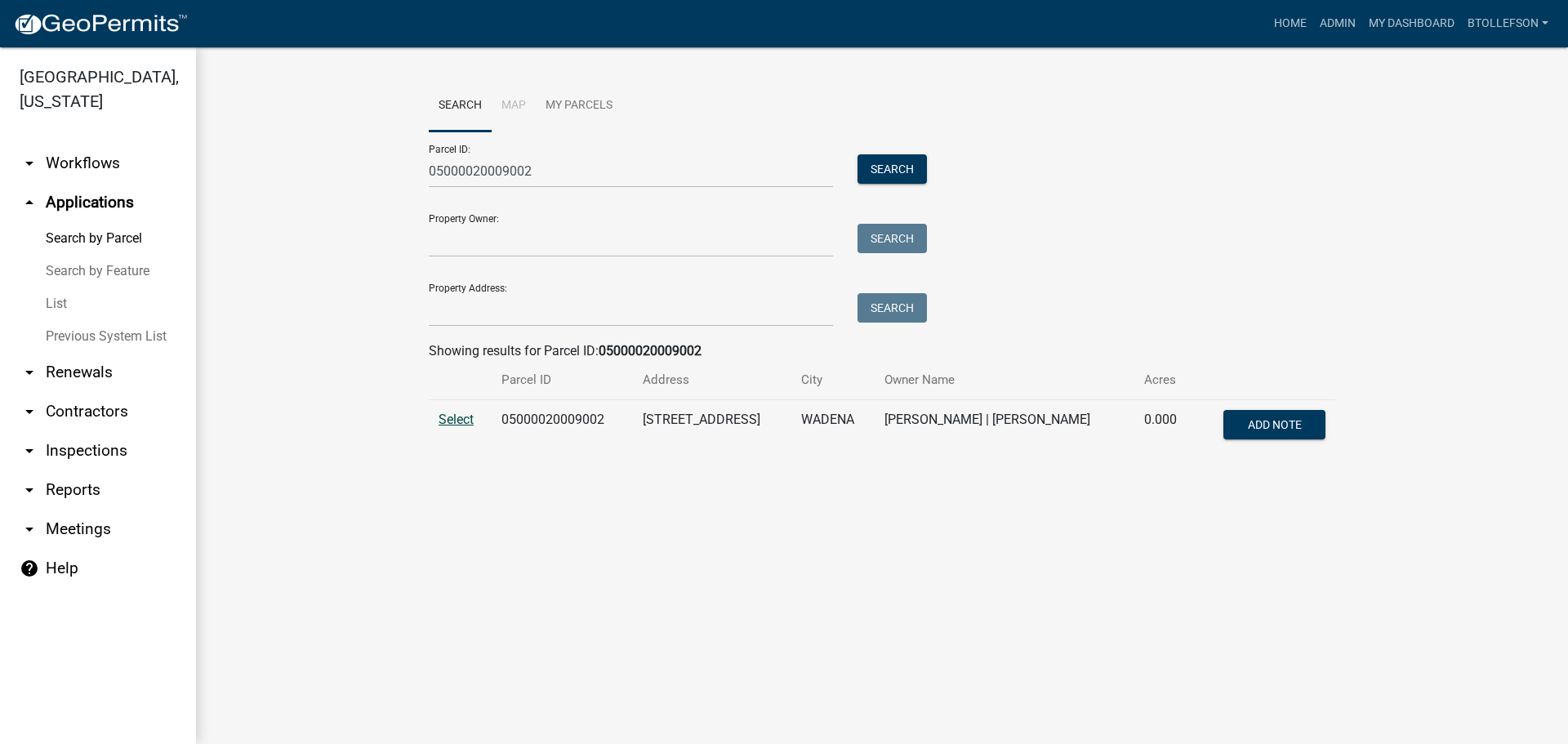
click at [461, 417] on span "Select" at bounding box center [456, 420] width 35 height 16
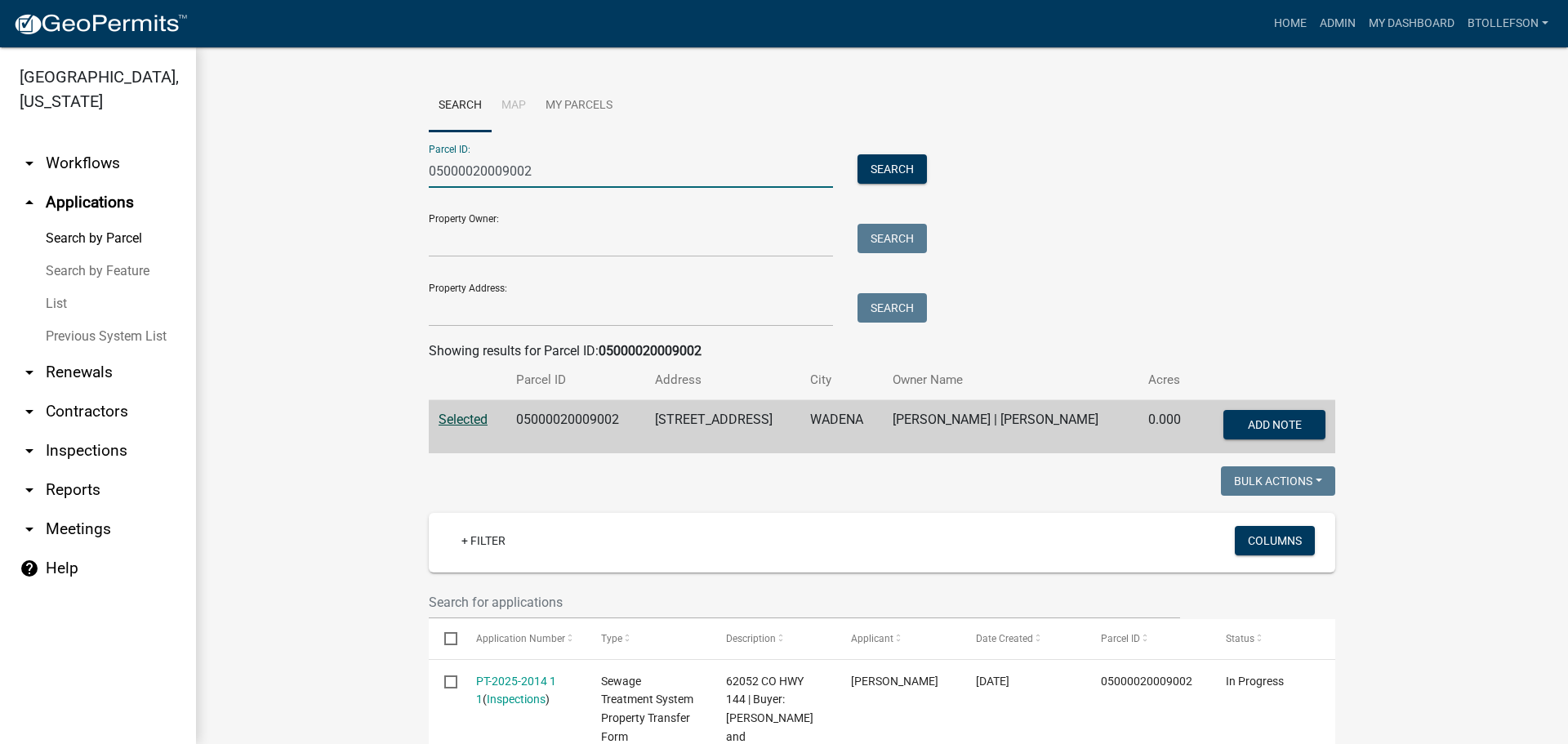
drag, startPoint x: 521, startPoint y: 166, endPoint x: 570, endPoint y: 153, distance: 50.7
click at [561, 155] on input "05000020009002" at bounding box center [630, 171] width 404 height 34
drag, startPoint x: 552, startPoint y: 166, endPoint x: 415, endPoint y: 180, distance: 137.7
click at [416, 180] on div "05000020009002" at bounding box center [630, 171] width 428 height 34
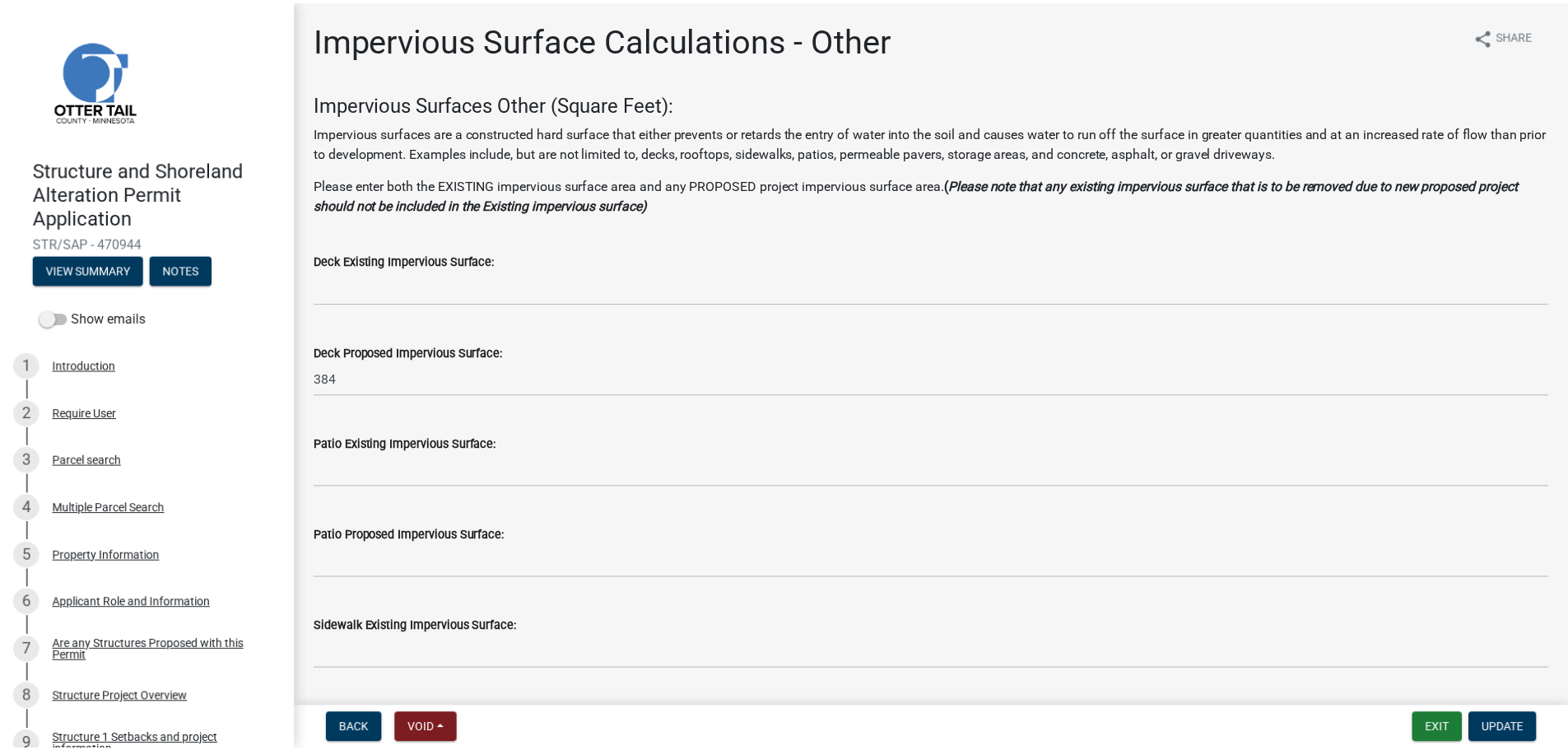
scroll to position [299, 0]
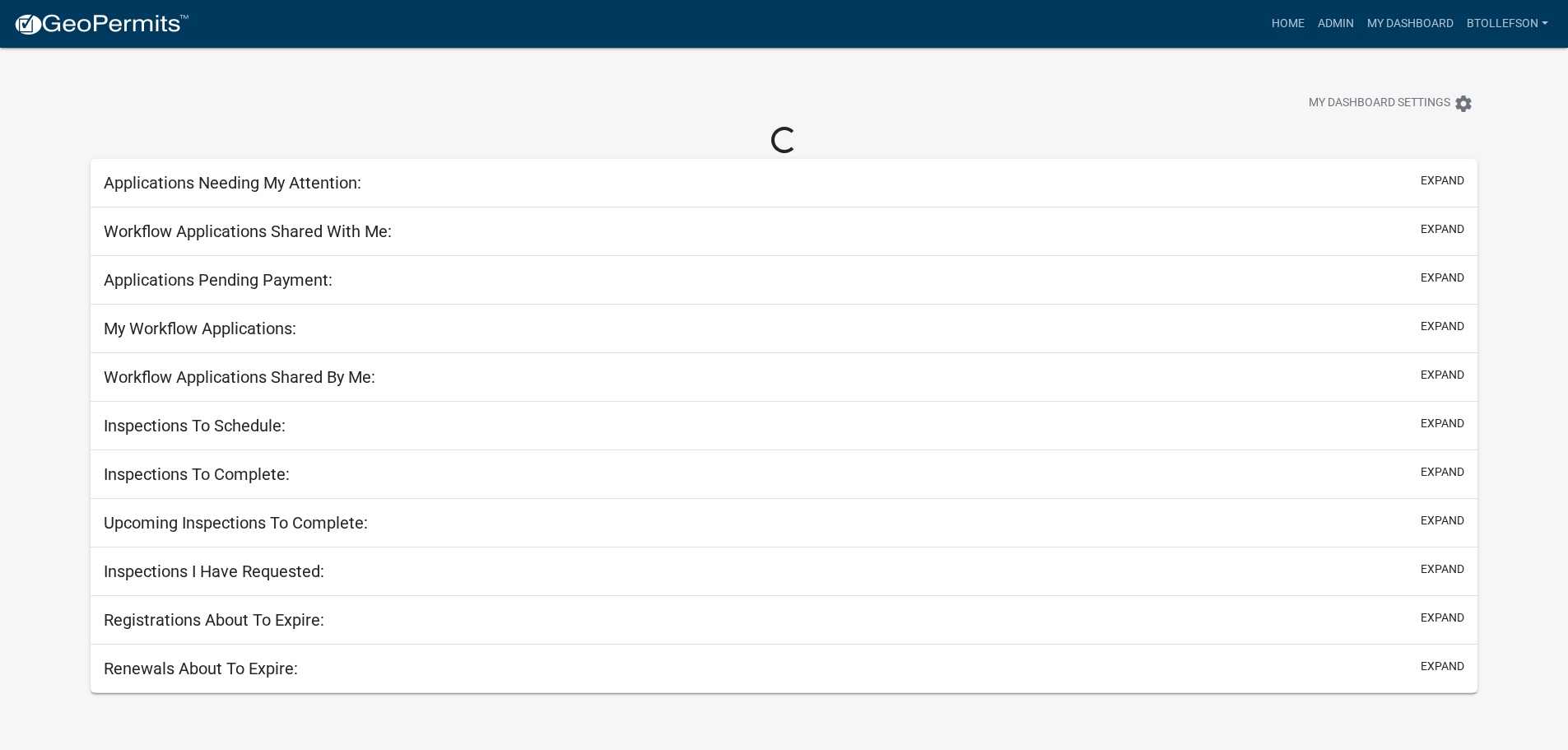
select select "3: 100"
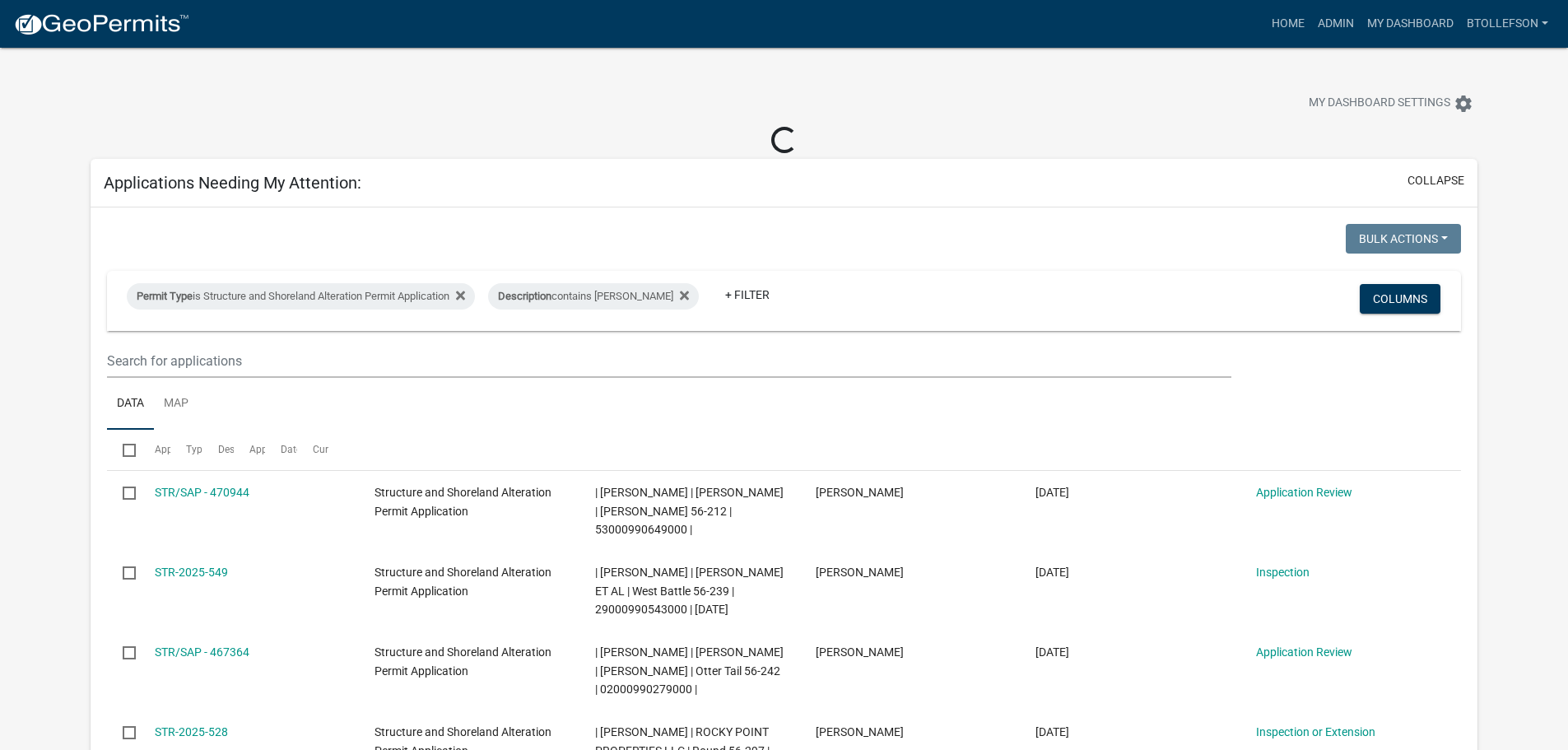
select select "3: 100"
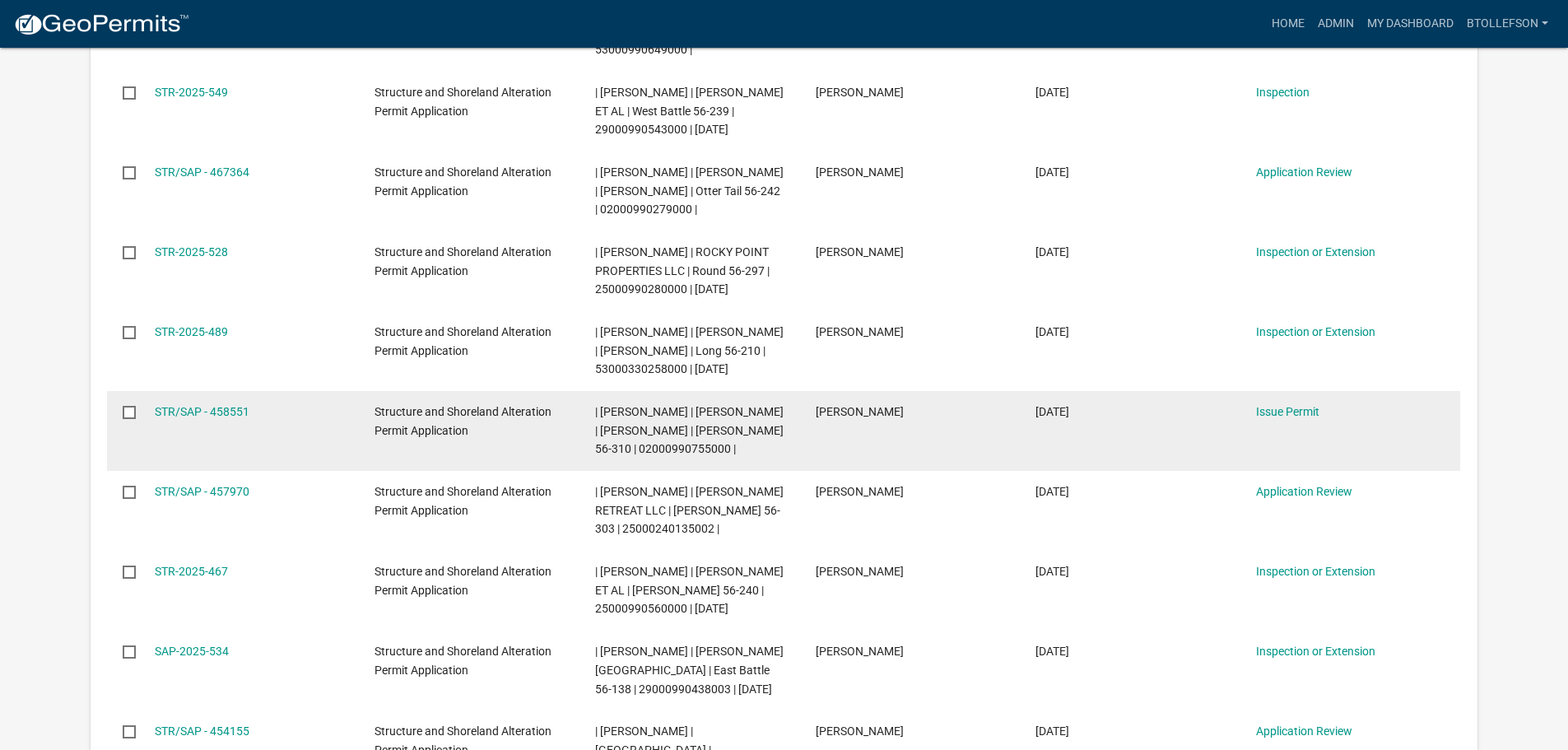
scroll to position [494, 0]
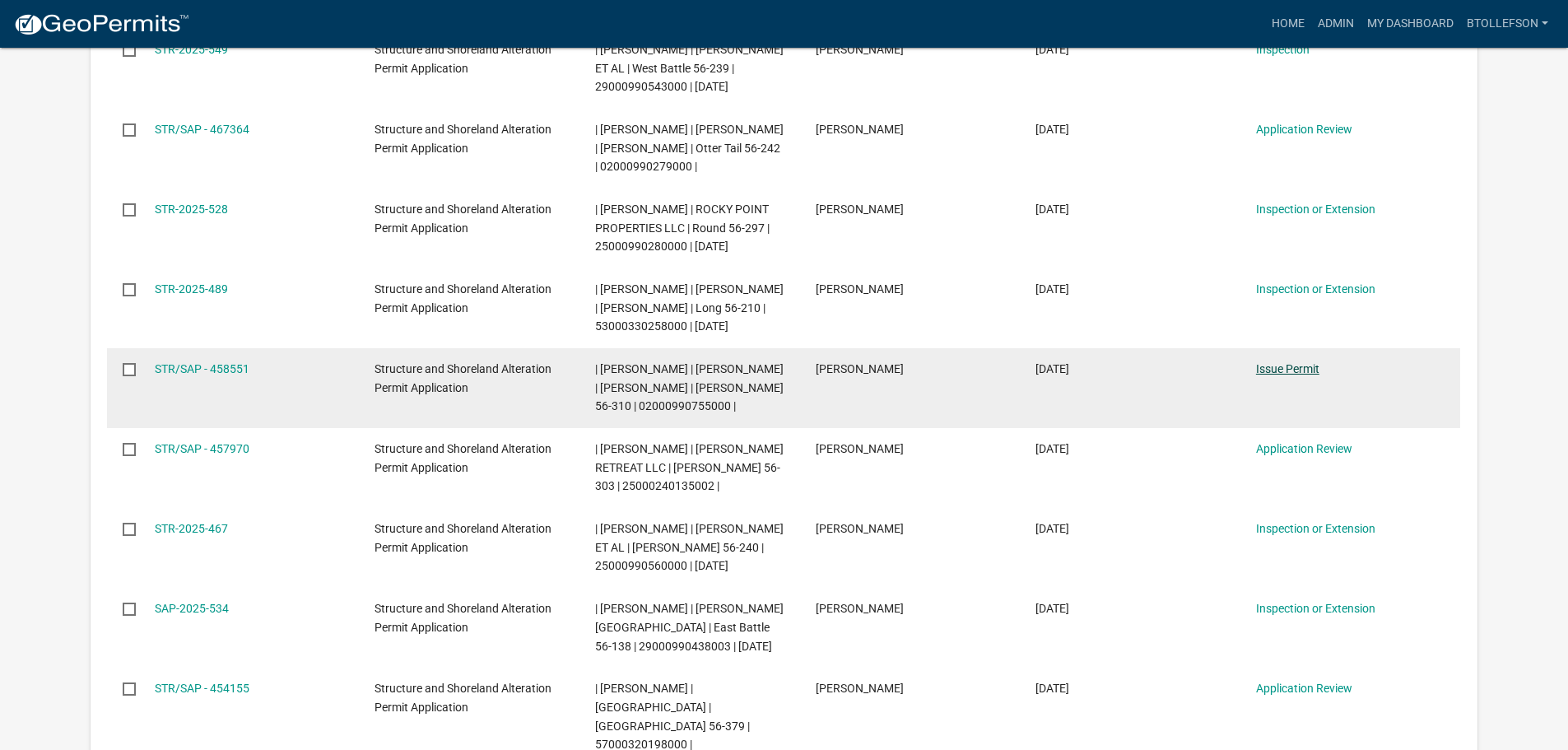
click at [1297, 375] on link "Issue Permit" at bounding box center [1287, 368] width 63 height 13
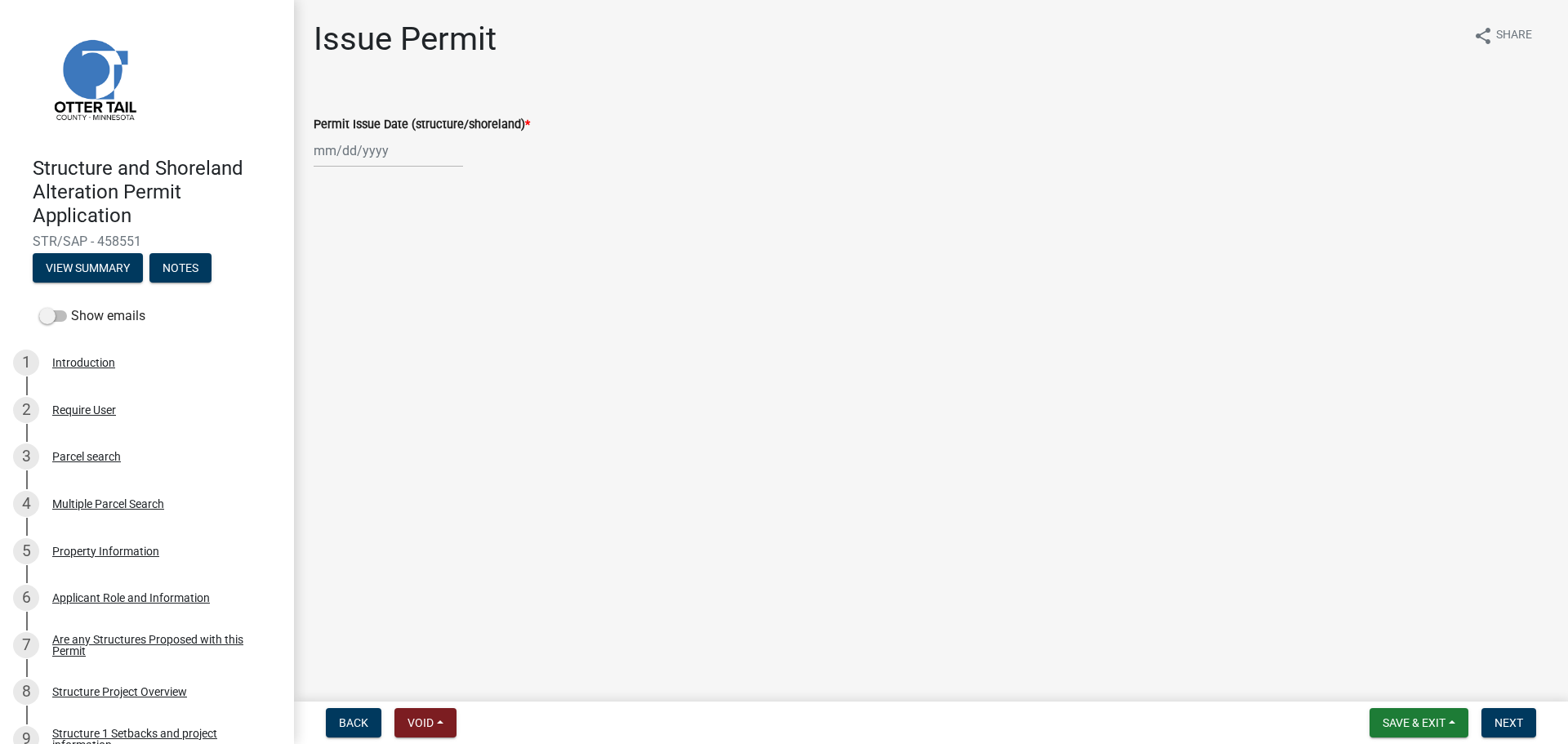
click at [381, 152] on div at bounding box center [388, 150] width 149 height 34
select select "9"
select select "2025"
click at [359, 265] on div "9" at bounding box center [356, 264] width 26 height 26
type input "[DATE]"
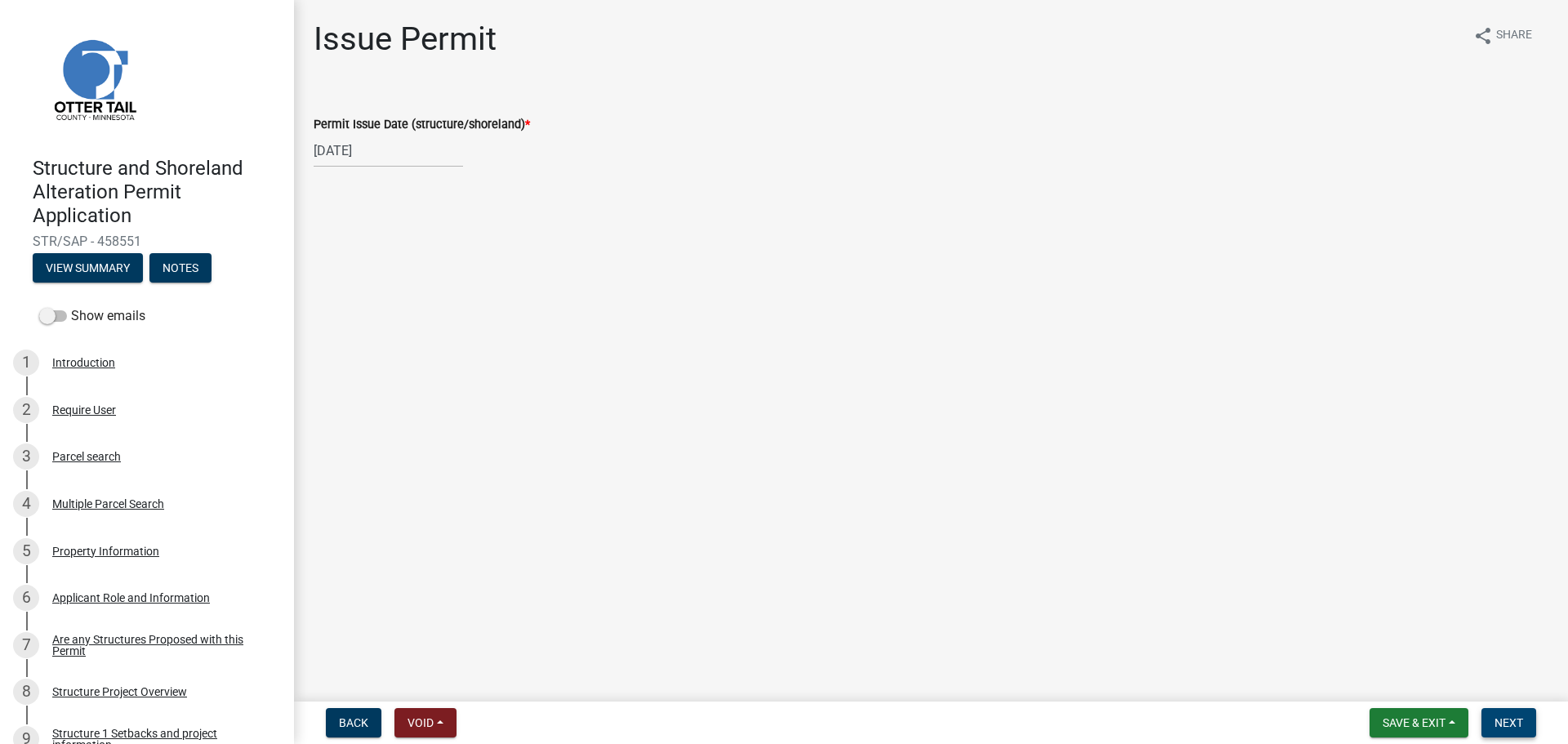
click at [1500, 719] on span "Next" at bounding box center [1509, 722] width 28 height 13
click at [1501, 719] on span "Next" at bounding box center [1509, 722] width 28 height 13
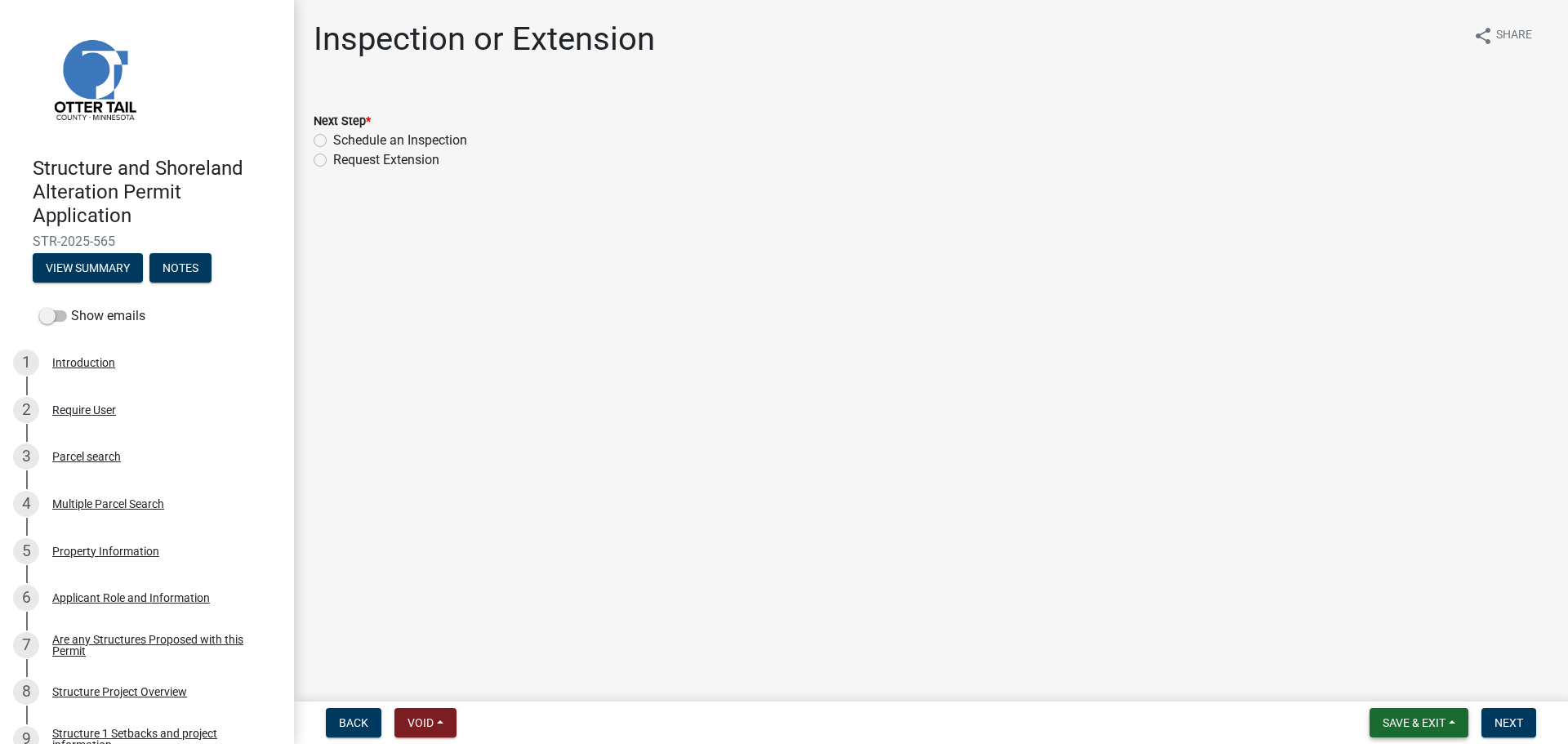
click at [1437, 726] on span "Save & Exit" at bounding box center [1414, 722] width 63 height 13
click at [1410, 685] on button "Save & Exit" at bounding box center [1403, 679] width 131 height 39
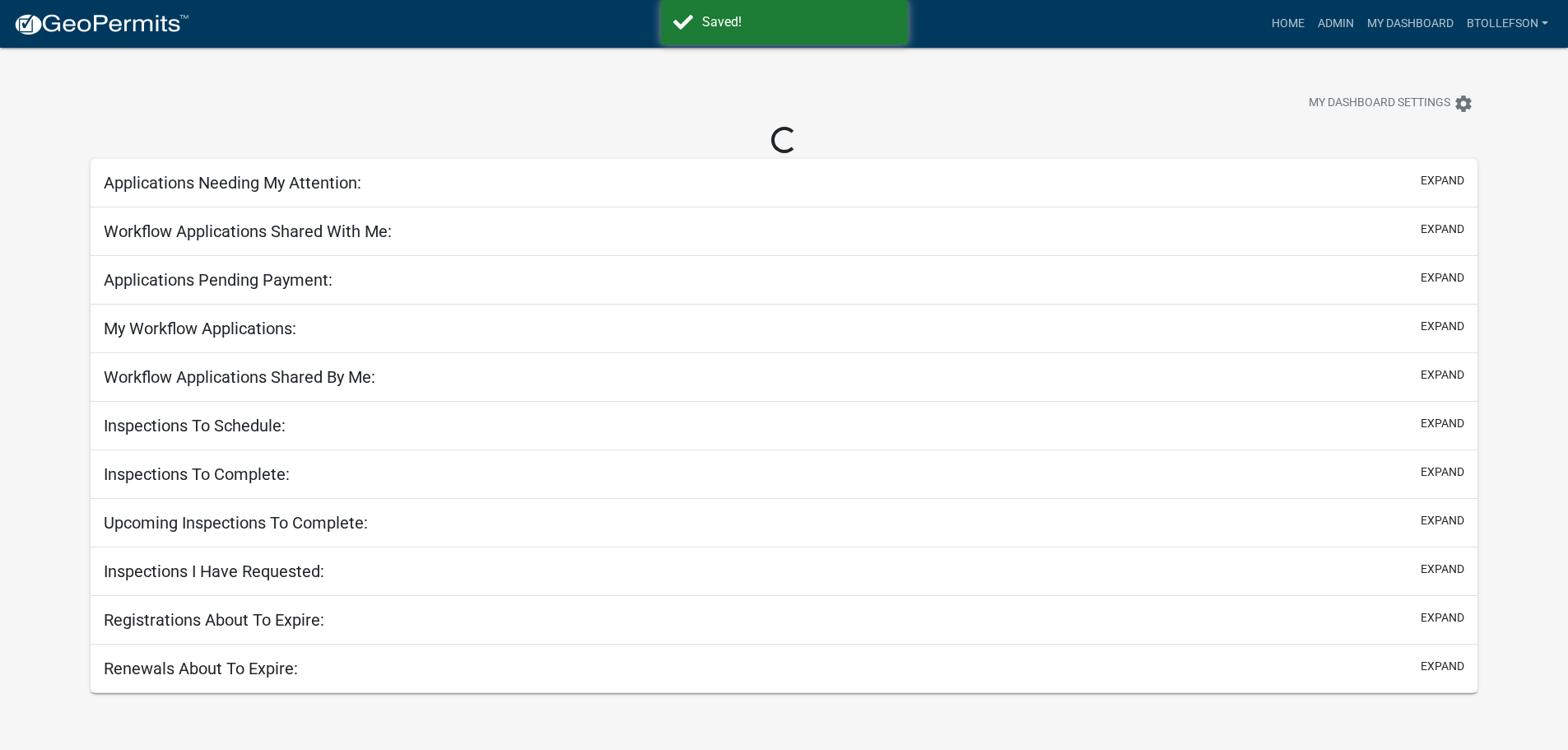
select select "3: 100"
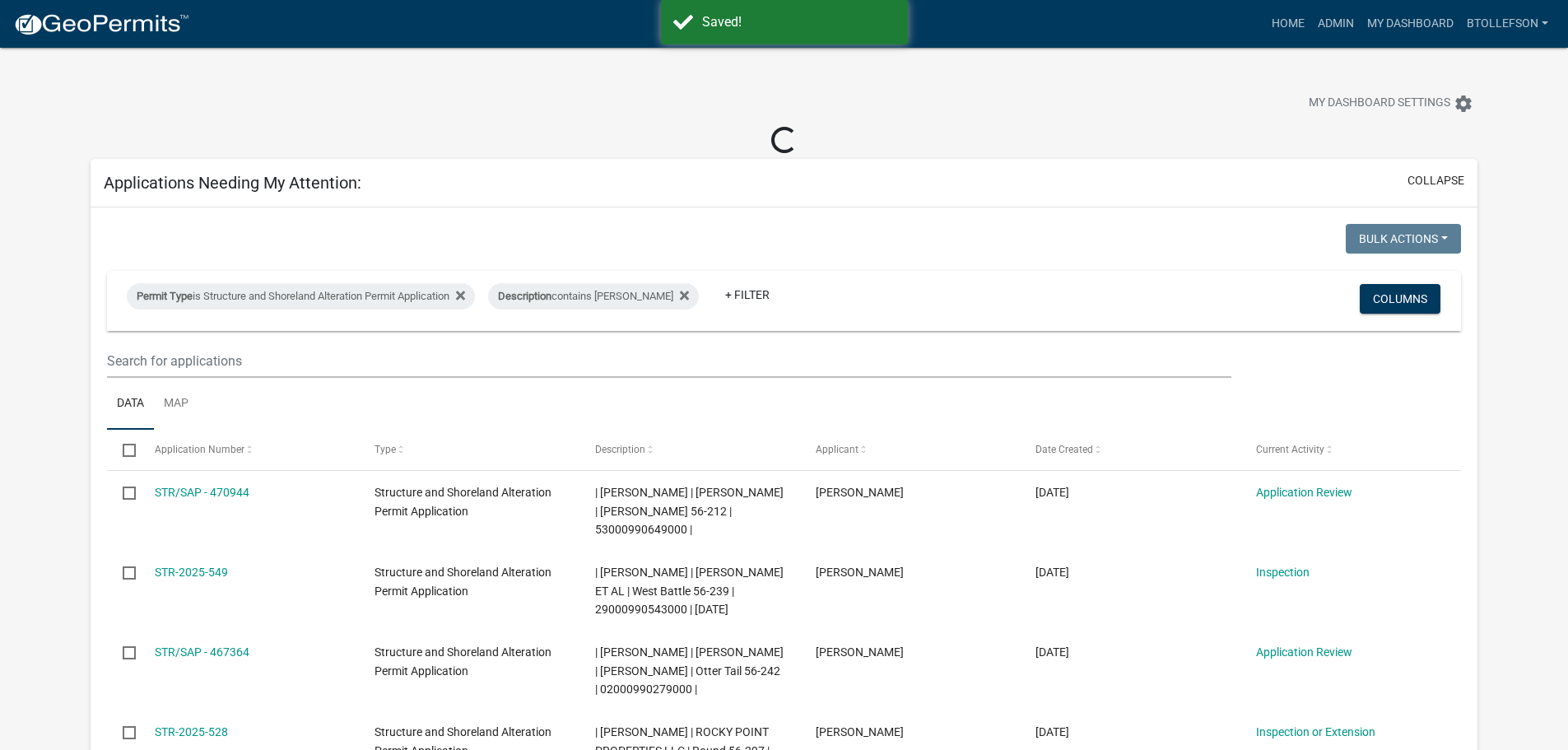
select select "3: 100"
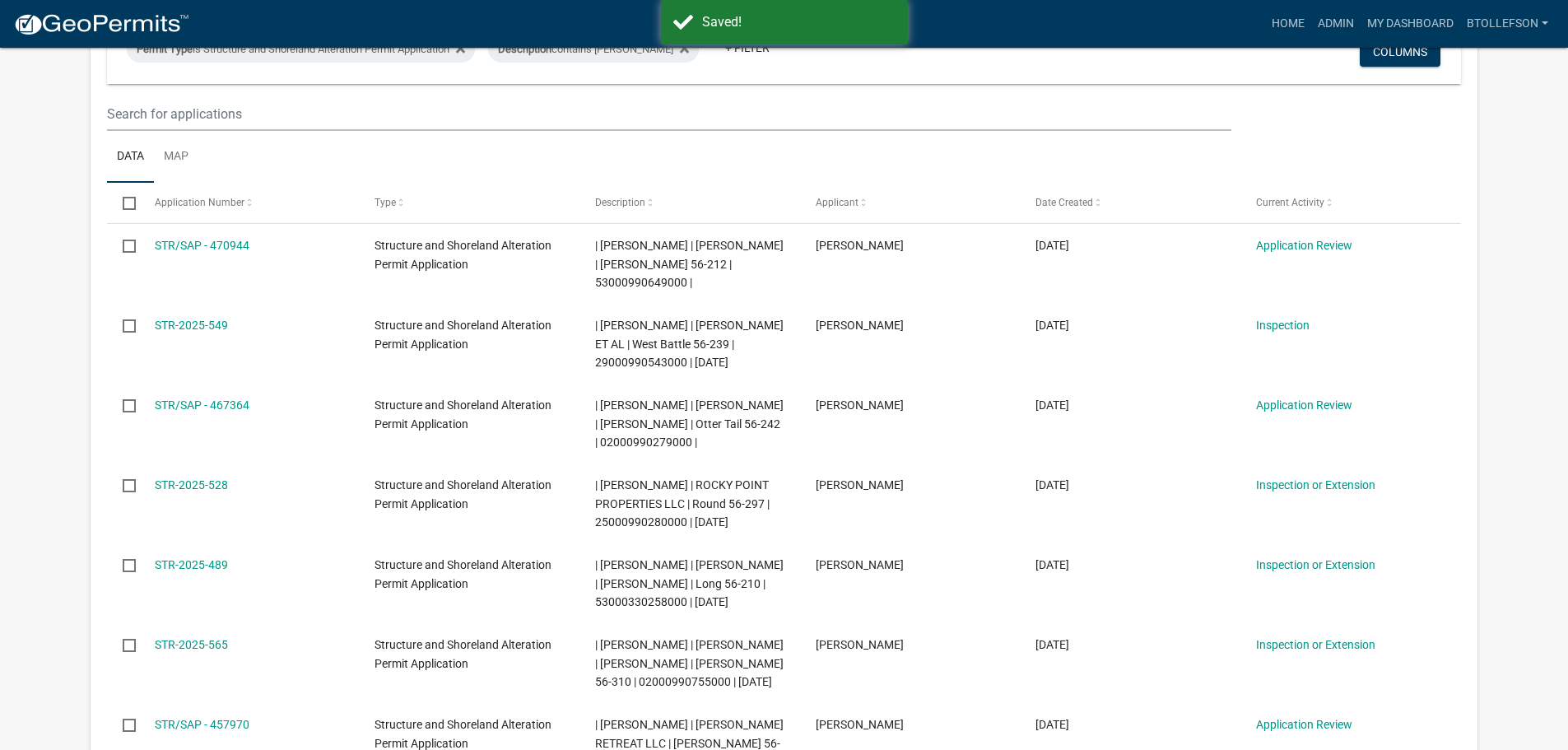
scroll to position [247, 0]
